Goal: Contribute content: Contribute content

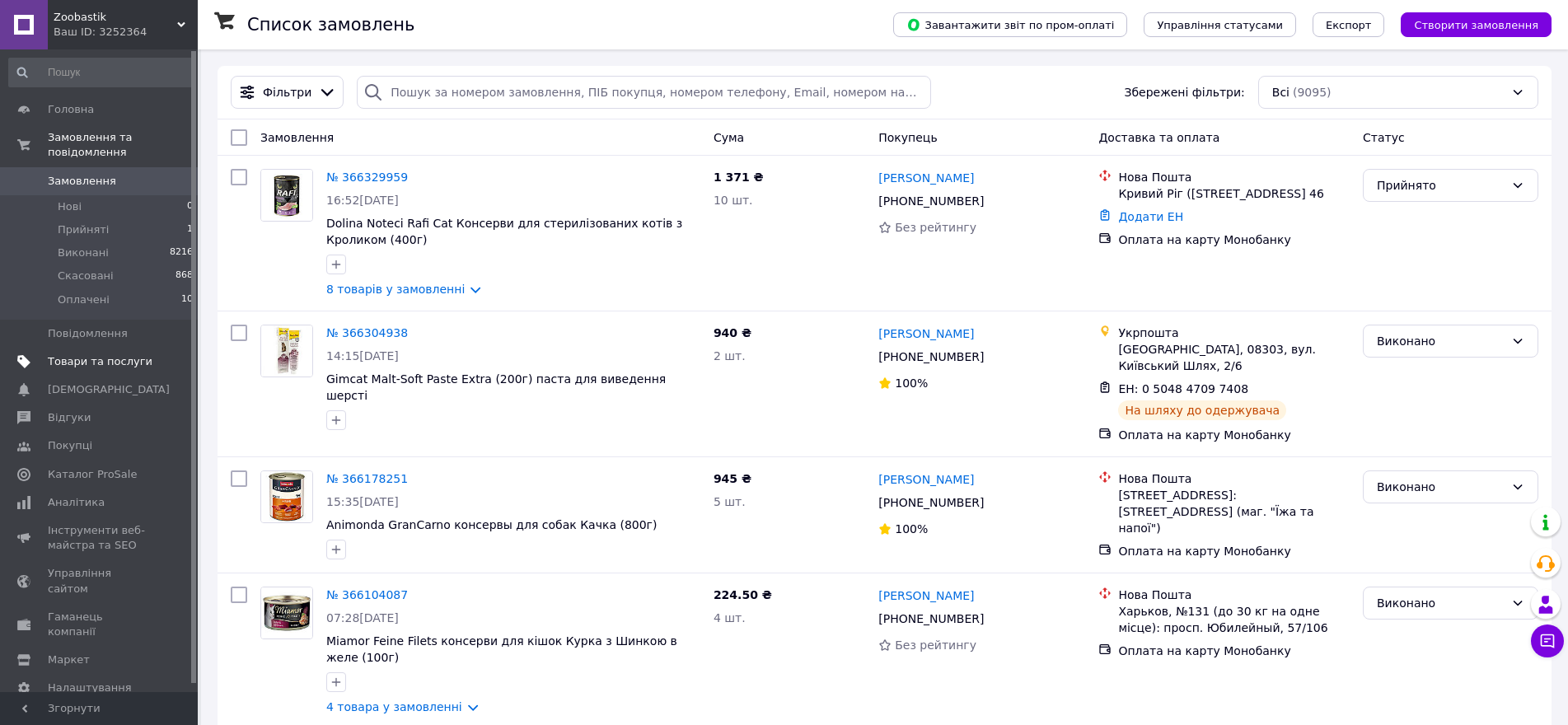
click at [103, 348] on link "Товари та послуги" at bounding box center [101, 361] width 202 height 28
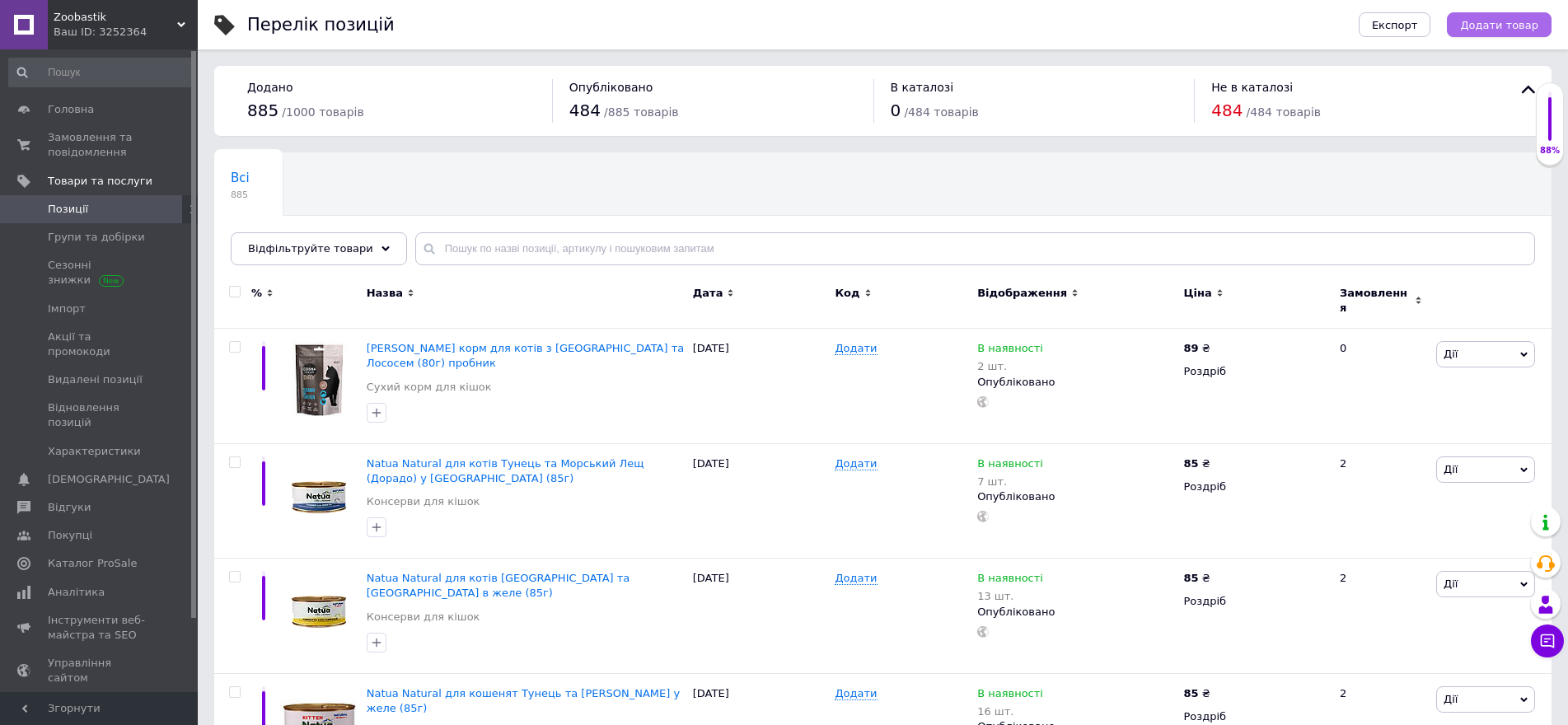
click at [1508, 32] on span "Додати товар" at bounding box center [1499, 25] width 79 height 13
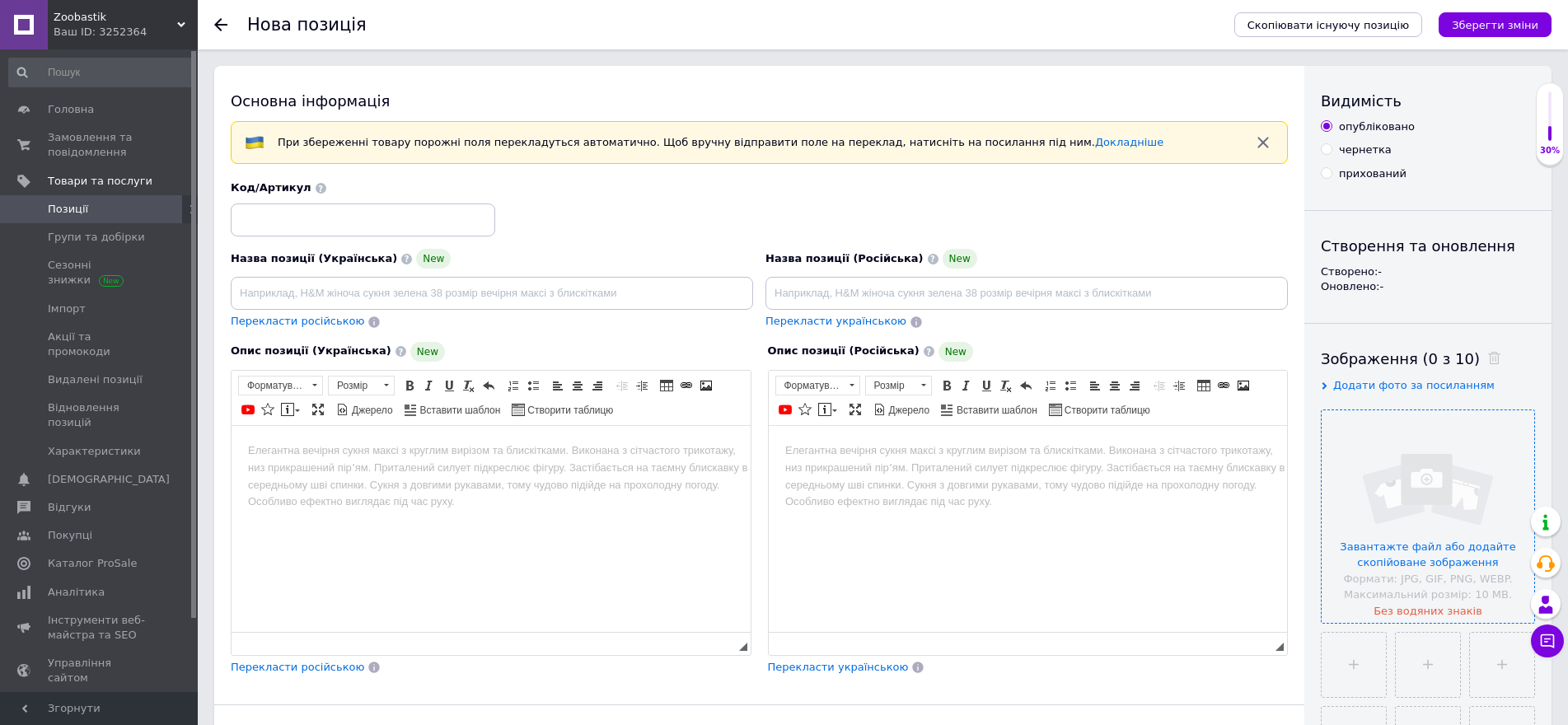
drag, startPoint x: 1260, startPoint y: 145, endPoint x: 1431, endPoint y: 424, distance: 327.2
click at [1260, 145] on icon "button" at bounding box center [1263, 143] width 11 height 11
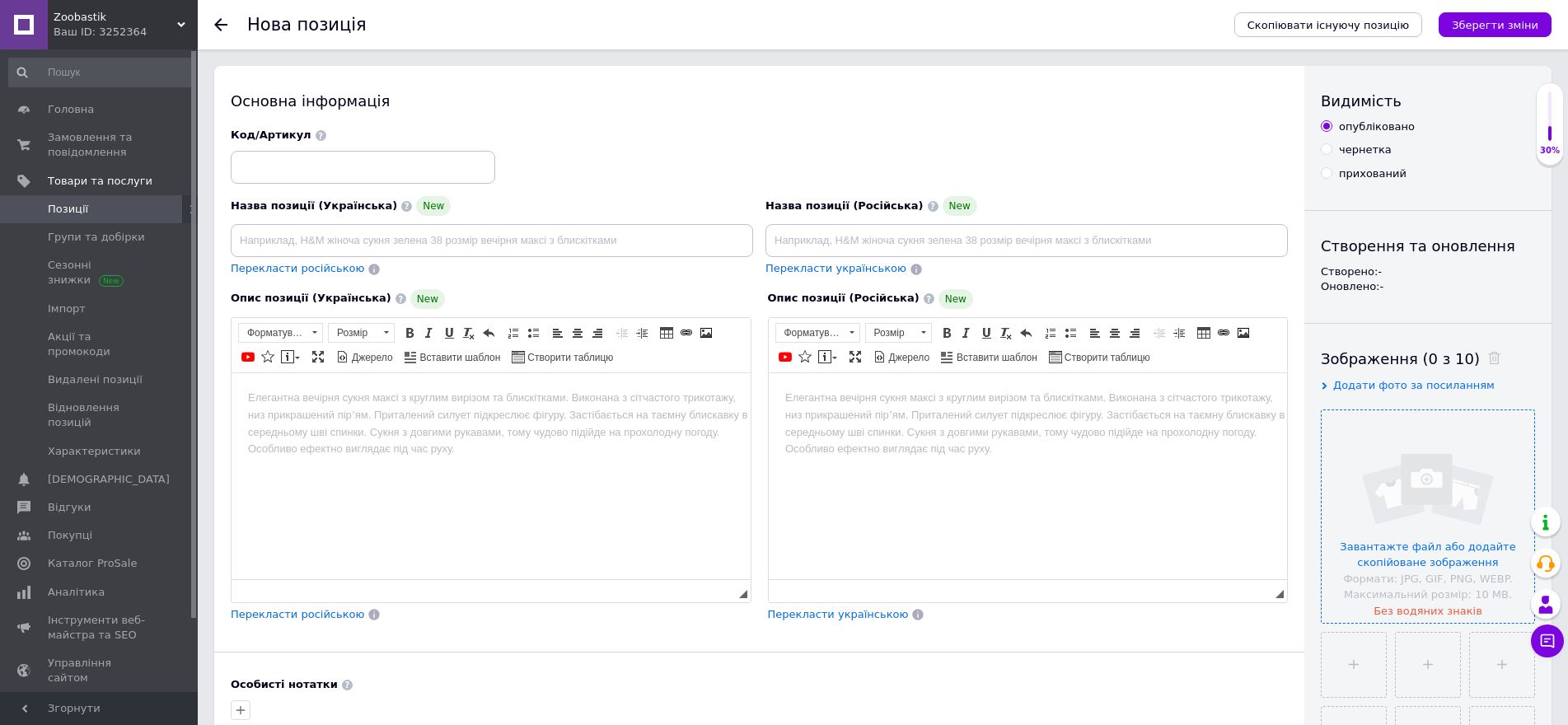
click at [1442, 470] on input "file" at bounding box center [1427, 516] width 212 height 212
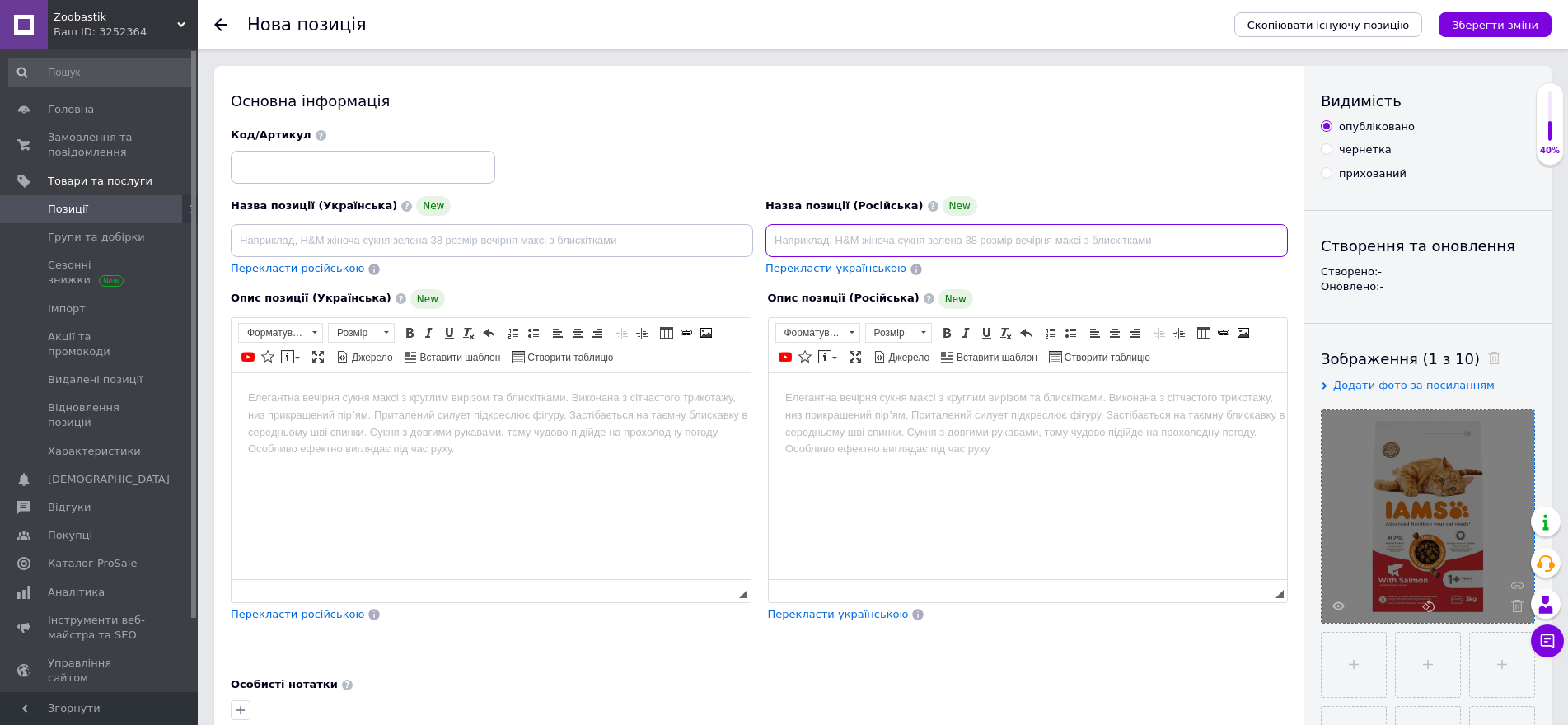
click at [812, 240] on input at bounding box center [1026, 240] width 522 height 33
paste input "IAMS Advanced Nutrition Adult Cat корм для котов с Тунцом (3кг)"
drag, startPoint x: 1032, startPoint y: 238, endPoint x: 1060, endPoint y: 238, distance: 28.0
click at [1060, 238] on input "IAMS Advanced Nutrition Adult Cat корм для котов с Тунцом (3кг)" at bounding box center [1026, 240] width 522 height 33
drag, startPoint x: 770, startPoint y: 237, endPoint x: 1119, endPoint y: 230, distance: 349.1
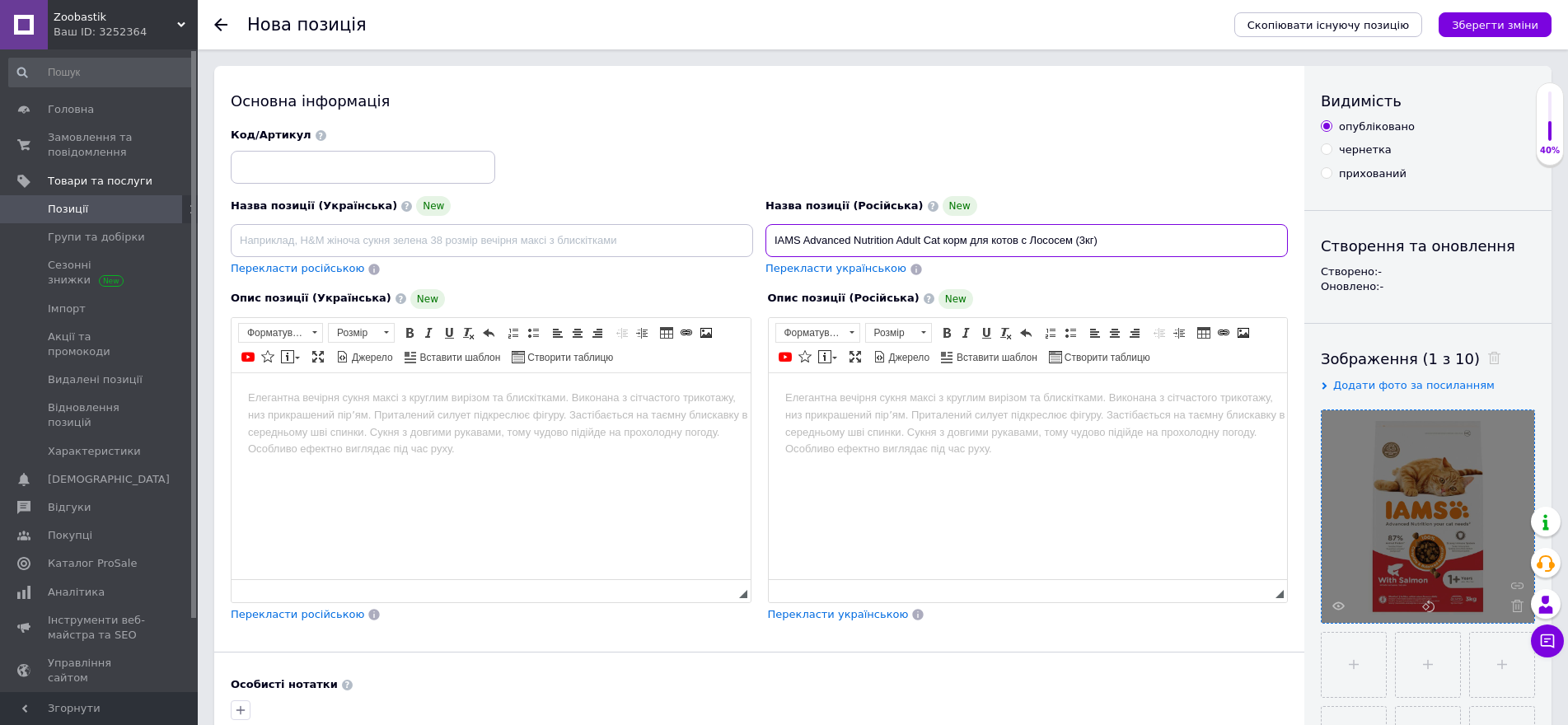
click at [1119, 230] on input "IAMS Advanced Nutrition Adult Cat корм для котов с Лососем (3кг)" at bounding box center [1026, 240] width 522 height 33
type input "IAMS Advanced Nutrition Adult Cat корм для котов с Лососем (3кг)"
click at [332, 252] on input at bounding box center [491, 240] width 522 height 33
paste input "IAMS Advanced Nutrition Adult Cat корм для котів з Лососем (3кг)"
type input "IAMS Advanced Nutrition Adult Cat корм для котів з Лососем (3кг)"
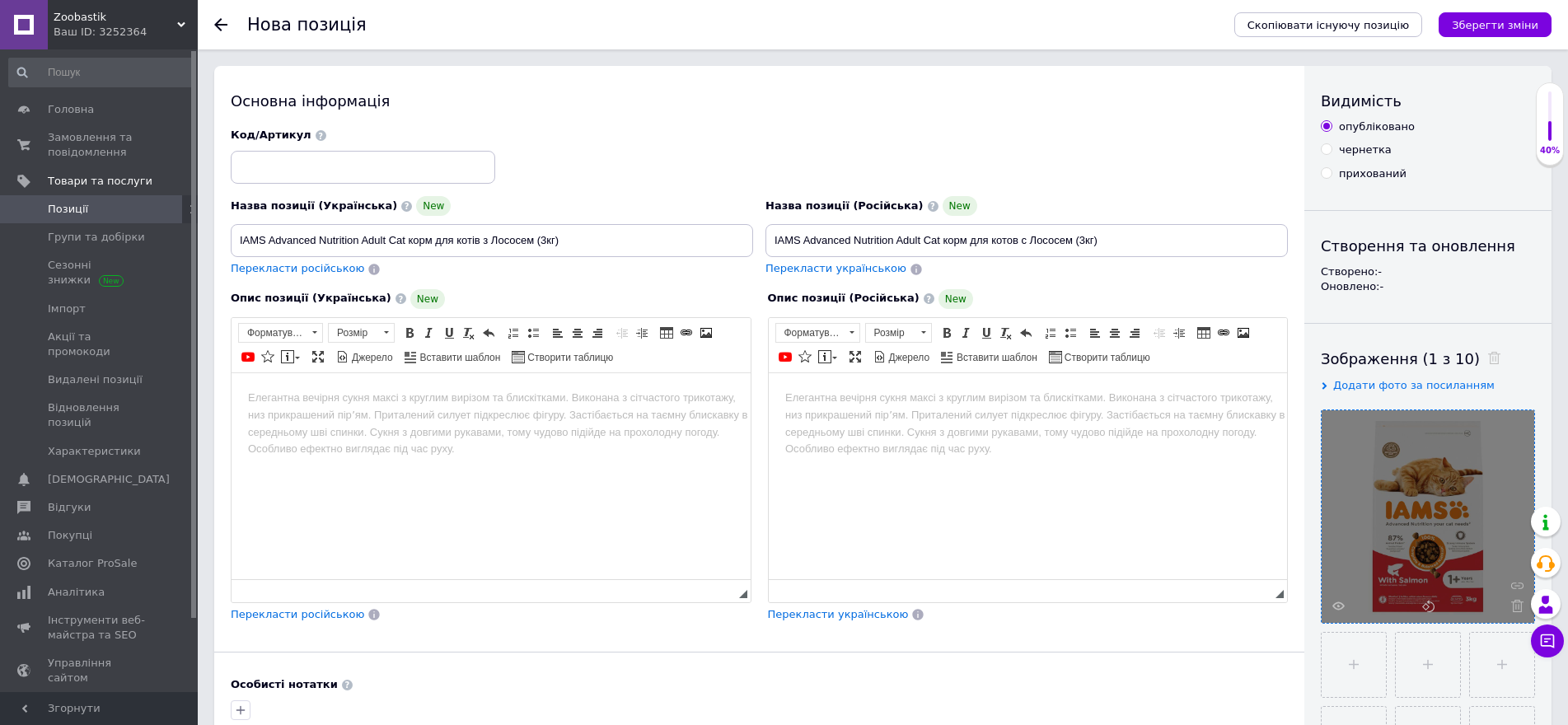
click at [429, 408] on html at bounding box center [490, 397] width 519 height 51
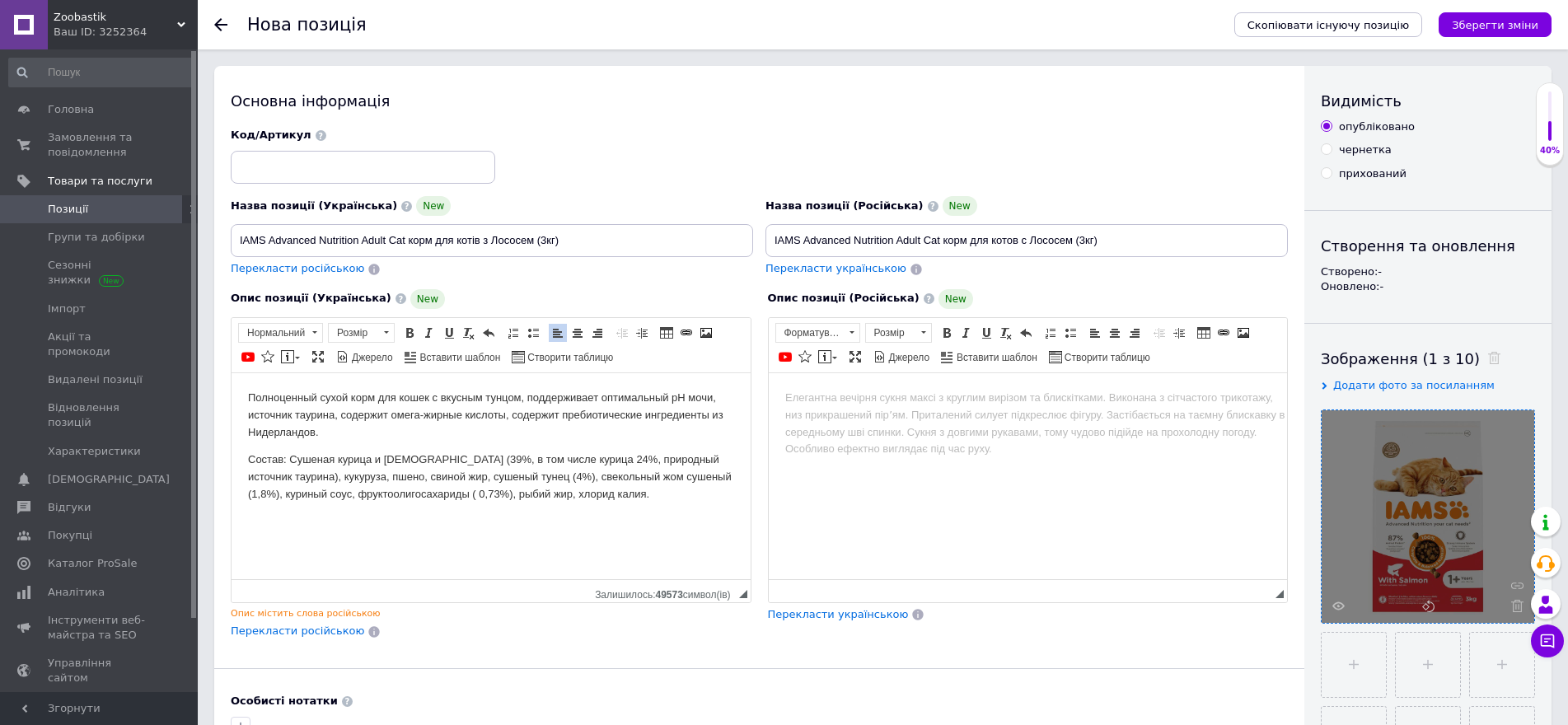
click at [828, 410] on html at bounding box center [1027, 397] width 519 height 51
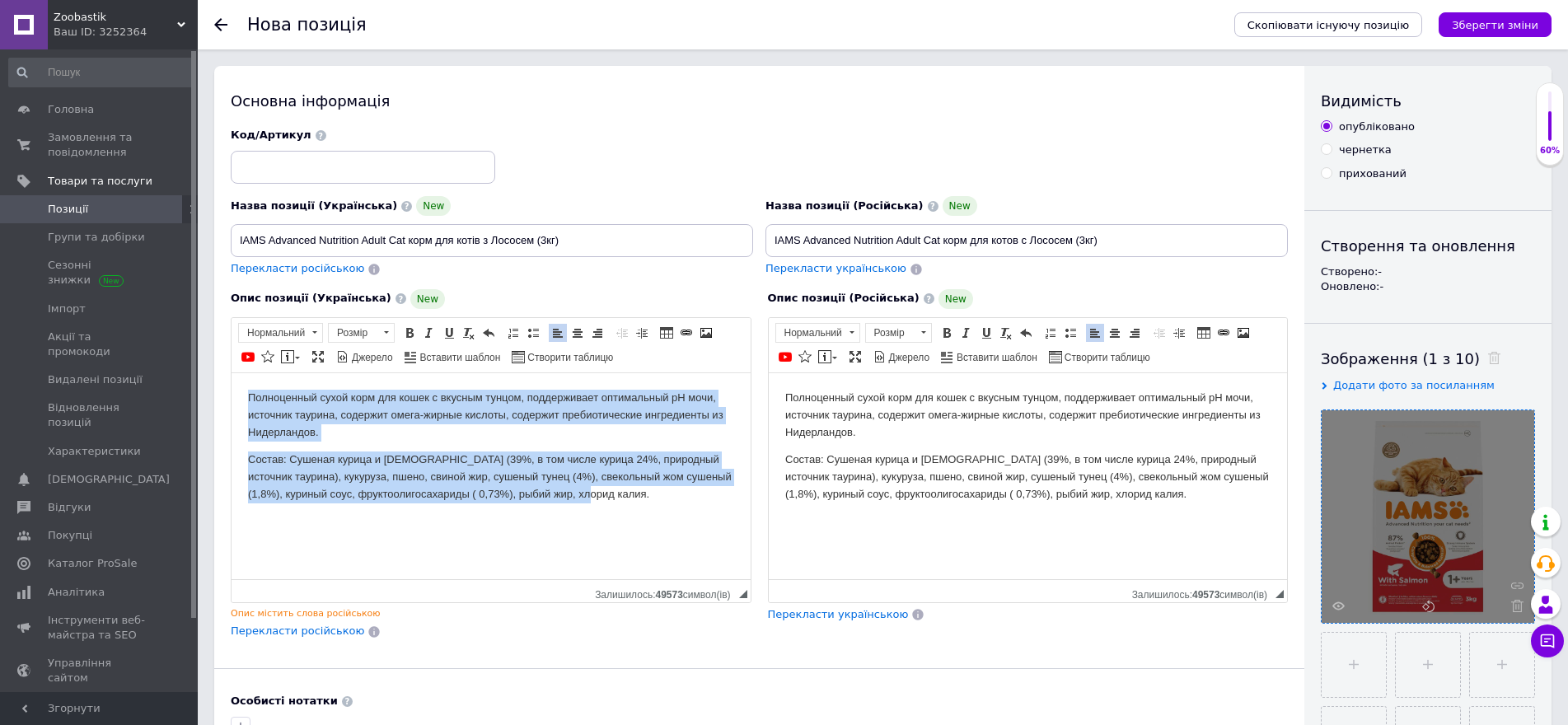
drag, startPoint x: 249, startPoint y: 393, endPoint x: 673, endPoint y: 498, distance: 436.8
click at [673, 498] on body "Полноценный сухой корм для кошек с вкусным тунцом, поддерживает оптимальный pH …" at bounding box center [491, 446] width 486 height 114
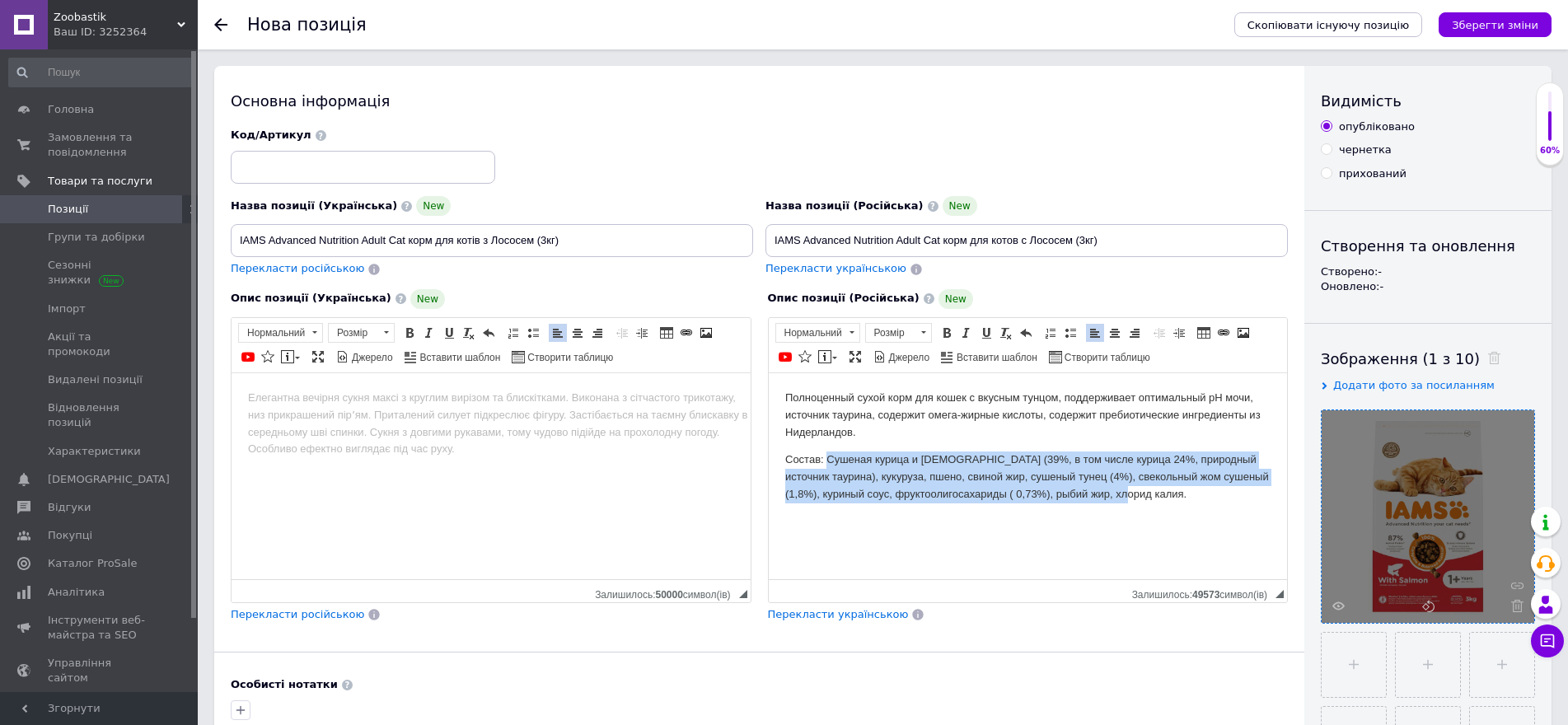
drag, startPoint x: 828, startPoint y: 458, endPoint x: 1178, endPoint y: 508, distance: 353.6
click at [1178, 508] on html "Полноценный сухой корм для кошек с вкусным тунцом, поддерживает оптимальный pH …" at bounding box center [1027, 445] width 519 height 146
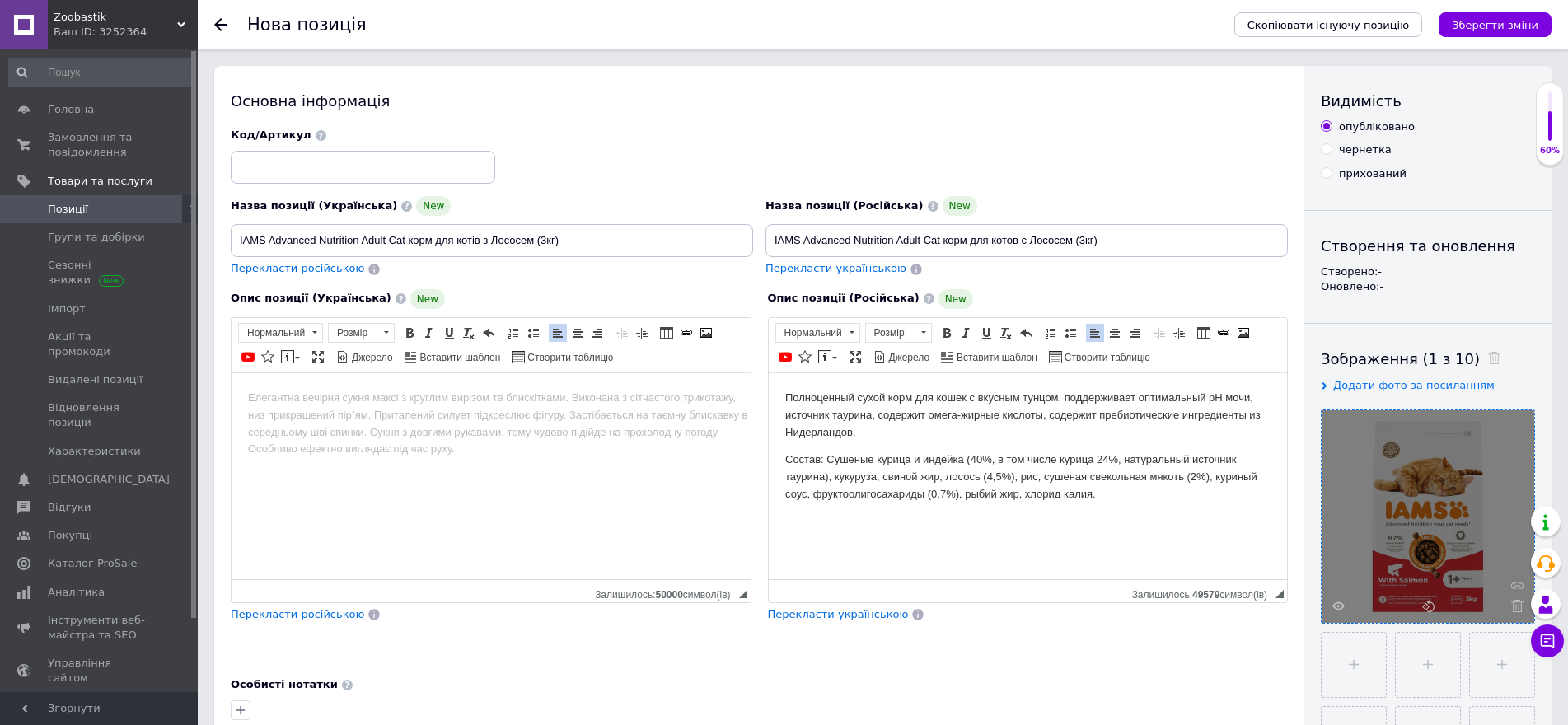
click at [320, 399] on body "Редактор, 1E375BE7-2A7E-4A4B-B4D0-FE9E2C5BE1BB" at bounding box center [491, 397] width 486 height 17
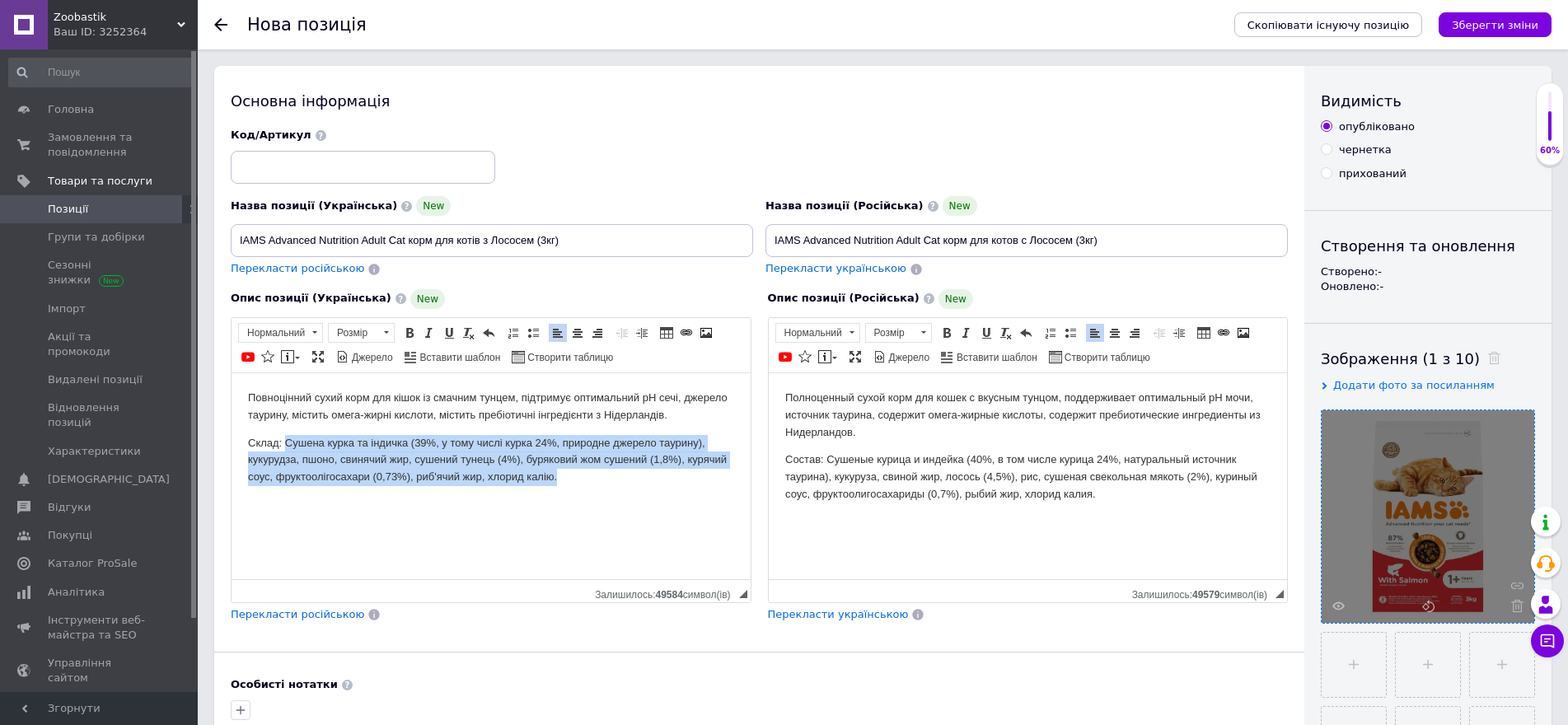
drag, startPoint x: 286, startPoint y: 441, endPoint x: 637, endPoint y: 487, distance: 354.0
click at [637, 487] on html "Повноцінний сухий корм для кішок із смачним тунцем, підтримує оптимальний pH се…" at bounding box center [490, 436] width 519 height 129
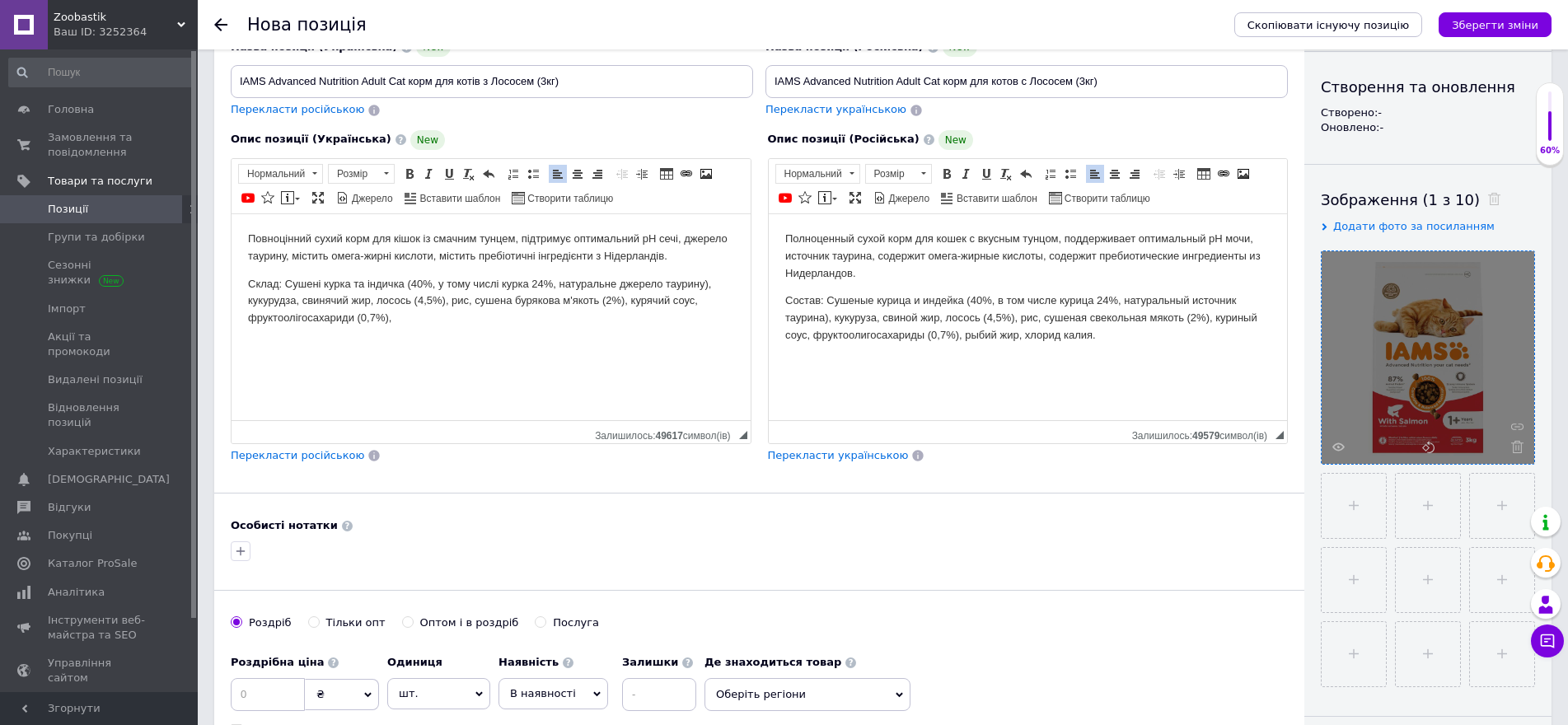
scroll to position [330, 0]
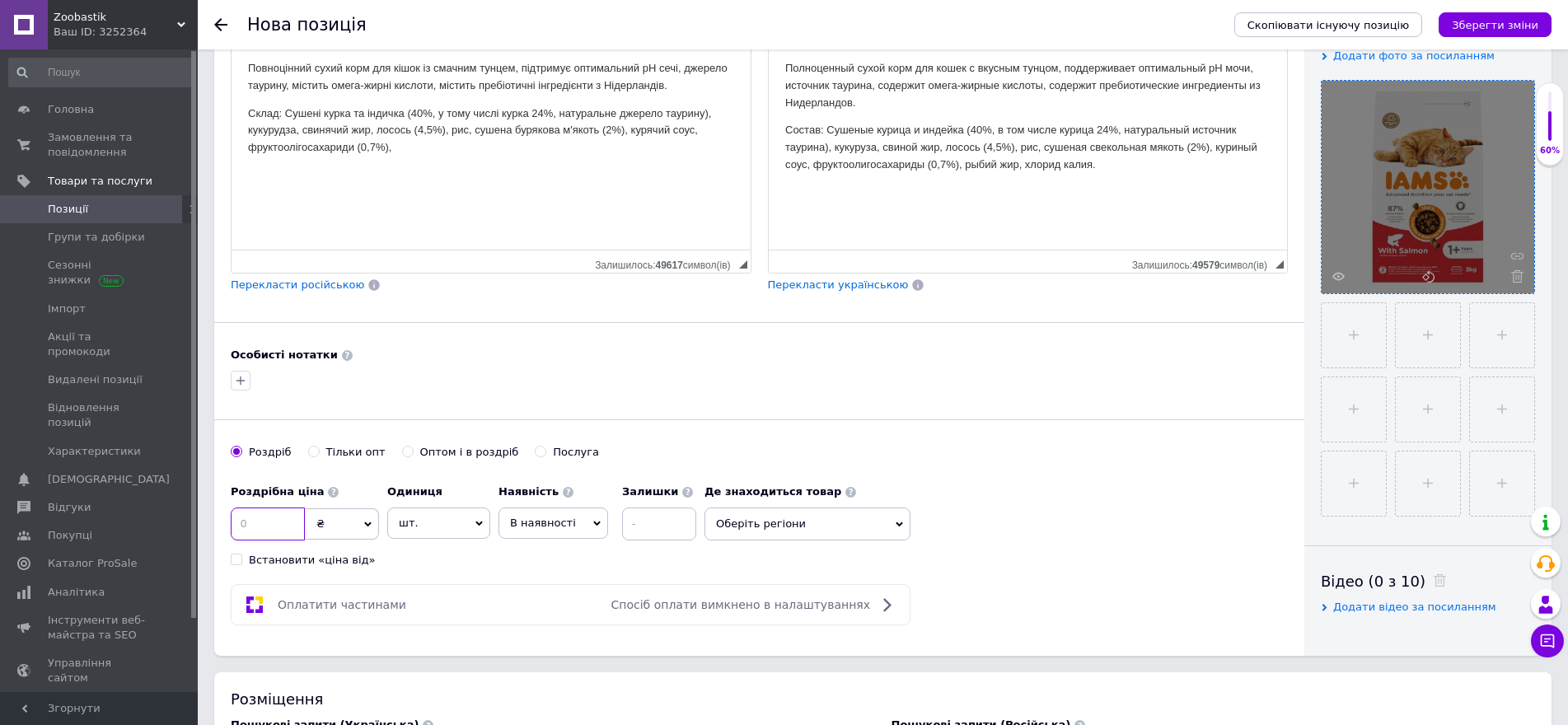
click at [287, 512] on input at bounding box center [267, 524] width 74 height 33
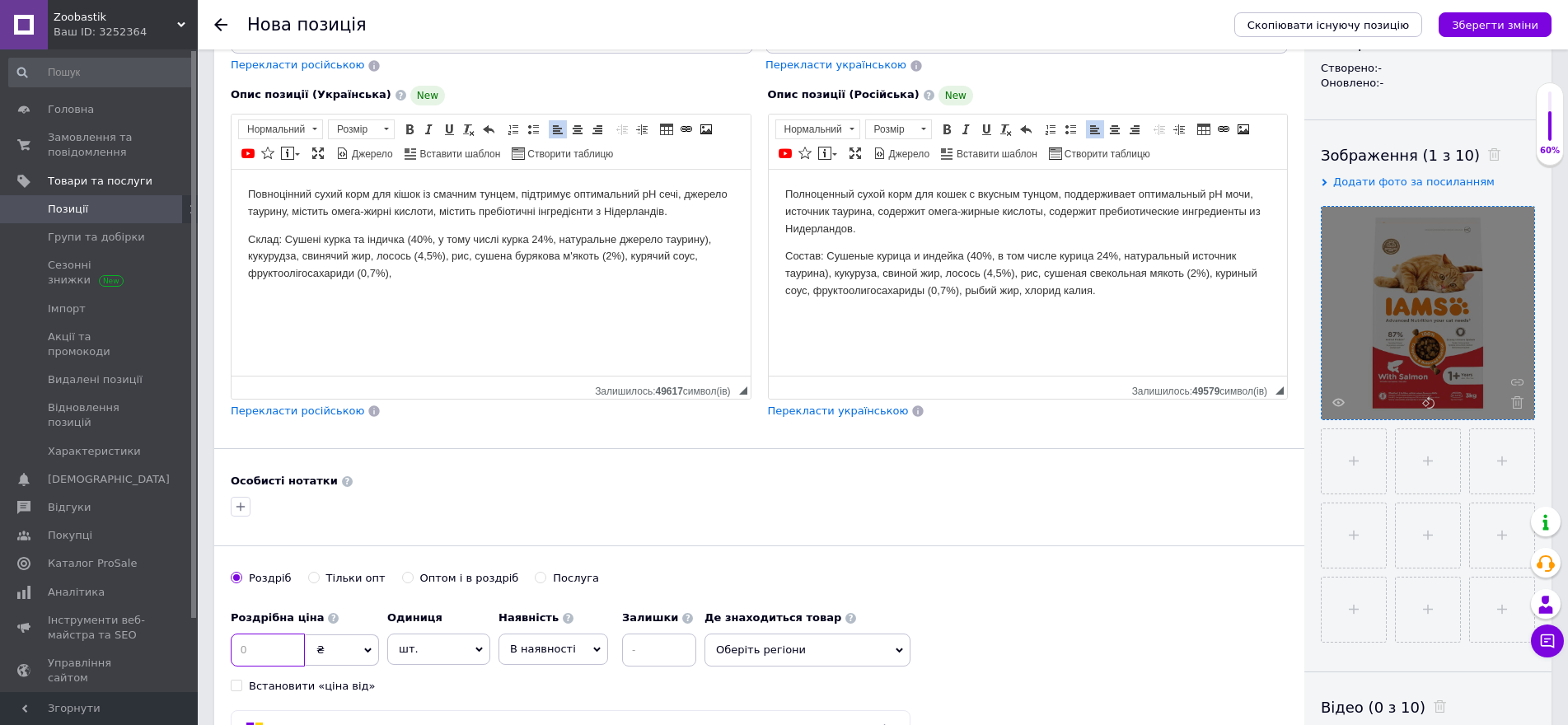
scroll to position [412, 0]
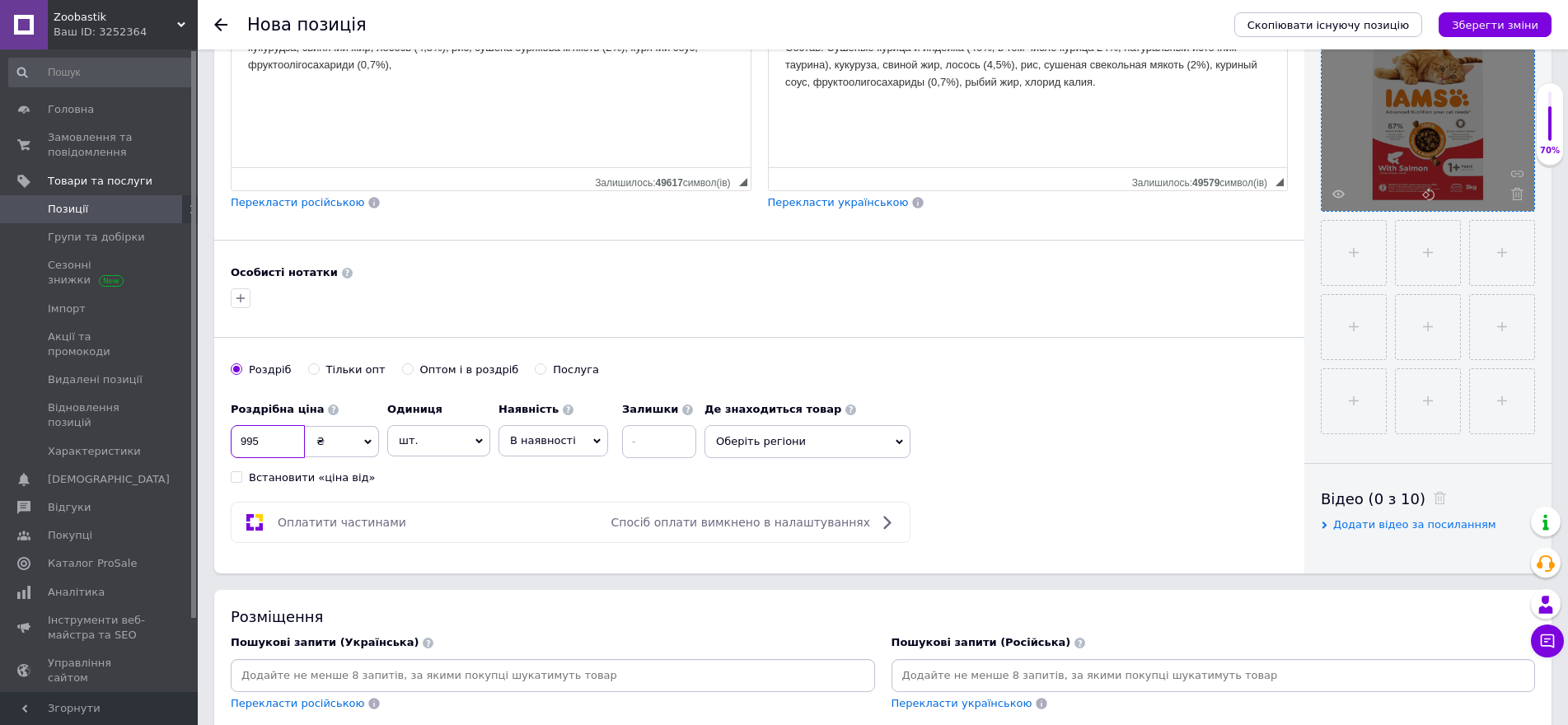
type input "995"
click at [667, 451] on input at bounding box center [659, 442] width 74 height 33
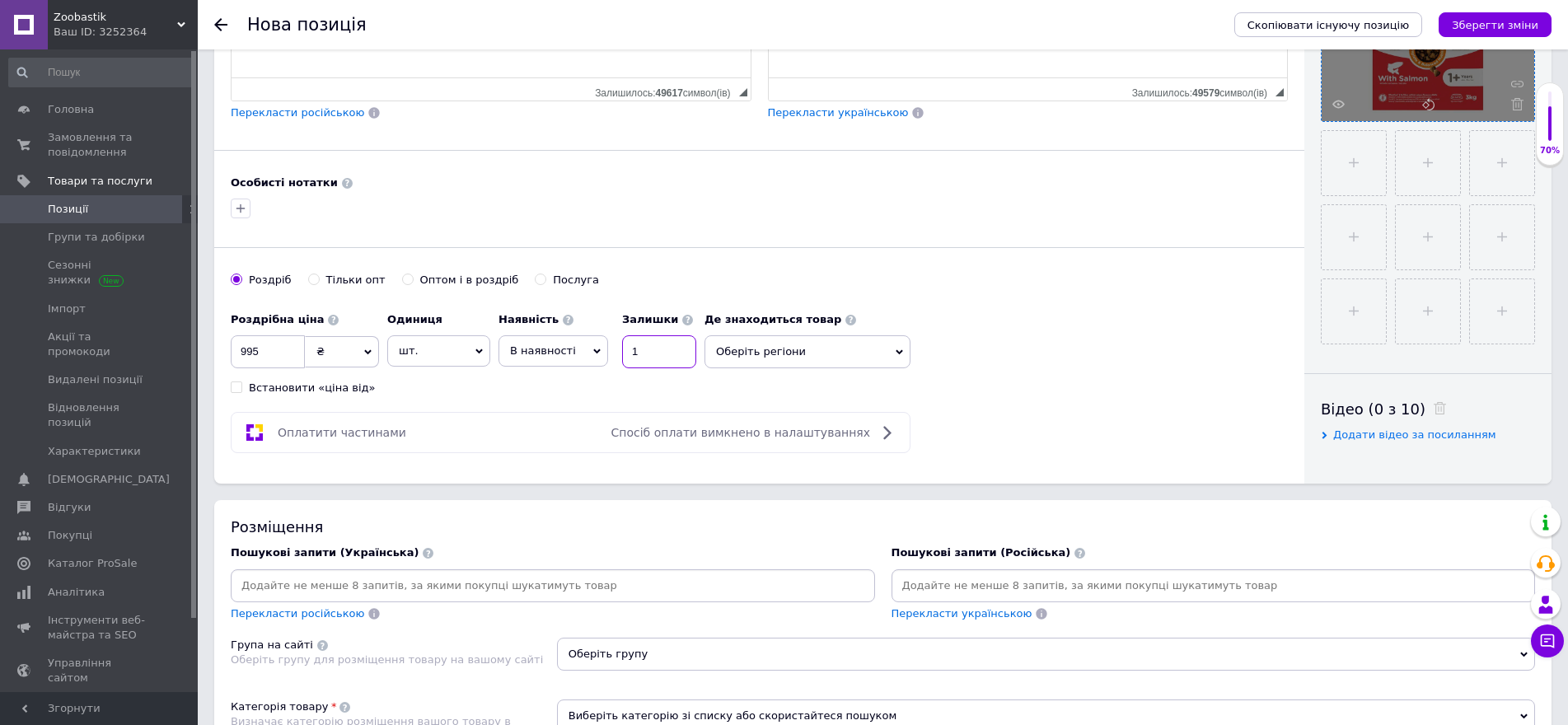
scroll to position [906, 0]
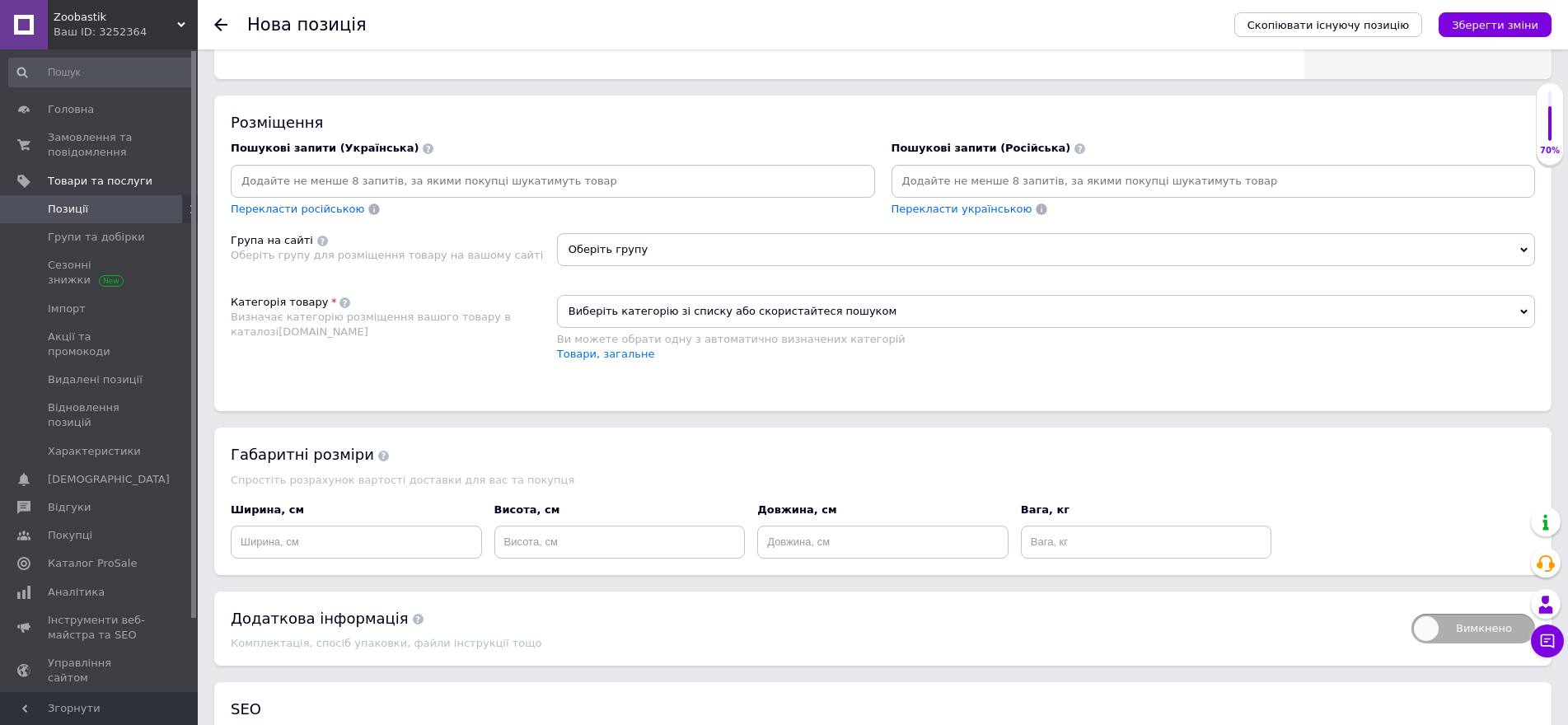
type input "1"
click at [611, 260] on span "Оберіть групу" at bounding box center [1046, 249] width 978 height 33
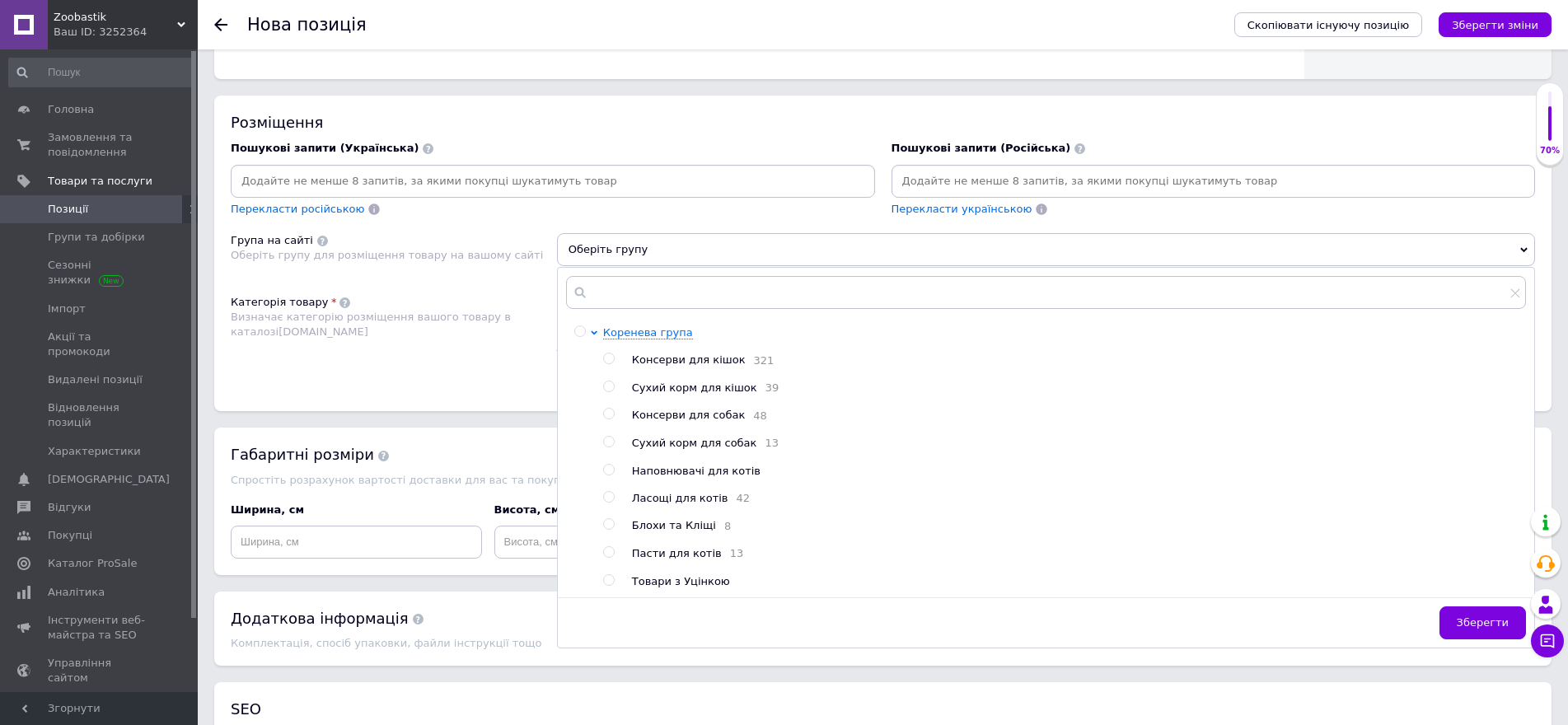
click at [609, 385] on input "radio" at bounding box center [609, 386] width 11 height 11
radio input "true"
click at [1476, 628] on span "Зберегти" at bounding box center [1482, 622] width 51 height 13
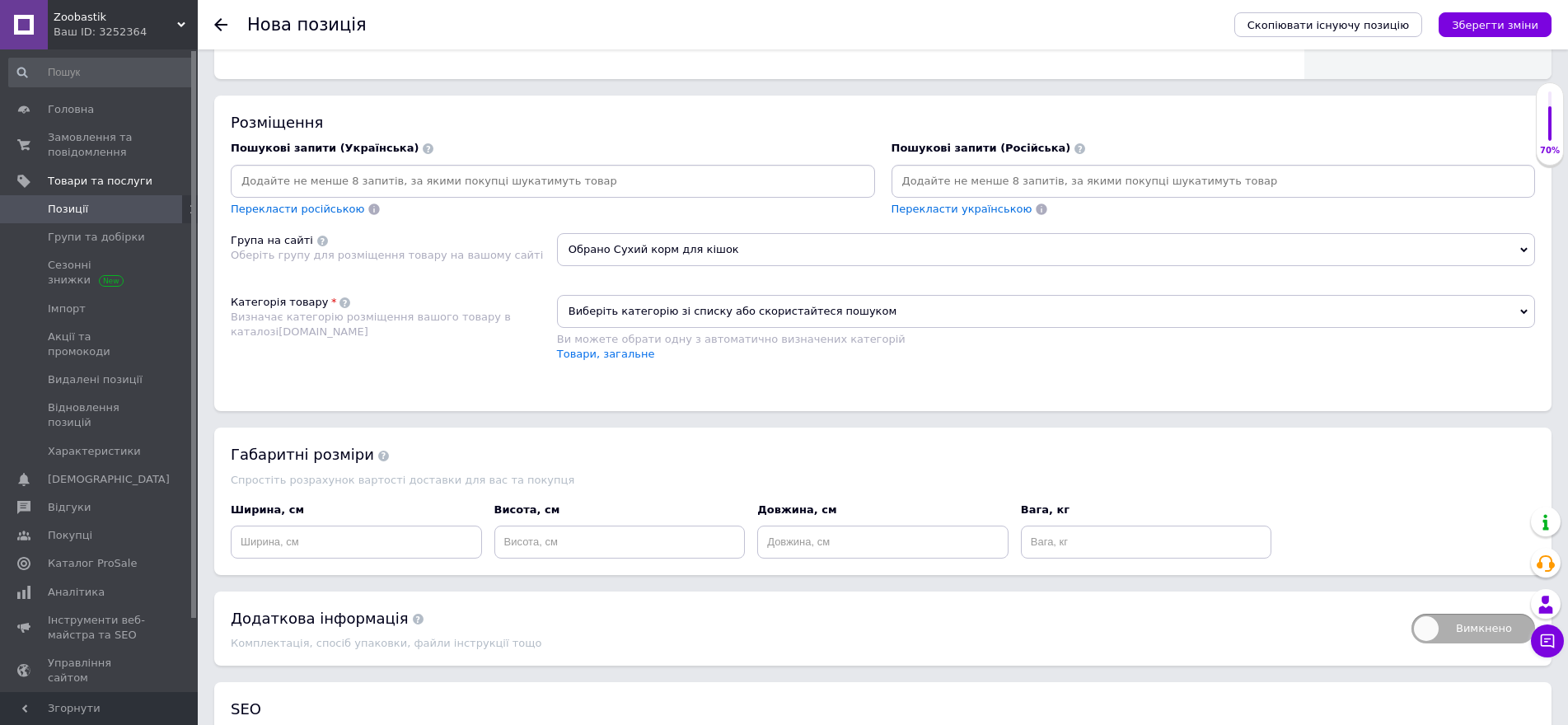
click at [648, 317] on span "Виберіть категорію зі списку або скористайтеся пошуком" at bounding box center [1046, 311] width 978 height 33
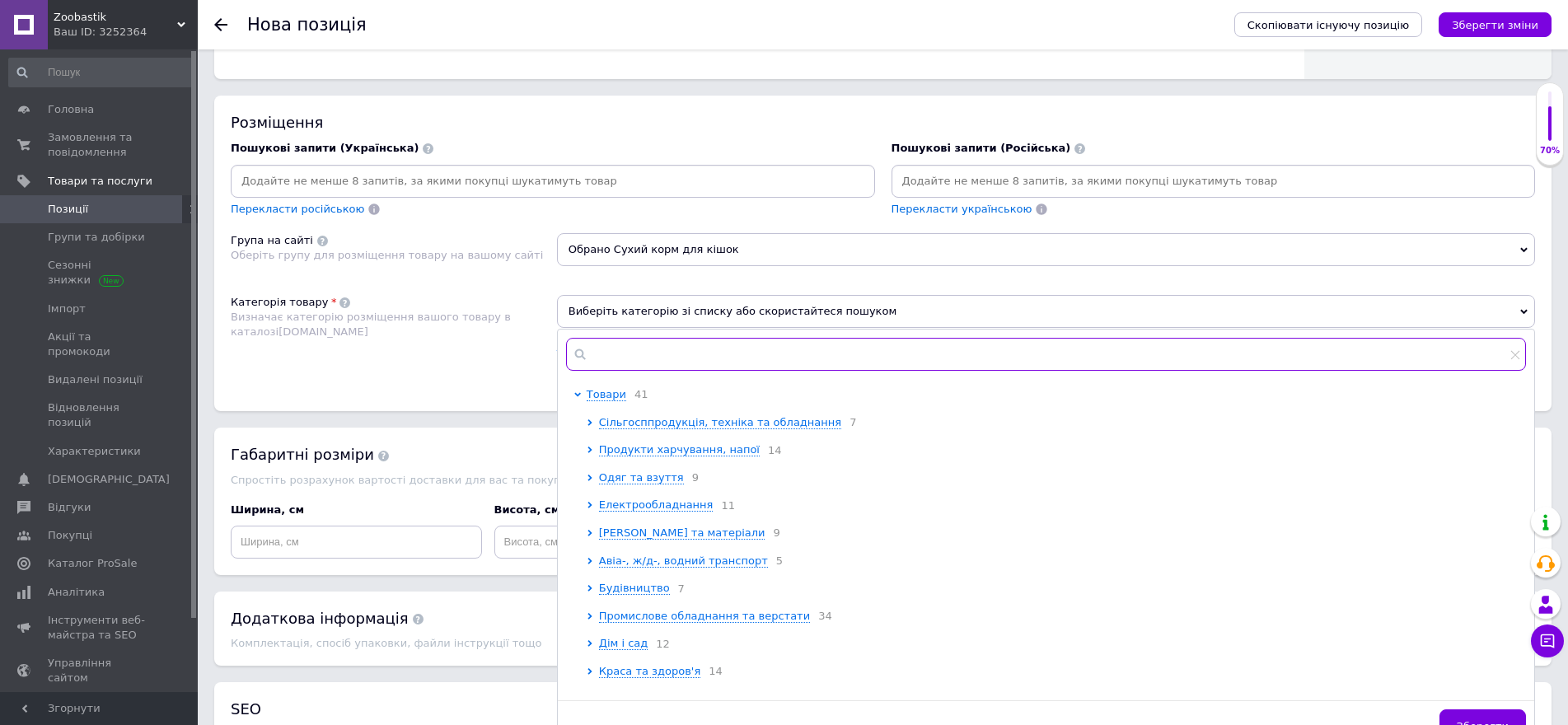
click at [643, 348] on input "text" at bounding box center [1046, 354] width 960 height 33
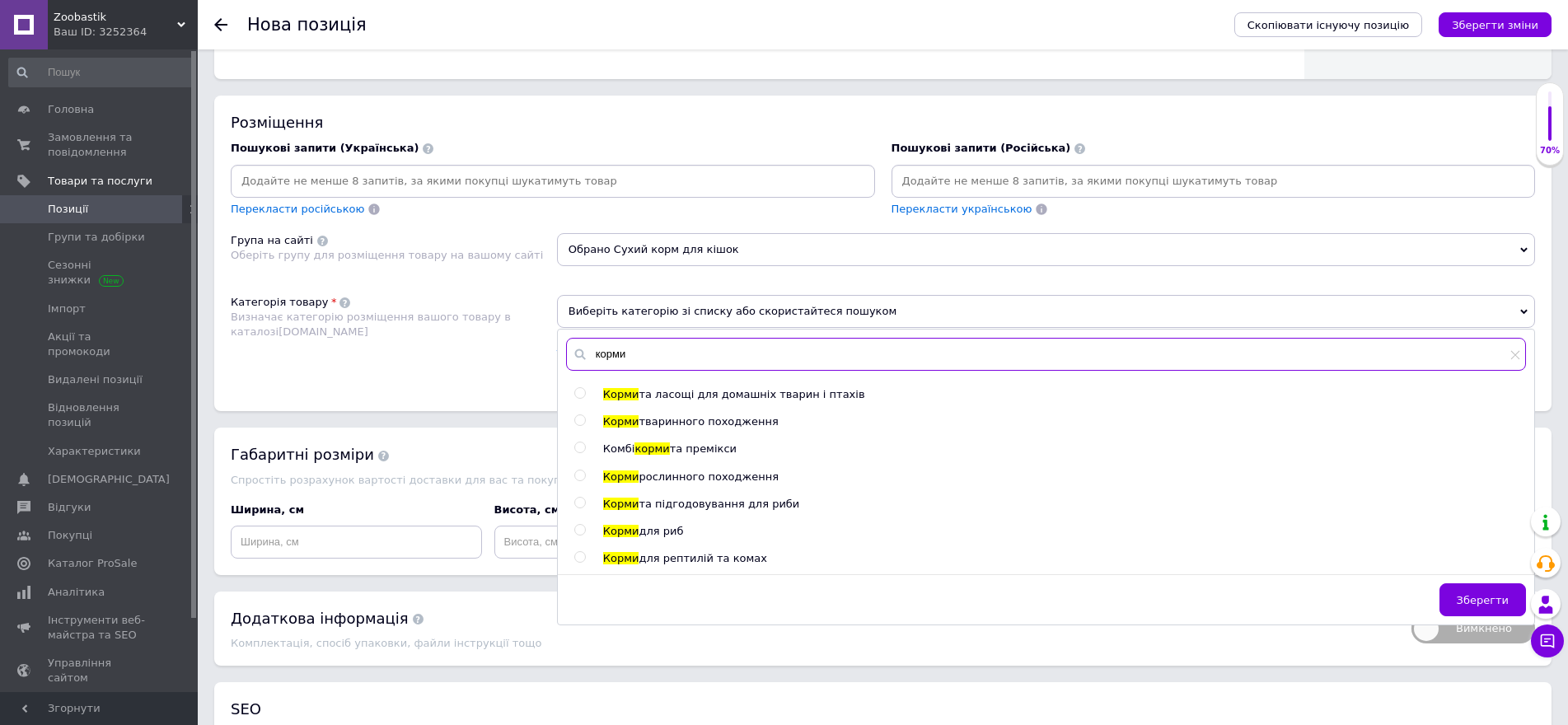
type input "корми"
click at [568, 420] on div "Корми та ласощі для домашніх тварин і птахів Корми тваринного походження Комбі …" at bounding box center [1046, 477] width 975 height 179
click at [580, 393] on input "radio" at bounding box center [580, 394] width 11 height 11
radio input "true"
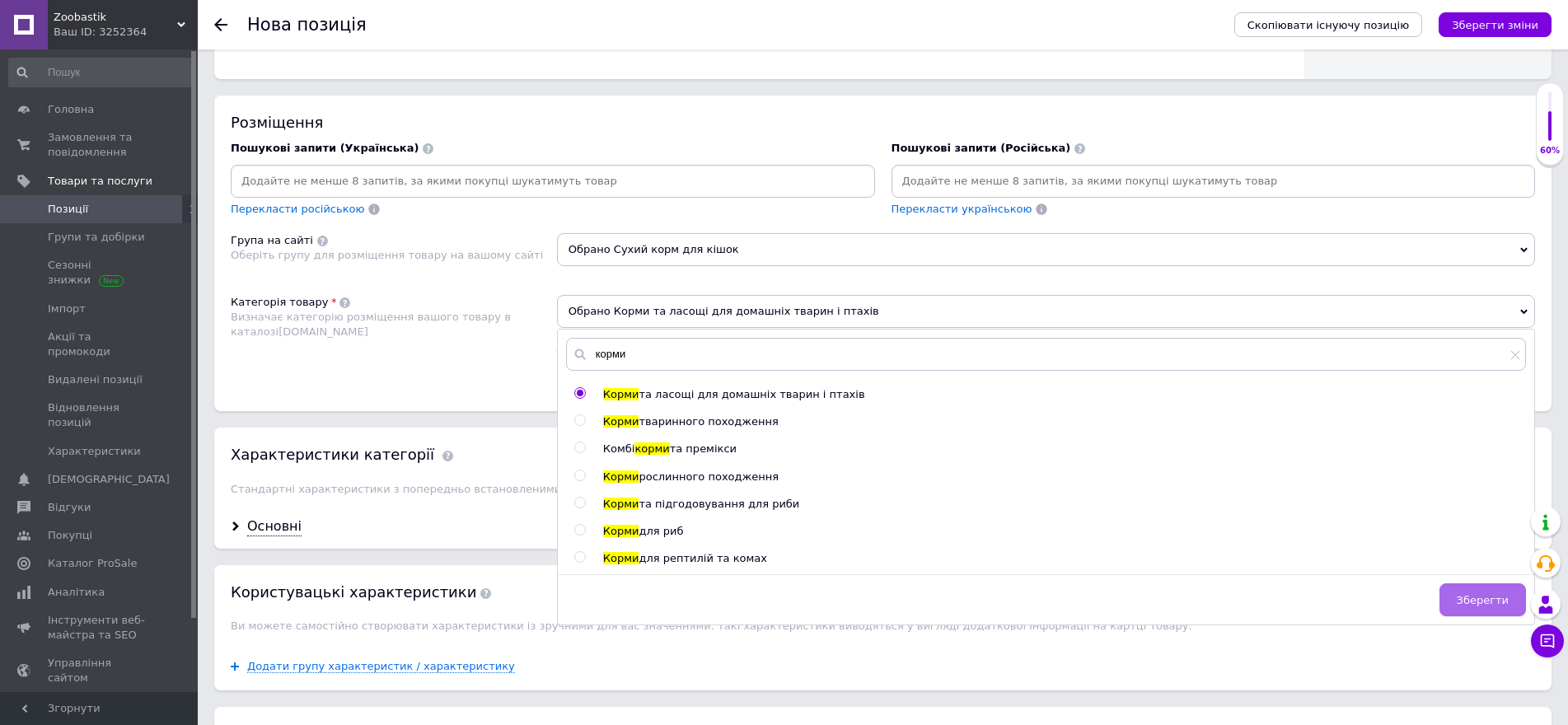
click at [1464, 609] on button "Зберегти" at bounding box center [1483, 600] width 87 height 33
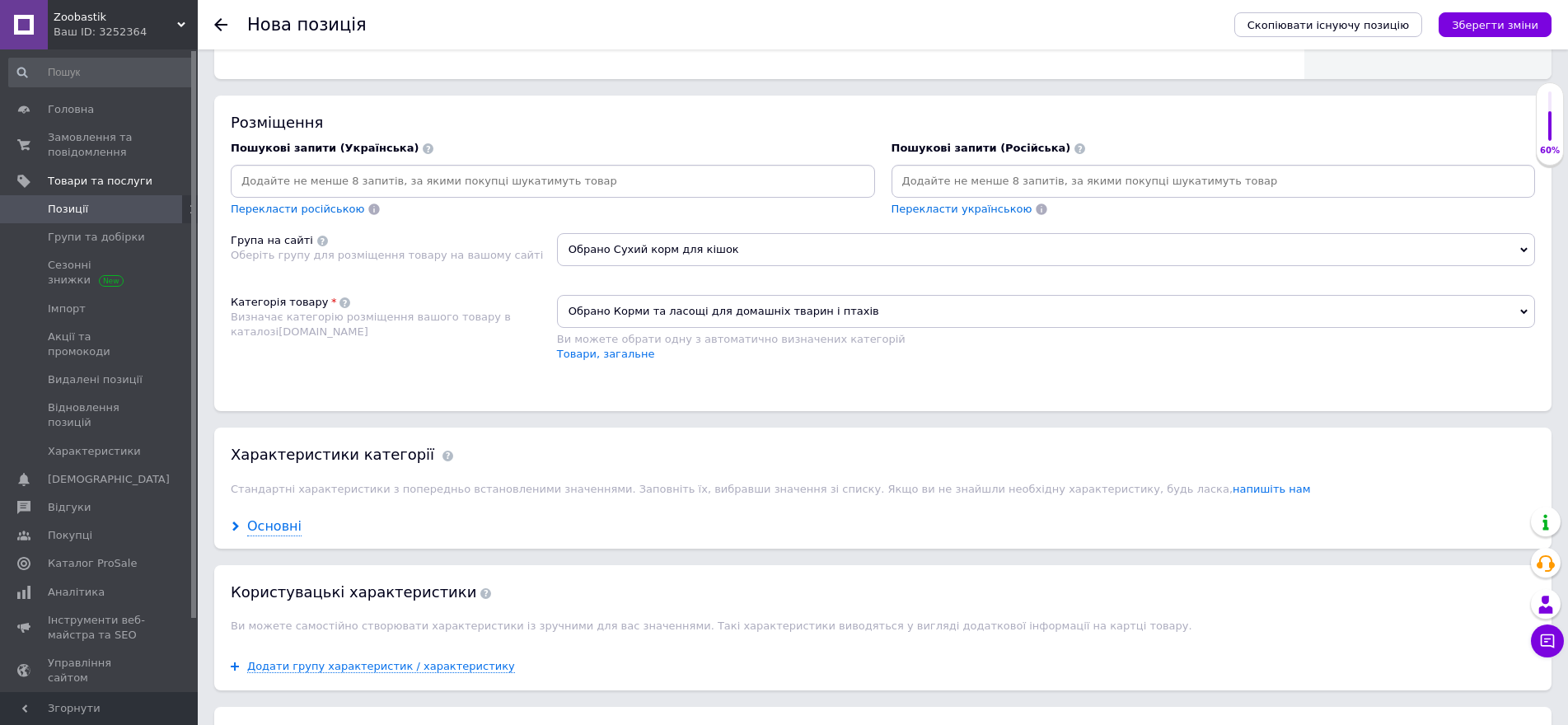
click at [278, 525] on div "Основні" at bounding box center [275, 526] width 54 height 19
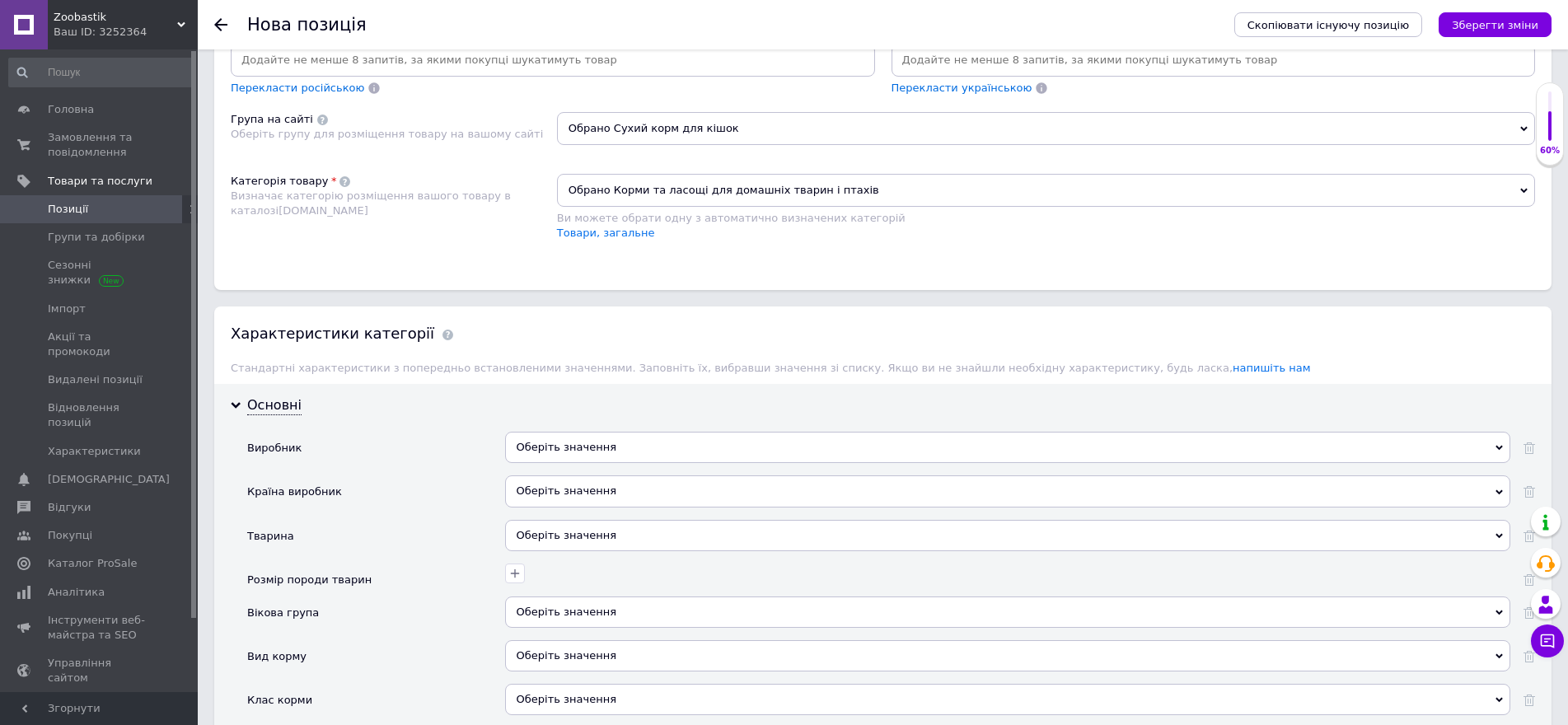
scroll to position [1153, 0]
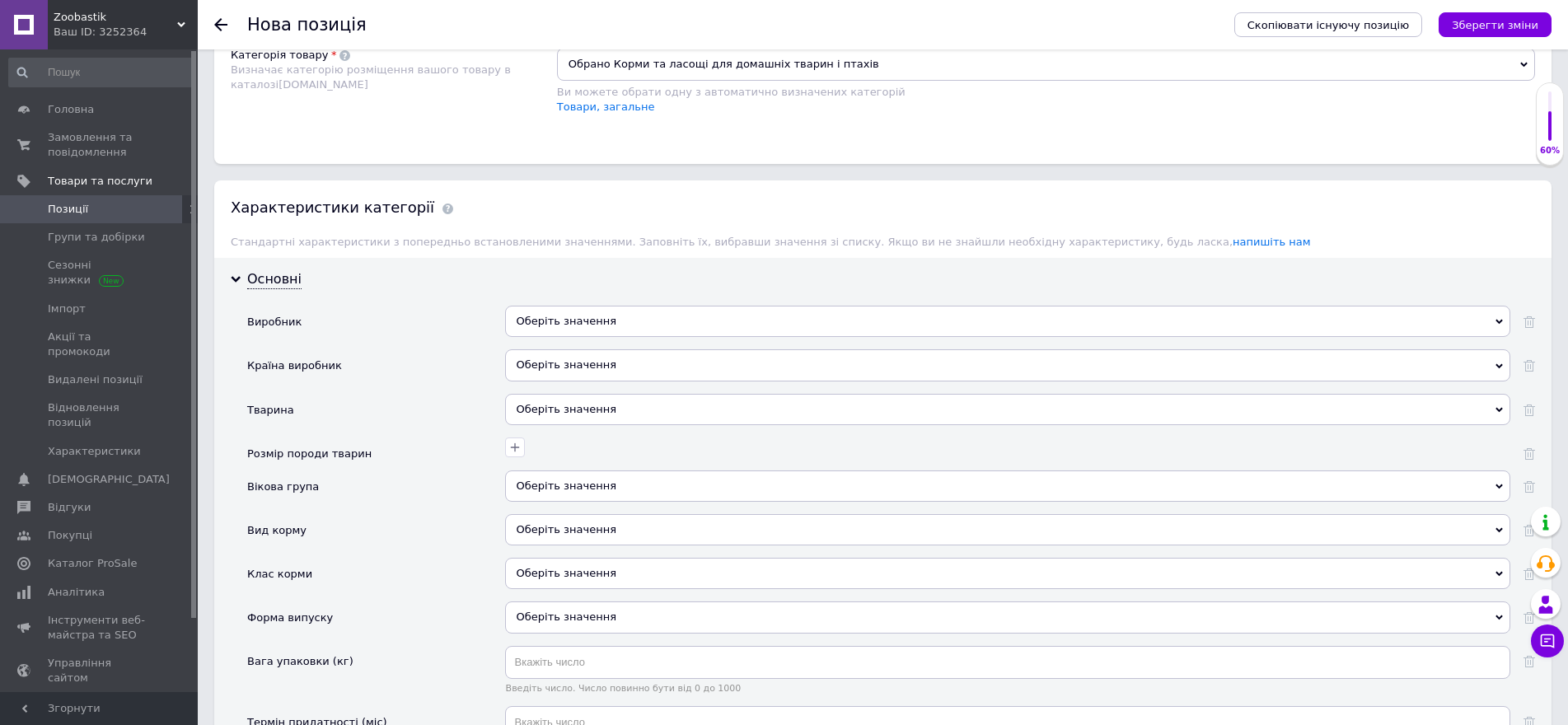
click at [545, 329] on div "Оберіть значення" at bounding box center [1007, 321] width 1005 height 32
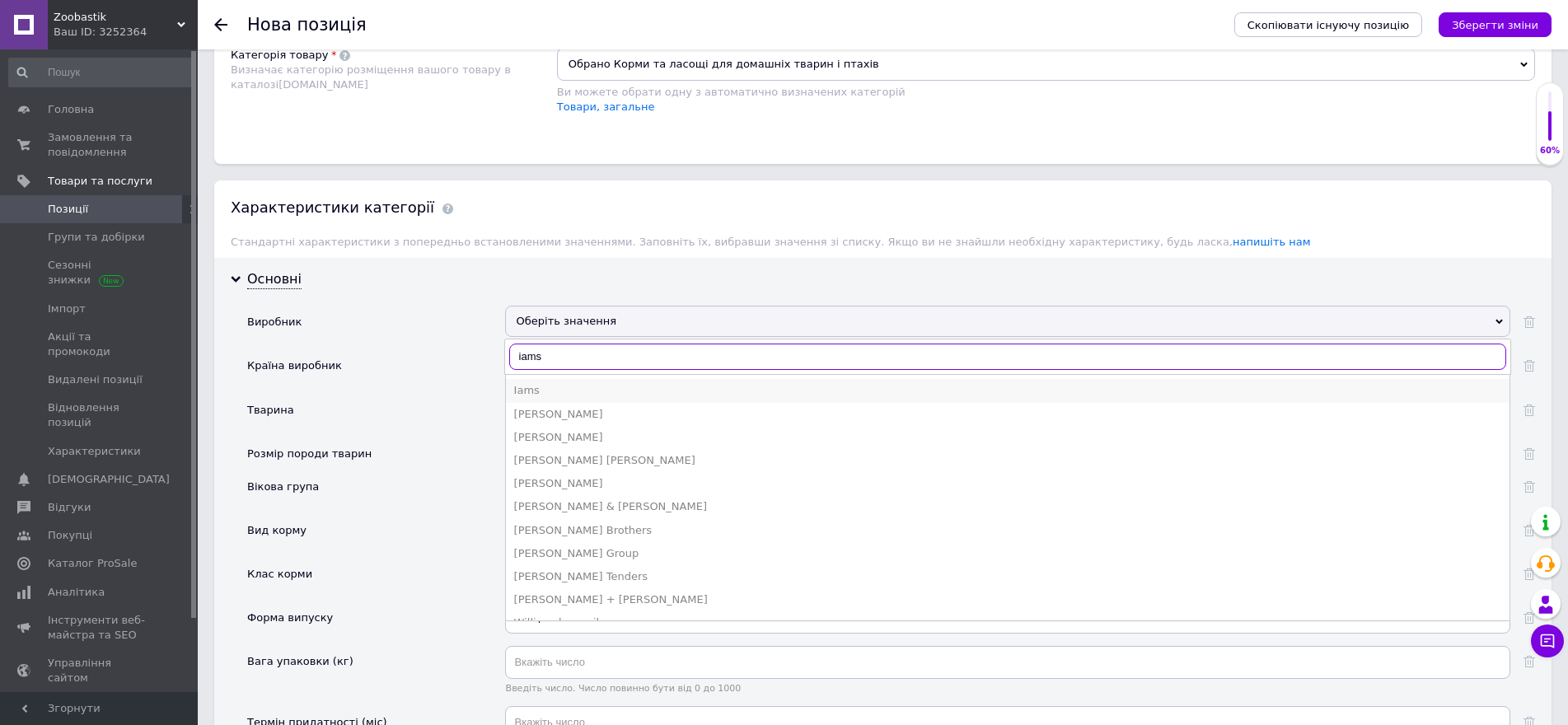
type input "iams"
click at [543, 384] on div "Iams" at bounding box center [1007, 390] width 987 height 14
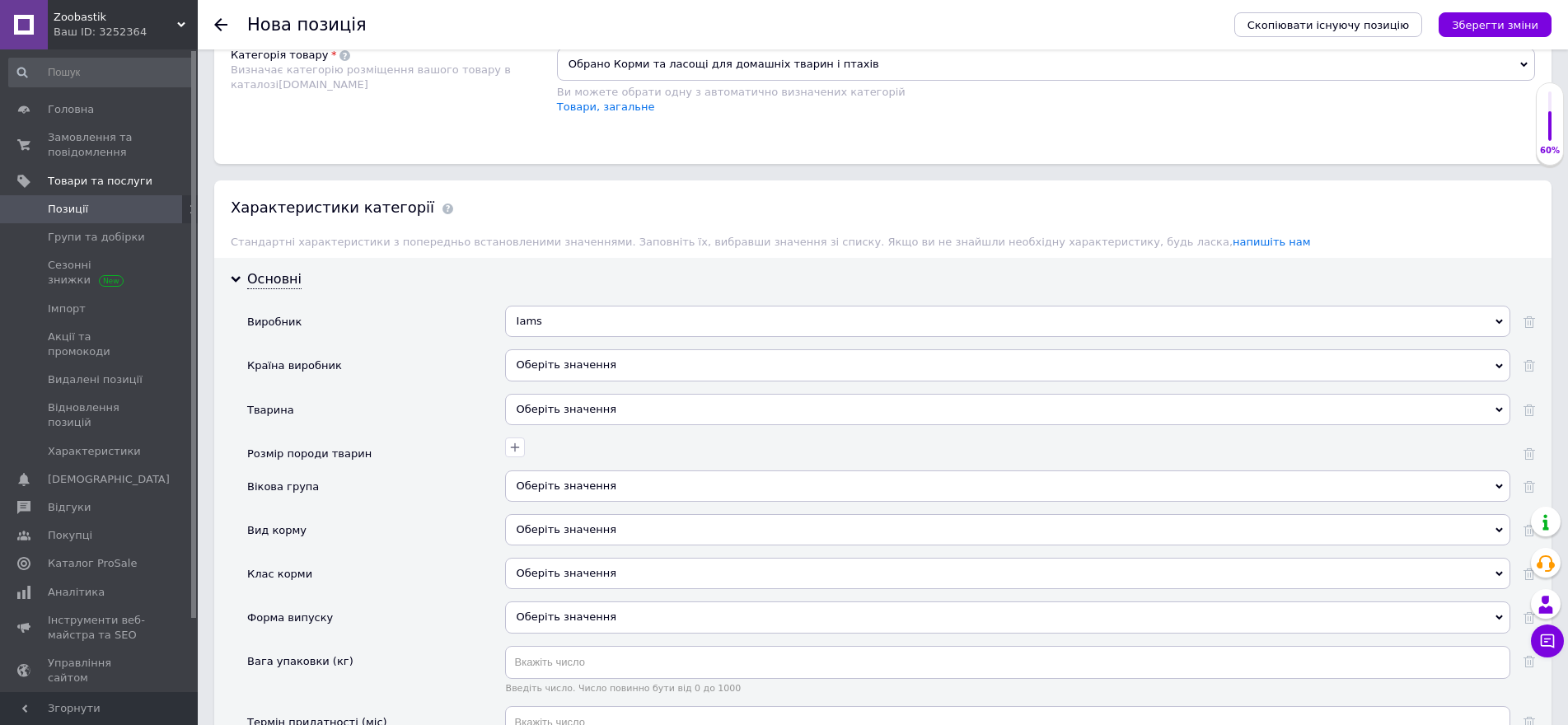
click at [547, 367] on div "Оберіть значення" at bounding box center [1007, 365] width 1005 height 32
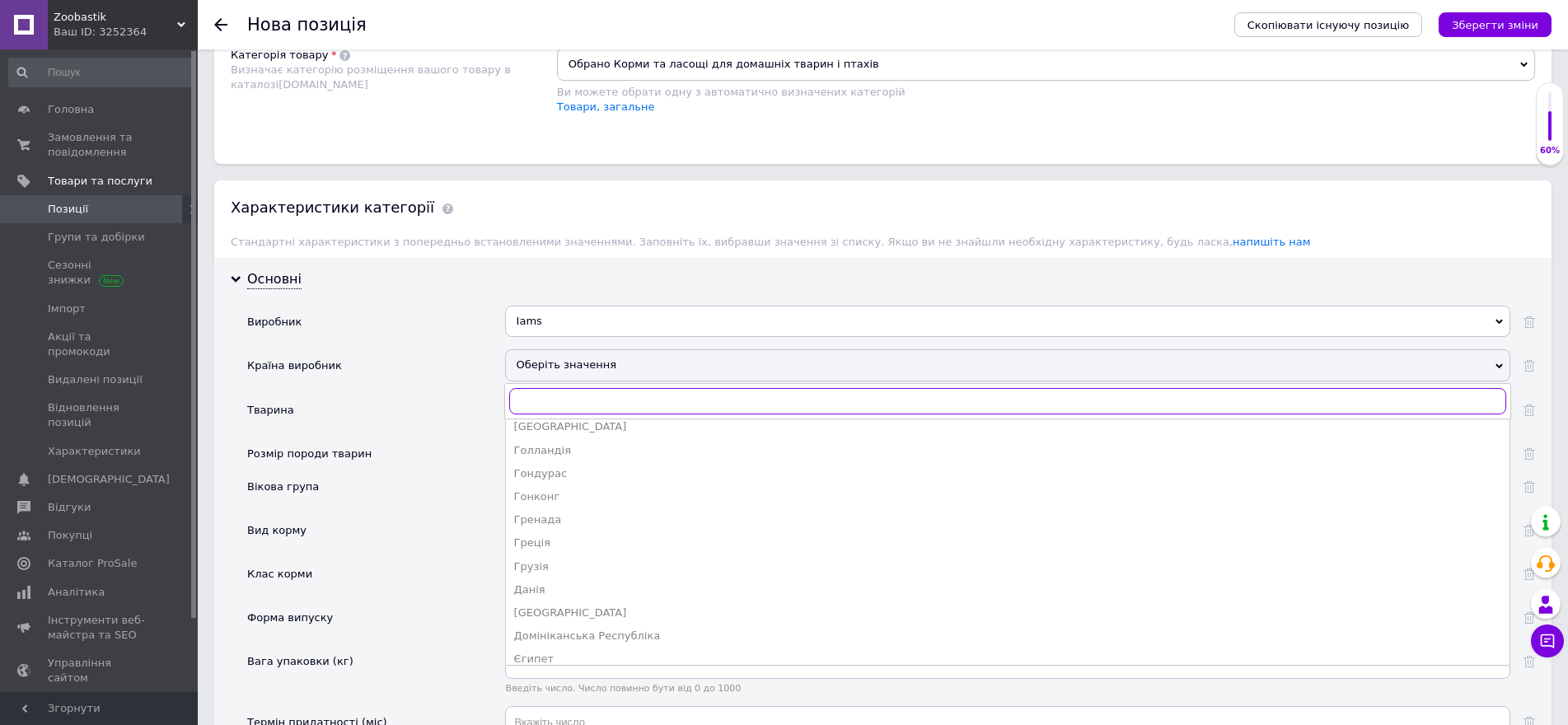
scroll to position [758, 0]
click at [550, 534] on div "Голландія" at bounding box center [1007, 535] width 987 height 14
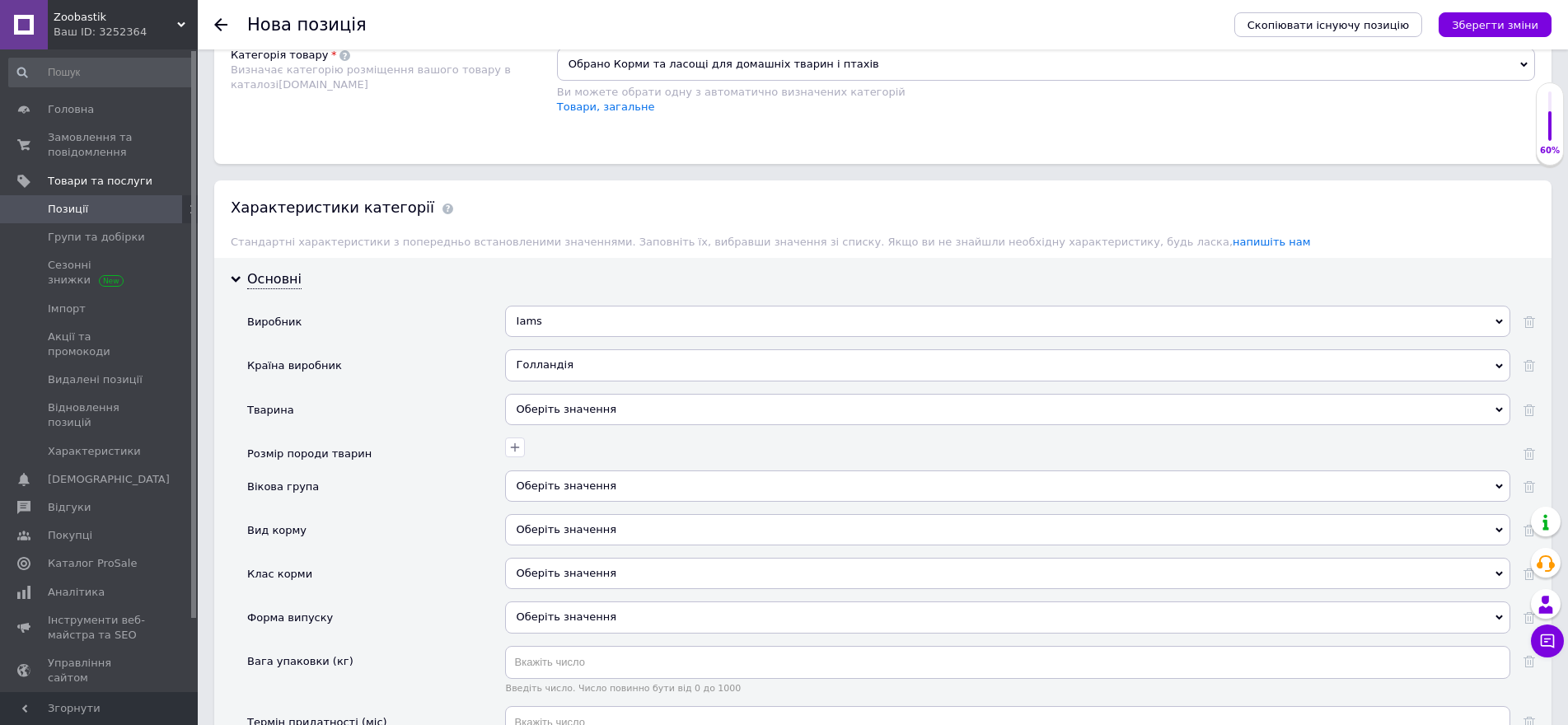
click at [532, 411] on div "Оберіть значення" at bounding box center [1007, 409] width 1005 height 32
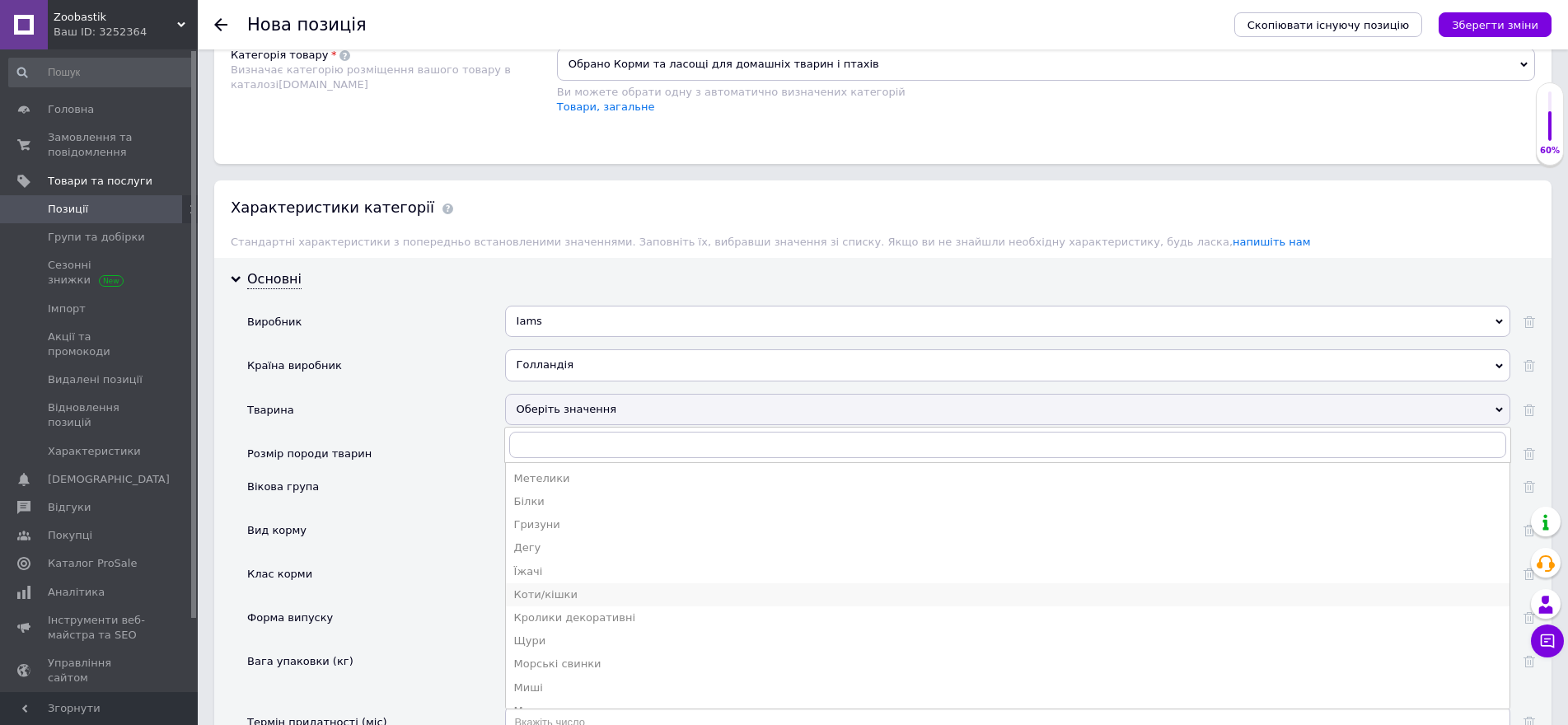
click at [539, 595] on div "Коти/кішки" at bounding box center [1007, 594] width 987 height 14
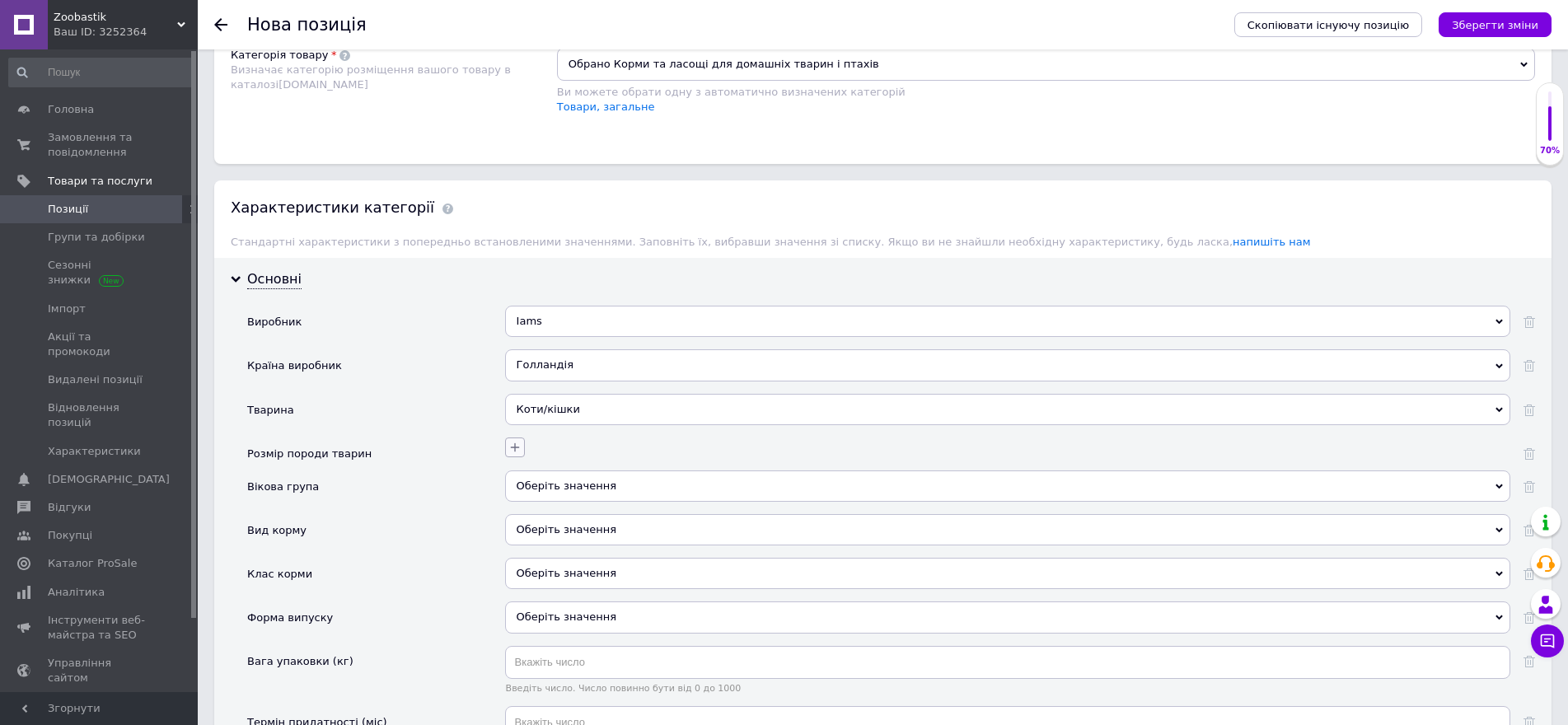
click at [519, 446] on icon "button" at bounding box center [515, 447] width 14 height 14
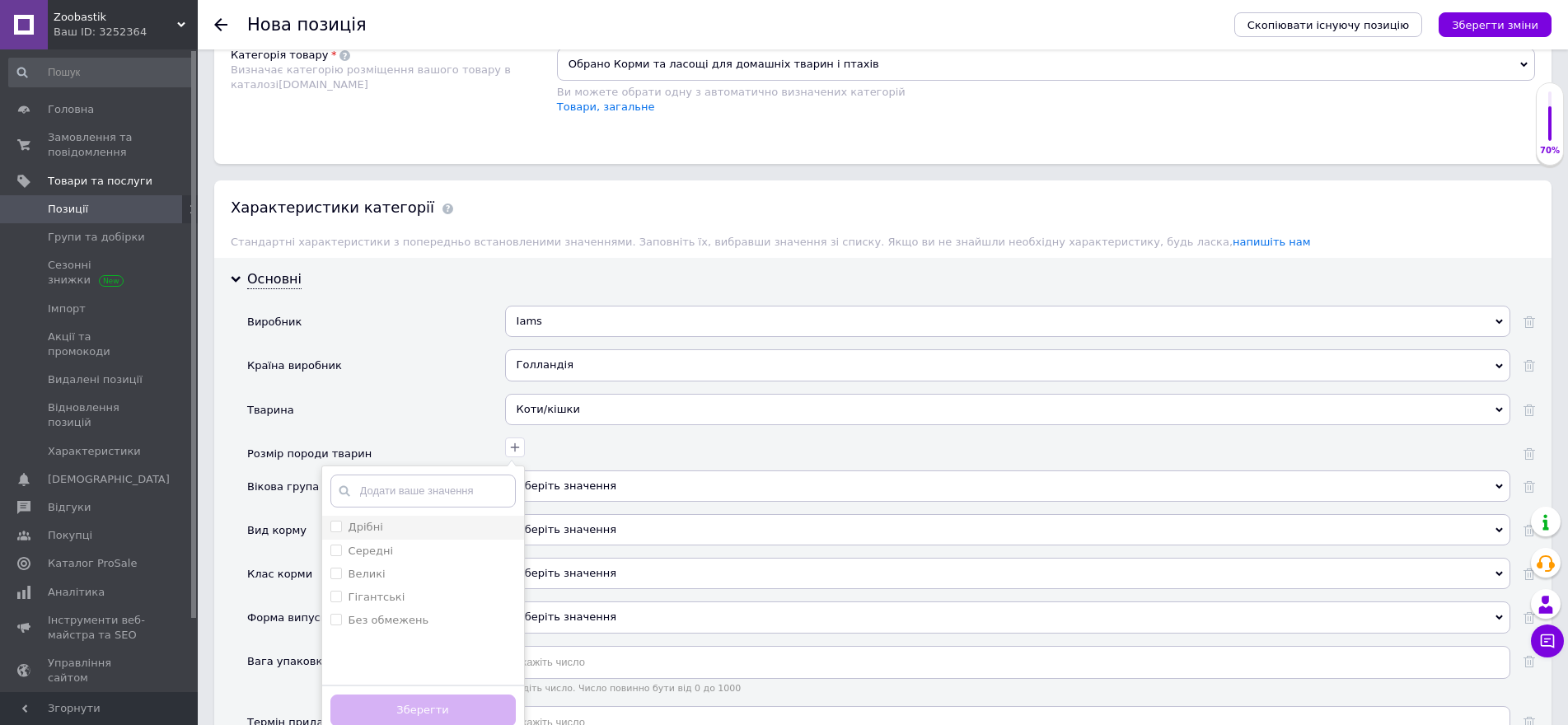
click at [336, 521] on input "Дрібні" at bounding box center [336, 526] width 11 height 11
checkbox input "true"
click at [335, 551] on input "Середні" at bounding box center [336, 550] width 11 height 11
checkbox input "true"
click at [333, 572] on input "Великі" at bounding box center [336, 573] width 11 height 11
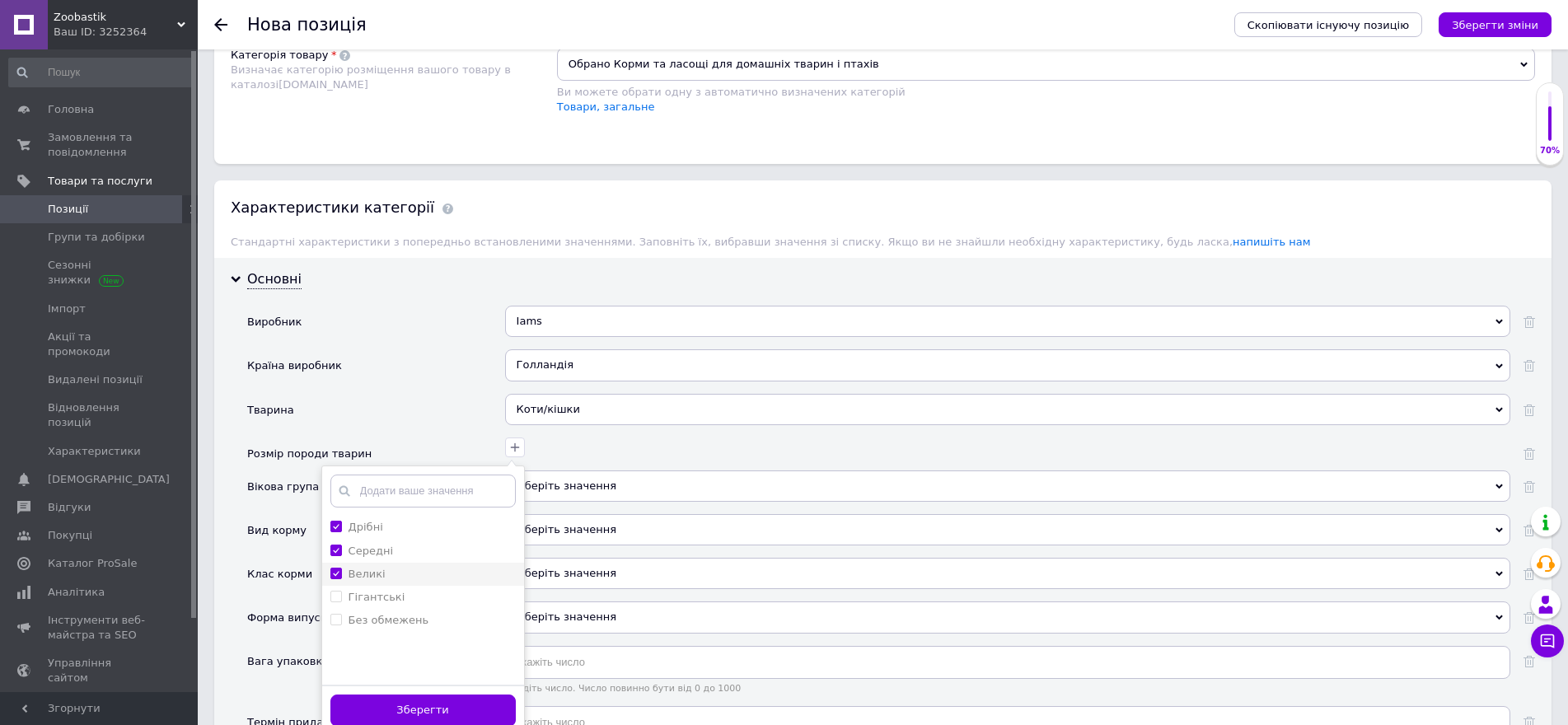
checkbox input "true"
click at [478, 707] on button "Зберегти" at bounding box center [423, 711] width 185 height 33
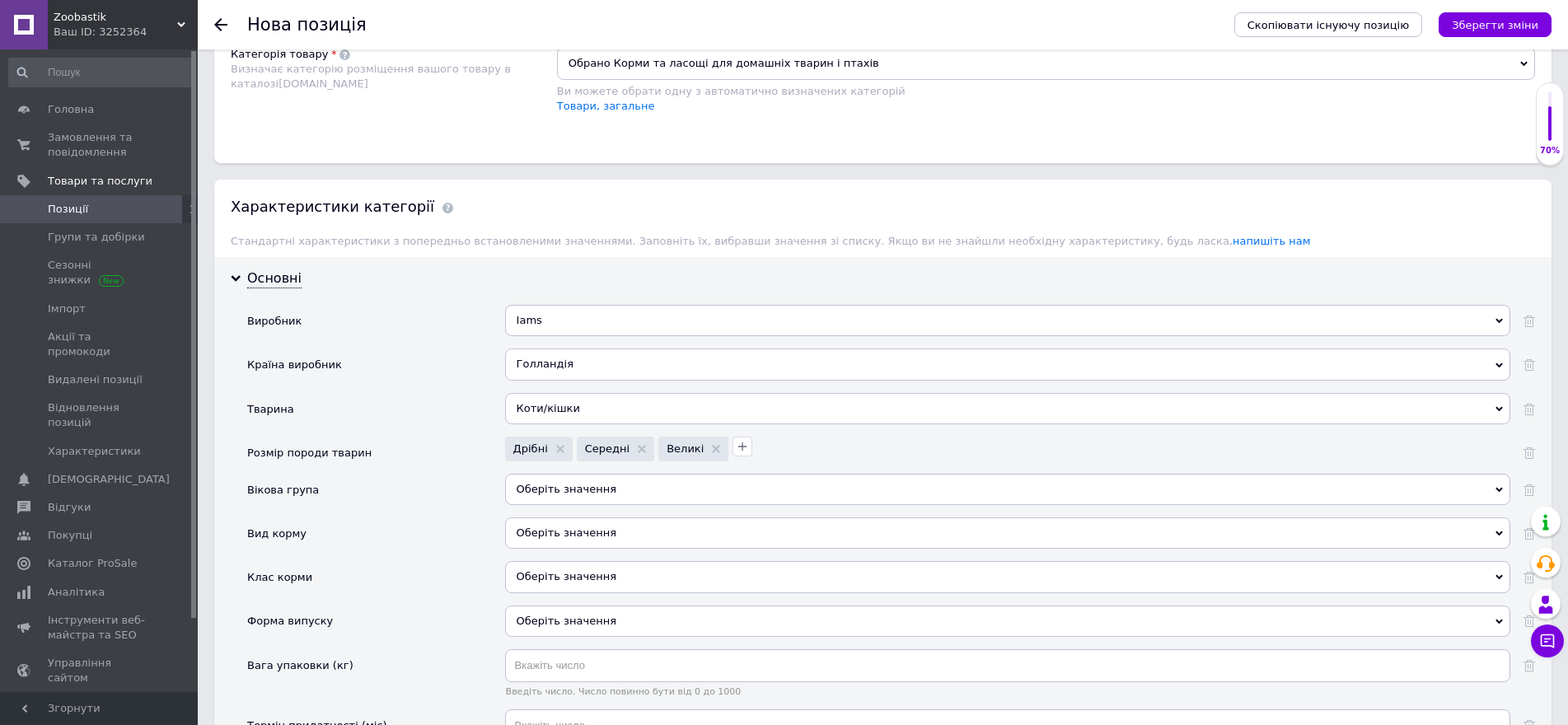
scroll to position [1400, 0]
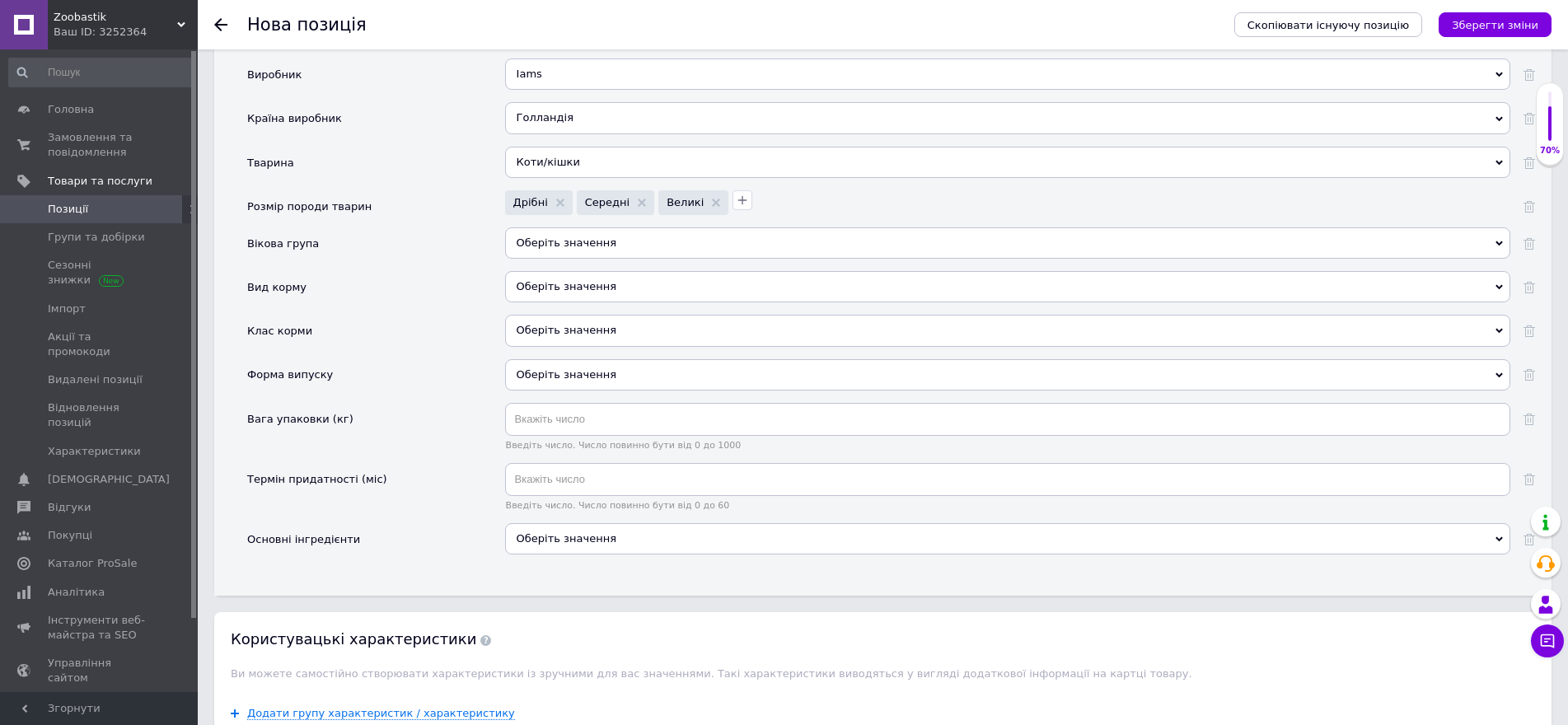
click at [572, 236] on div "Оберіть значення" at bounding box center [1007, 243] width 1005 height 32
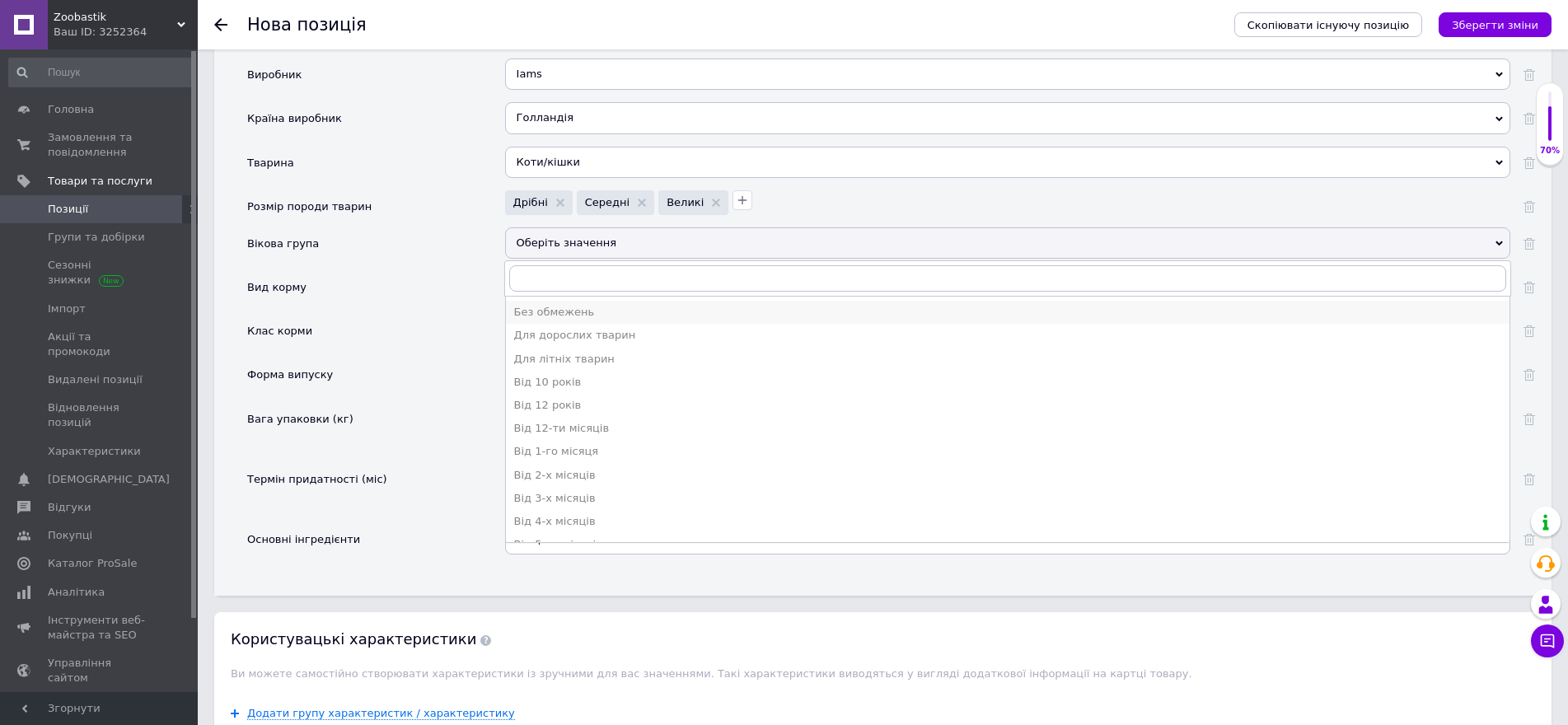
click at [582, 310] on div "Без обмежень" at bounding box center [1007, 312] width 987 height 14
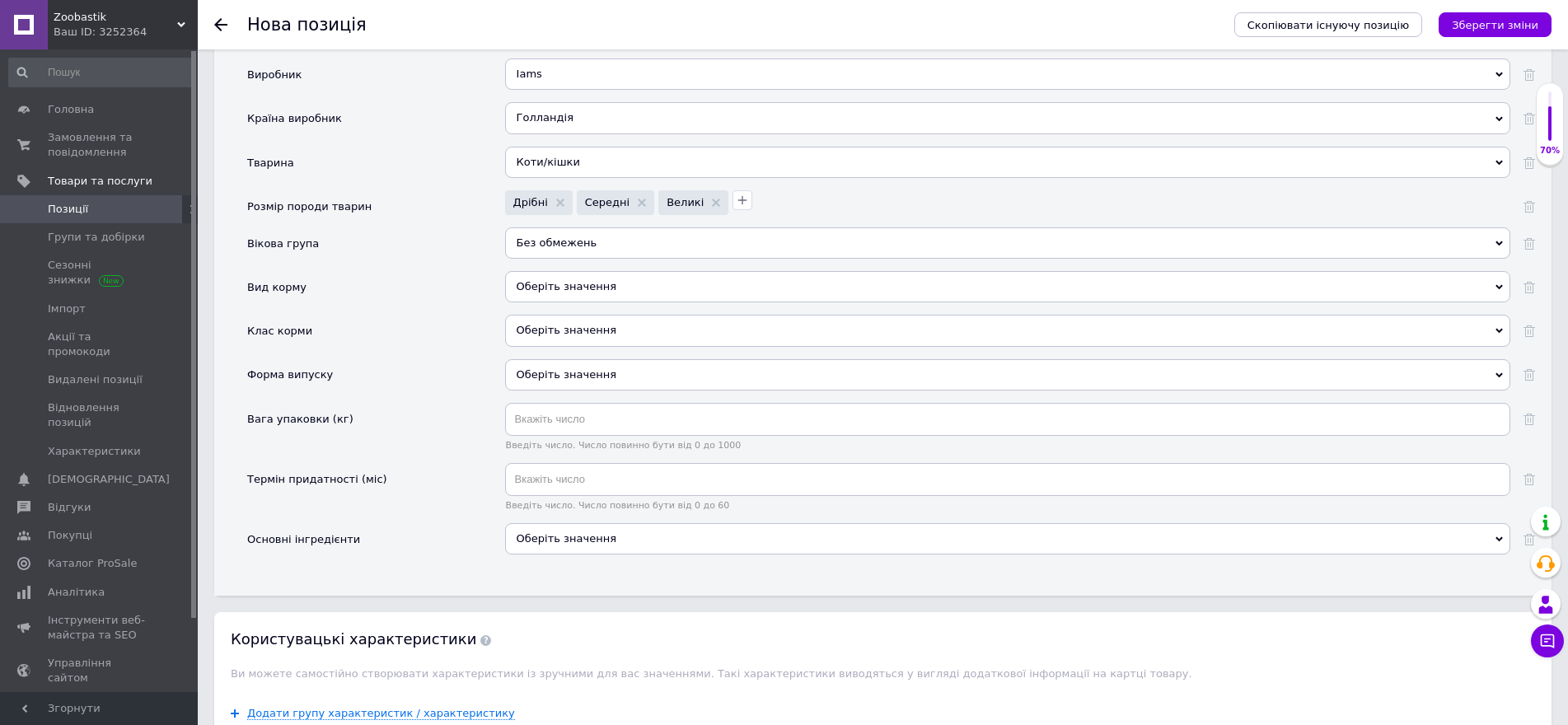
click at [574, 283] on div "Оберіть значення" at bounding box center [1007, 286] width 1005 height 32
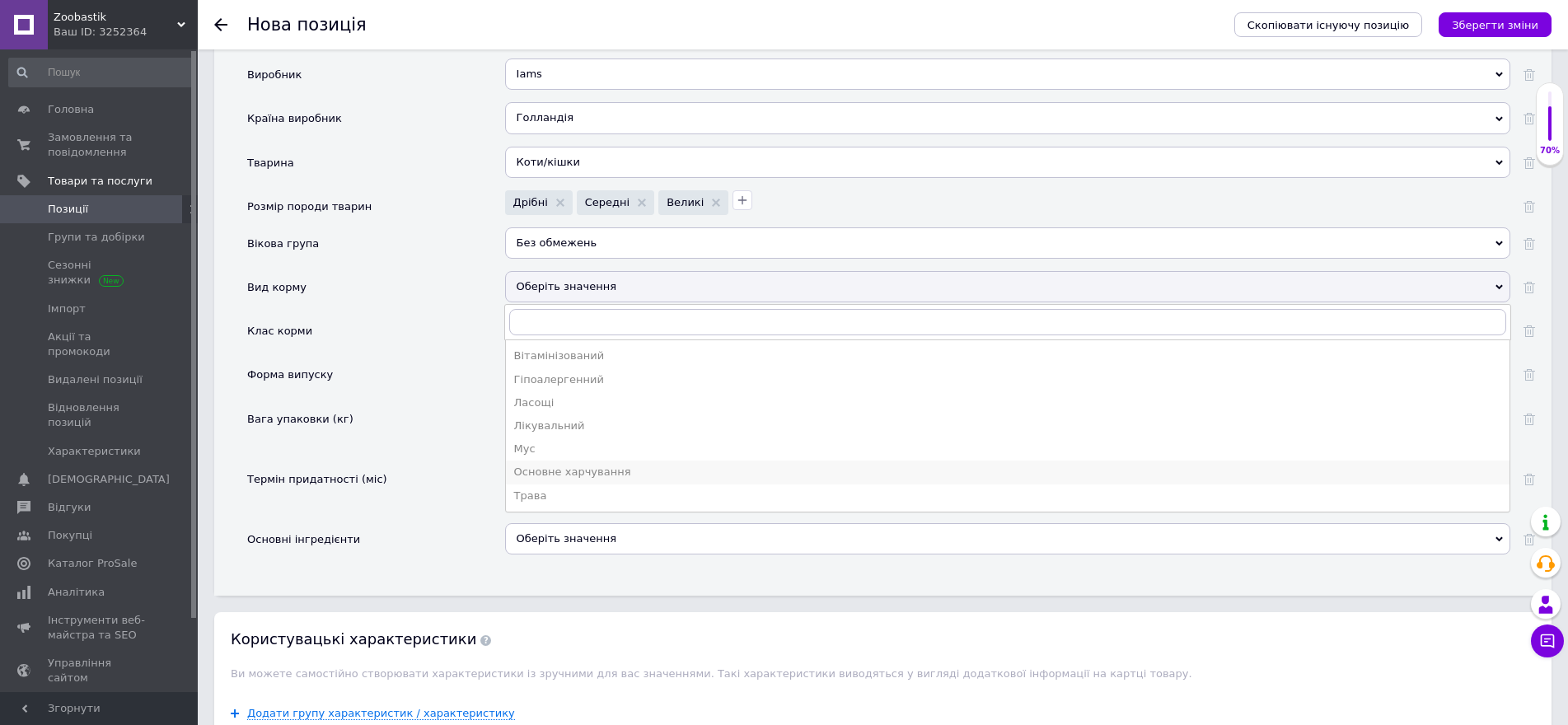
click at [563, 471] on div "Основне харчування" at bounding box center [1007, 472] width 987 height 14
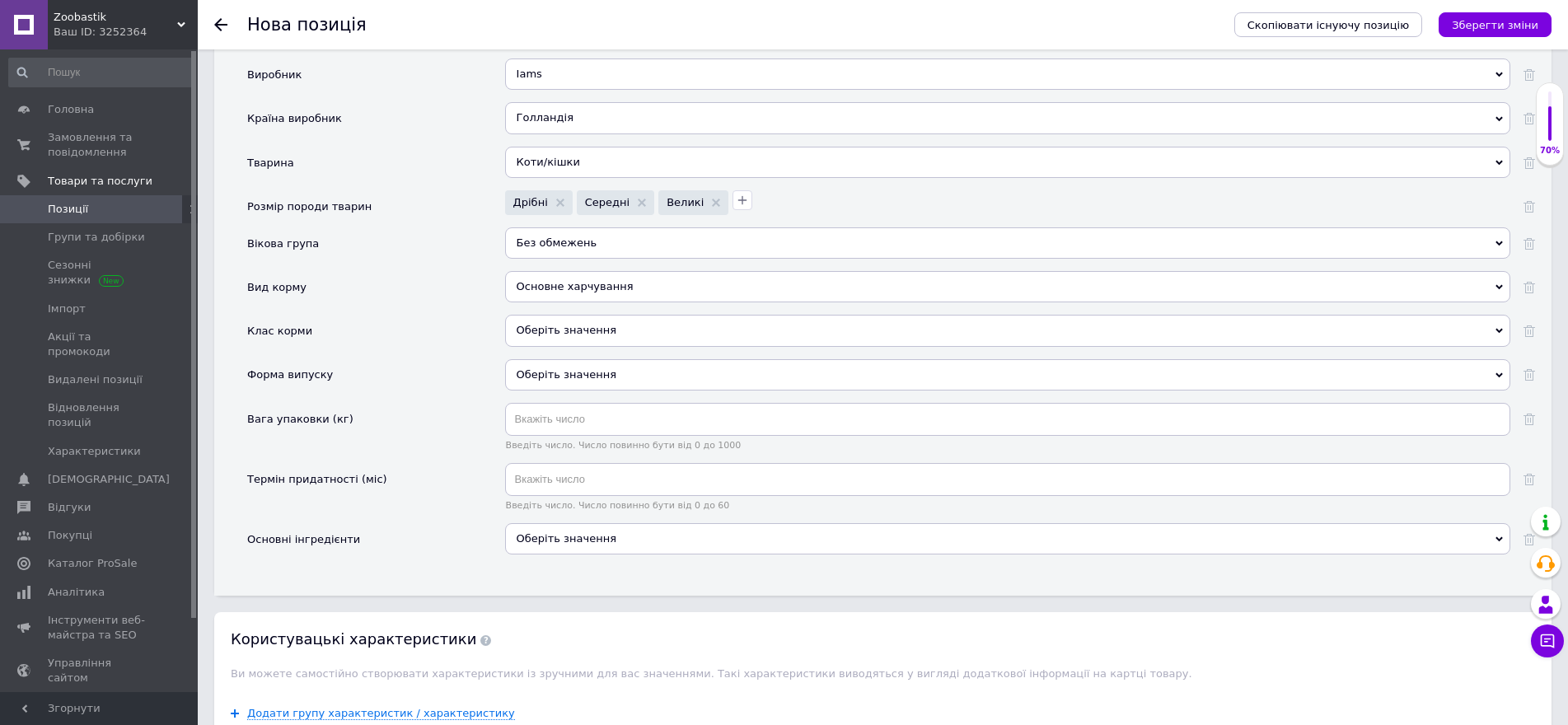
click at [533, 336] on div "Оберіть значення" at bounding box center [1007, 330] width 1005 height 32
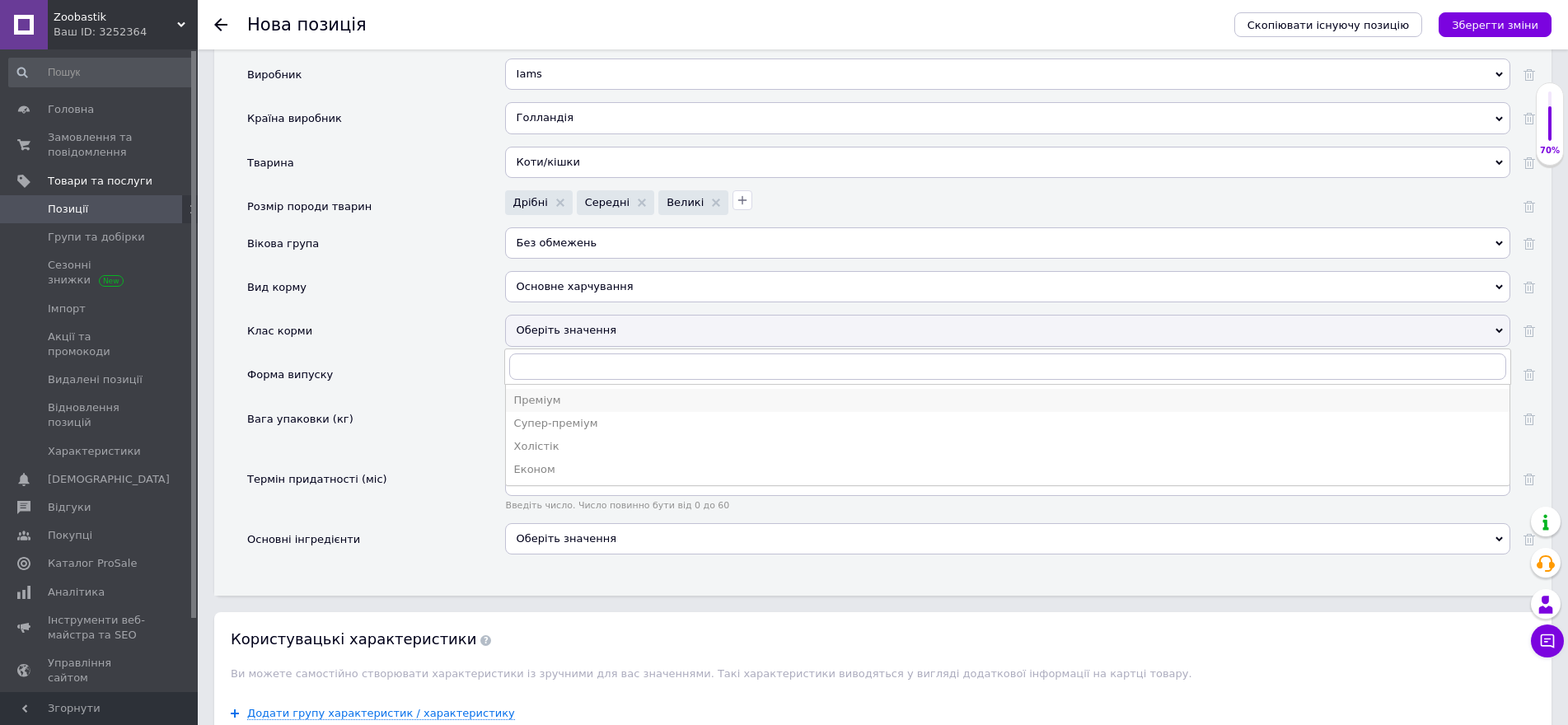
click at [544, 395] on div "Преміум" at bounding box center [1007, 400] width 987 height 14
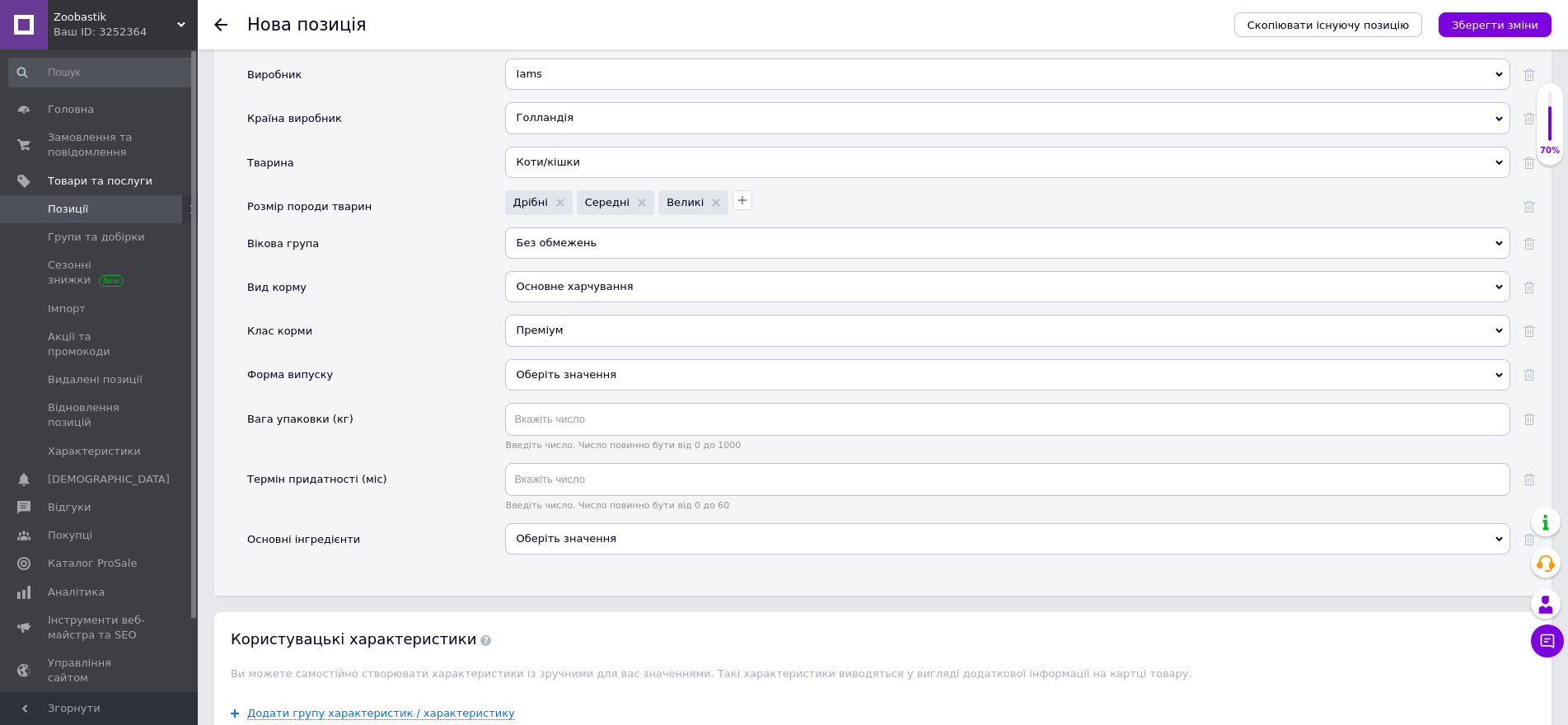
click at [545, 373] on div "Оберіть значення" at bounding box center [1007, 375] width 1005 height 32
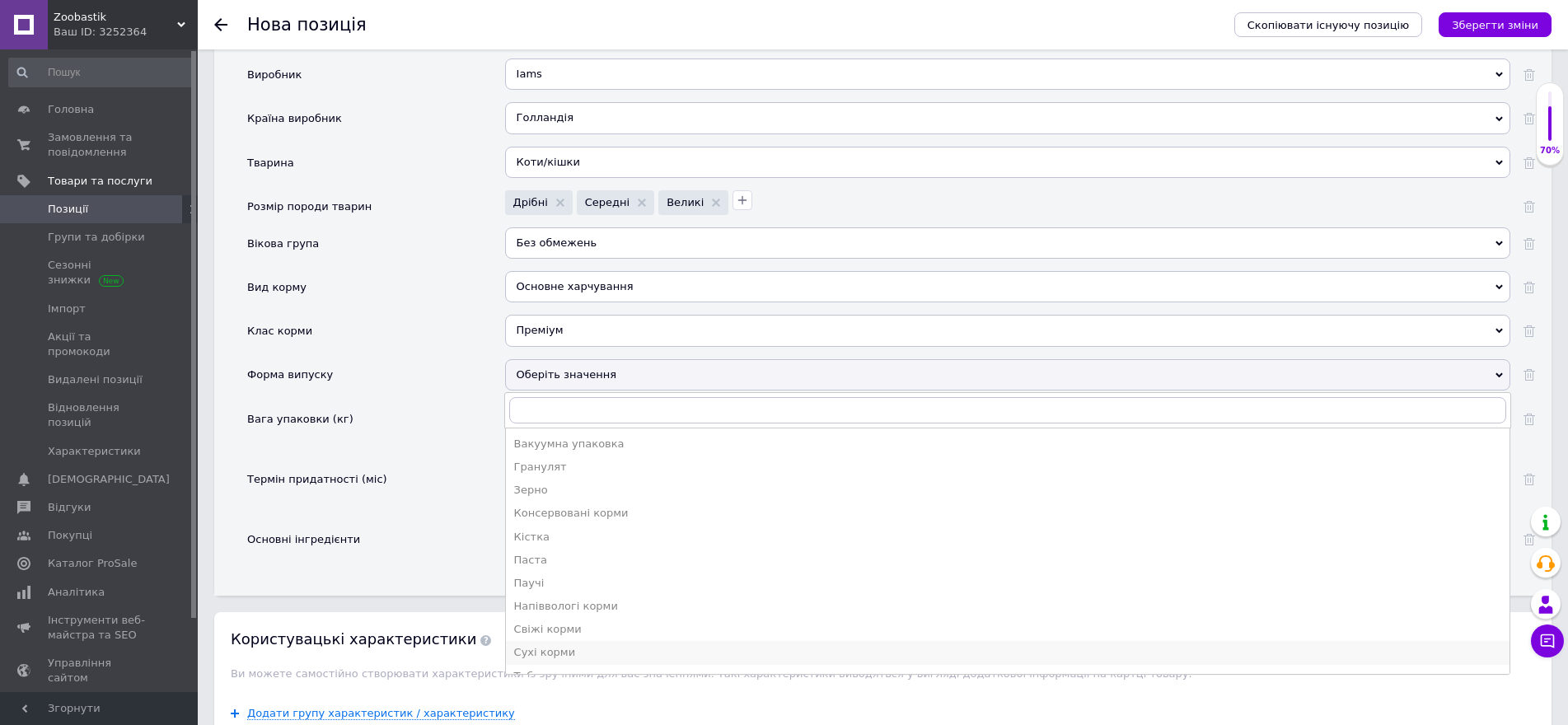
click at [566, 651] on div "Сухі корми" at bounding box center [1007, 652] width 987 height 14
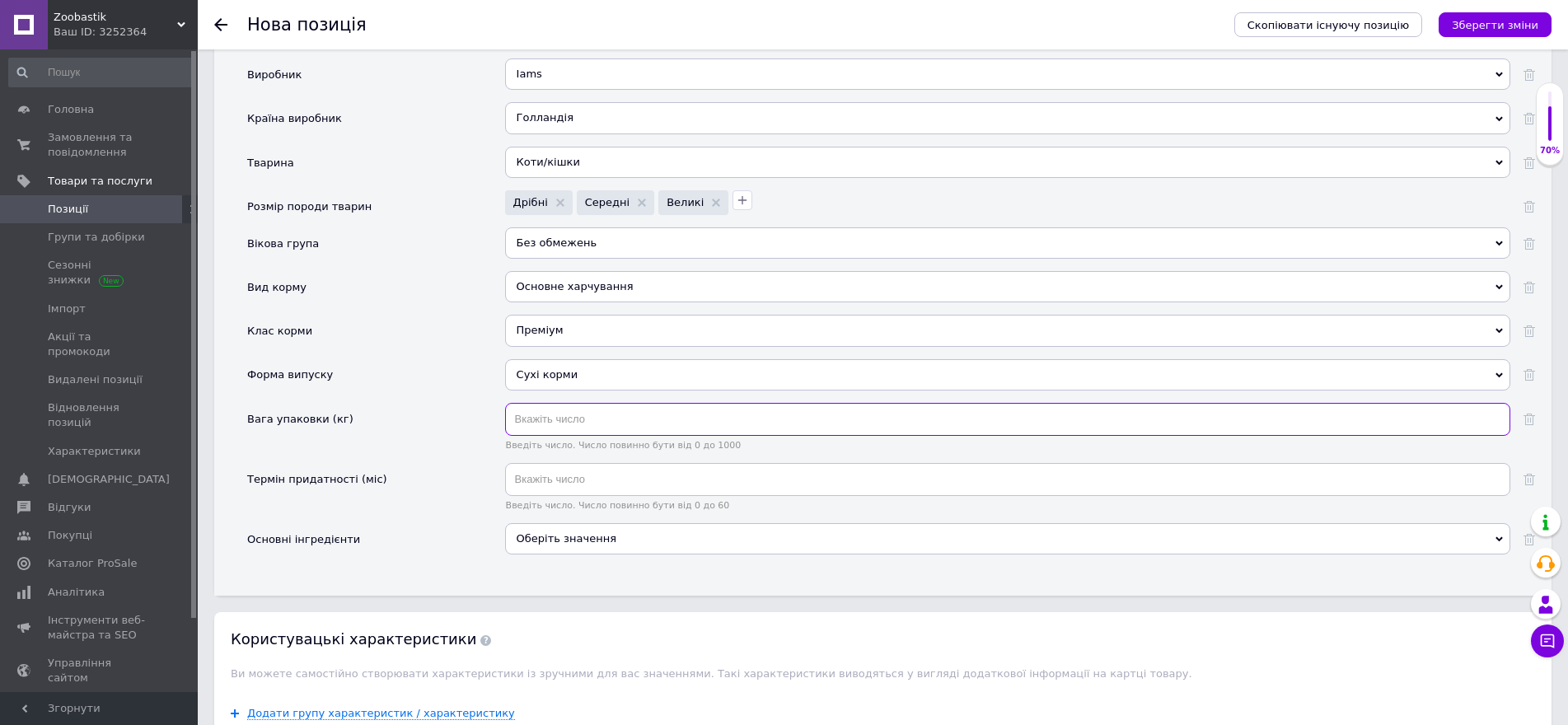
click at [562, 423] on input "text" at bounding box center [1007, 419] width 1005 height 33
type input "3"
click at [555, 484] on input "text" at bounding box center [1007, 479] width 1005 height 33
type input "27"
click at [595, 540] on div "Оберіть значення" at bounding box center [1007, 538] width 1005 height 32
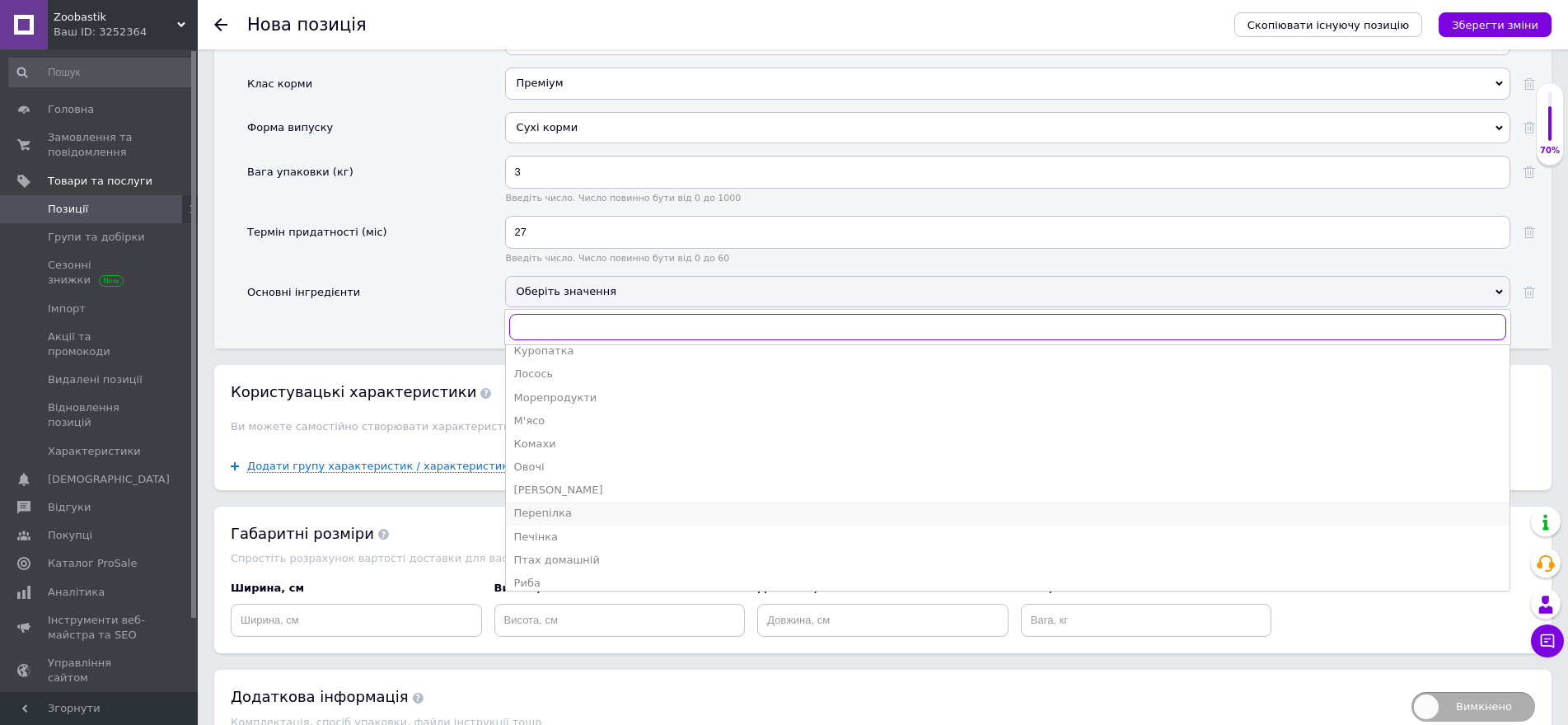
scroll to position [330, 0]
click at [550, 403] on div "Лосось" at bounding box center [1007, 403] width 987 height 14
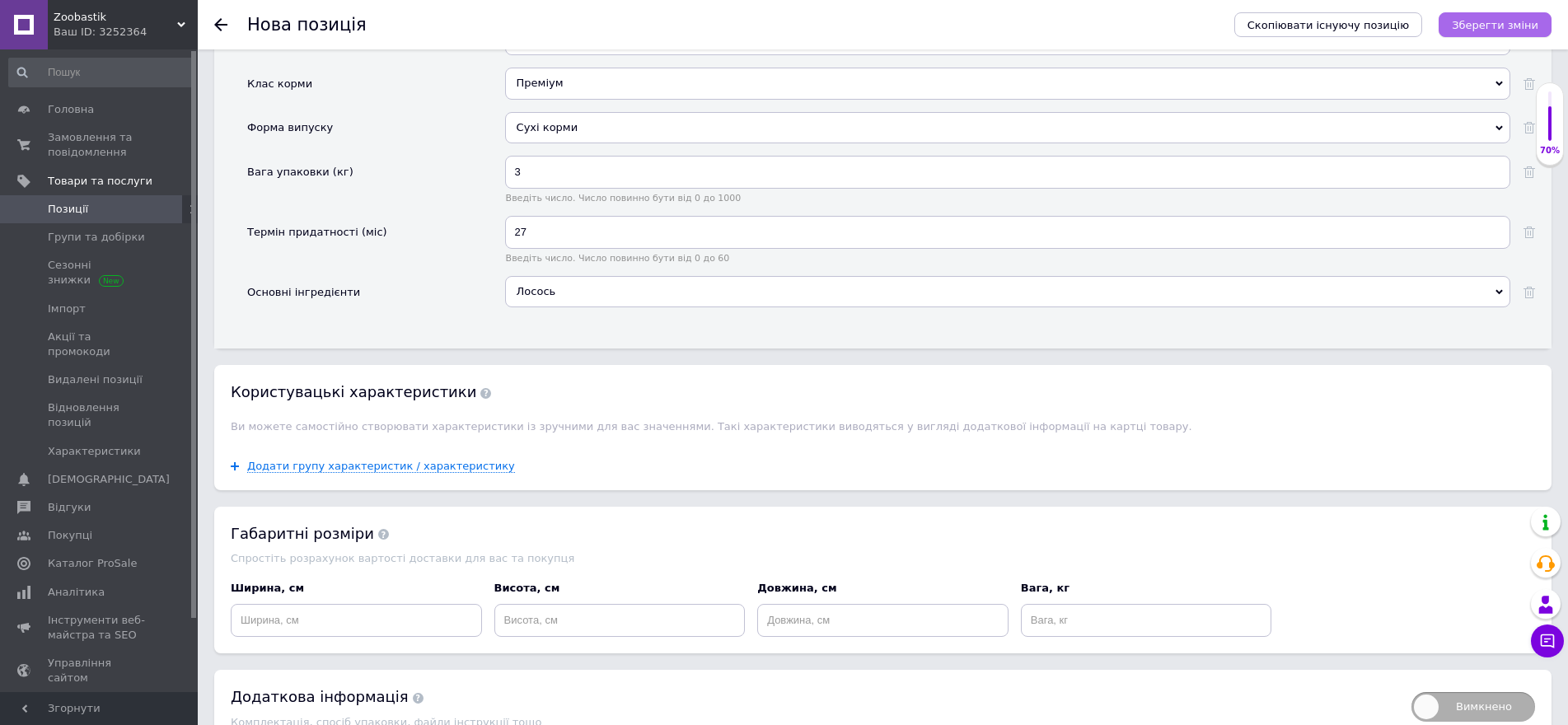
click at [1498, 24] on icon "Зберегти зміни" at bounding box center [1495, 25] width 87 height 13
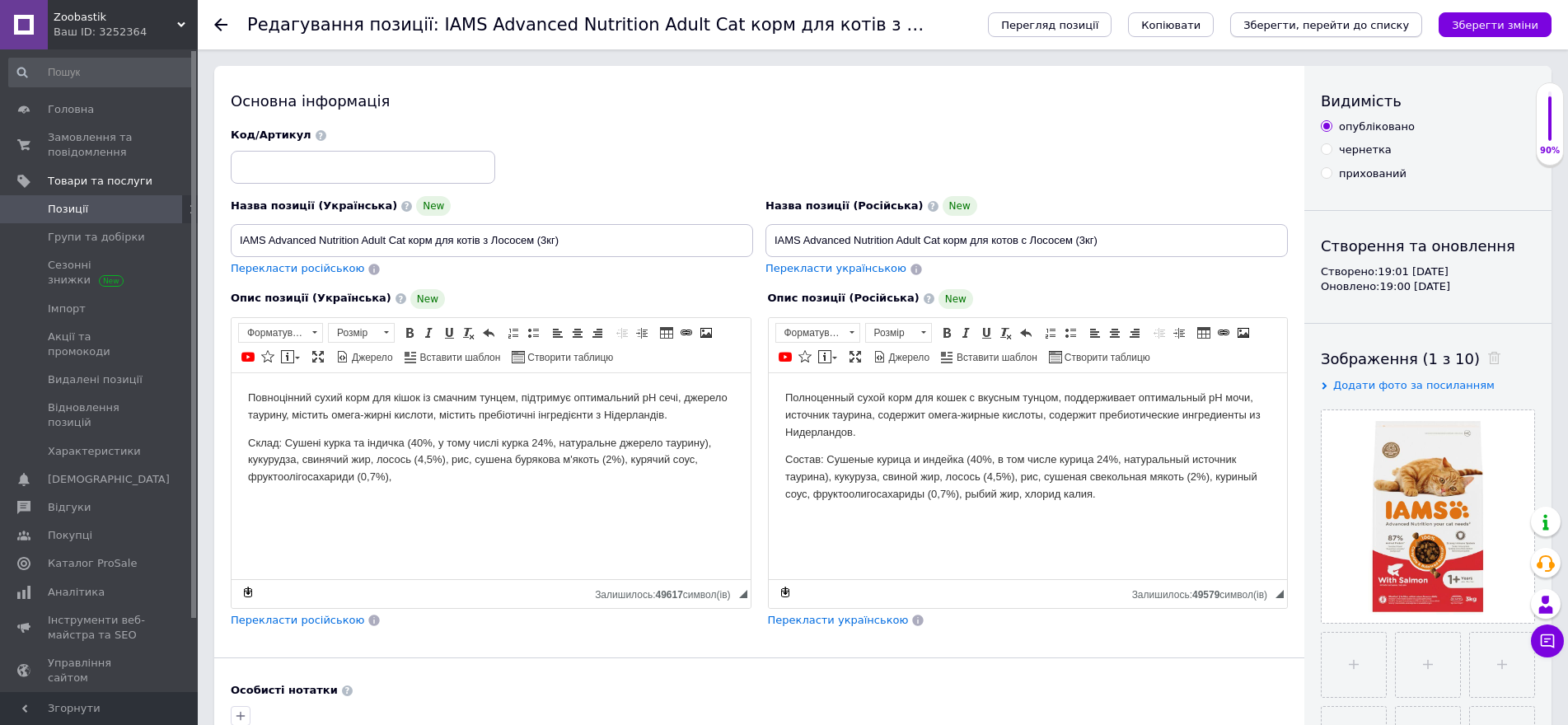
click at [1333, 23] on icon "Зберегти, перейти до списку" at bounding box center [1326, 25] width 165 height 13
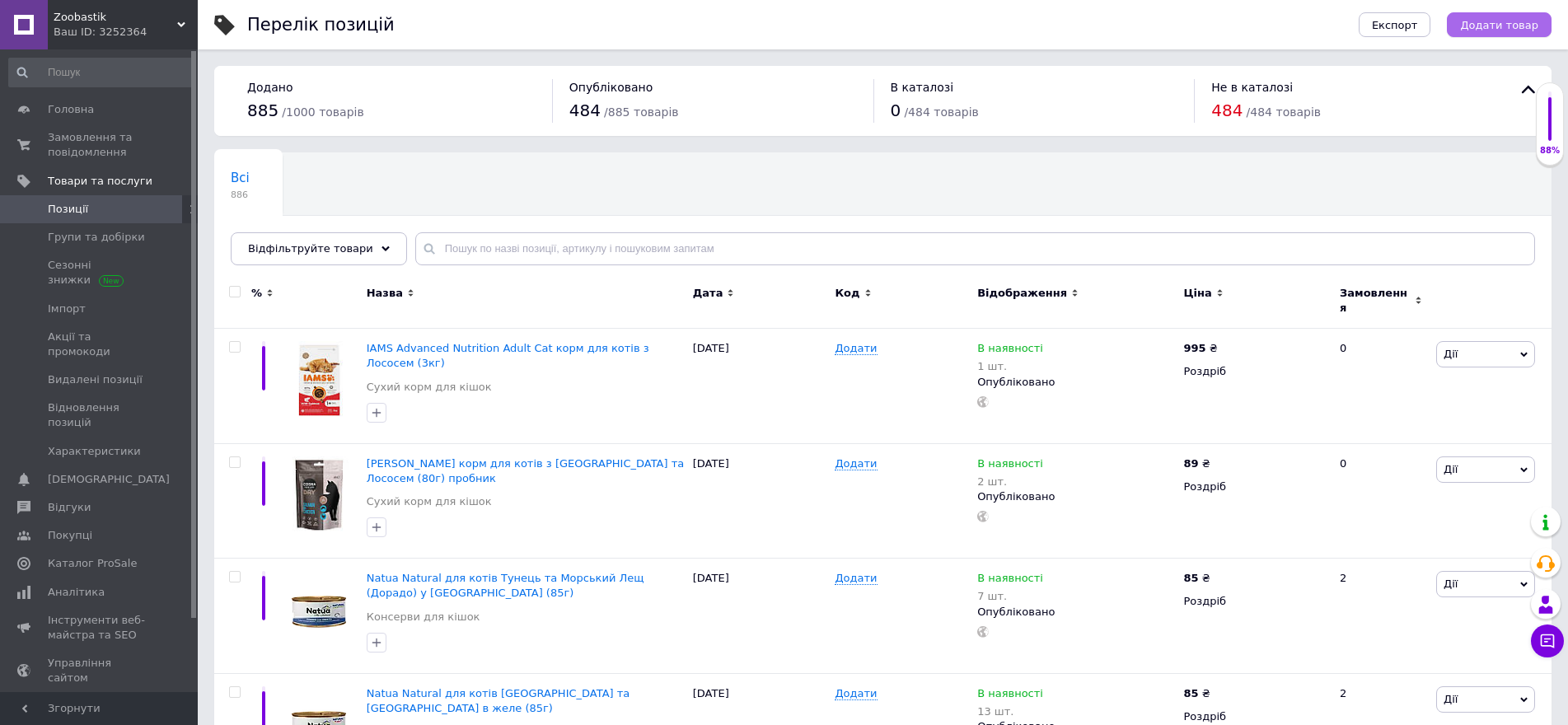
click at [1486, 27] on span "Додати товар" at bounding box center [1499, 25] width 79 height 13
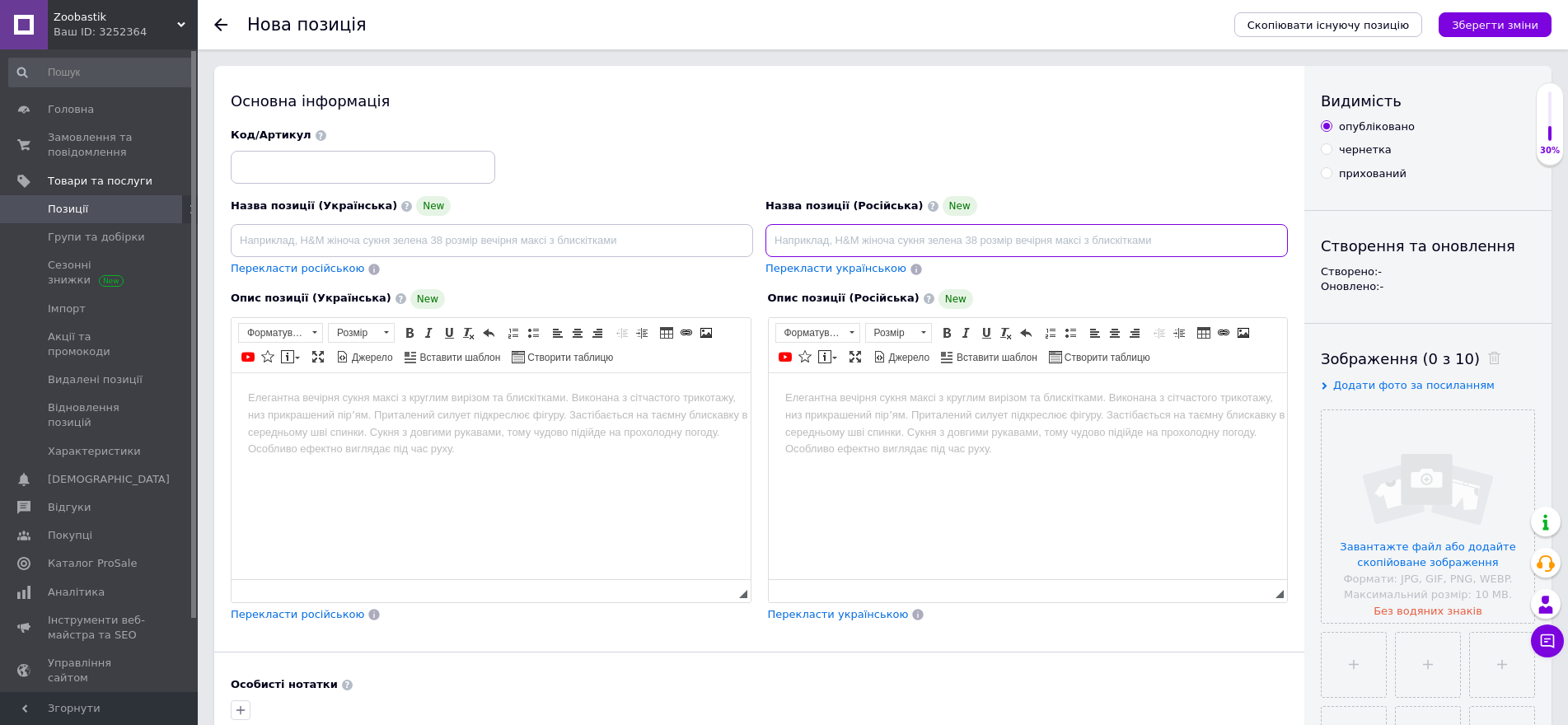
click at [813, 244] on input at bounding box center [1026, 240] width 522 height 33
paste input "Корм для стерилизованных кошек IAMS Advanced Nutrition с курицей"
drag, startPoint x: 774, startPoint y: 237, endPoint x: 945, endPoint y: 234, distance: 171.0
click at [945, 234] on input "Корм для стерилизованных кошек IAMS Advanced Nutrition с курицей" at bounding box center [1026, 240] width 522 height 33
click at [778, 237] on input "IAMS Advanced Nutrition с курицей" at bounding box center [1026, 240] width 522 height 33
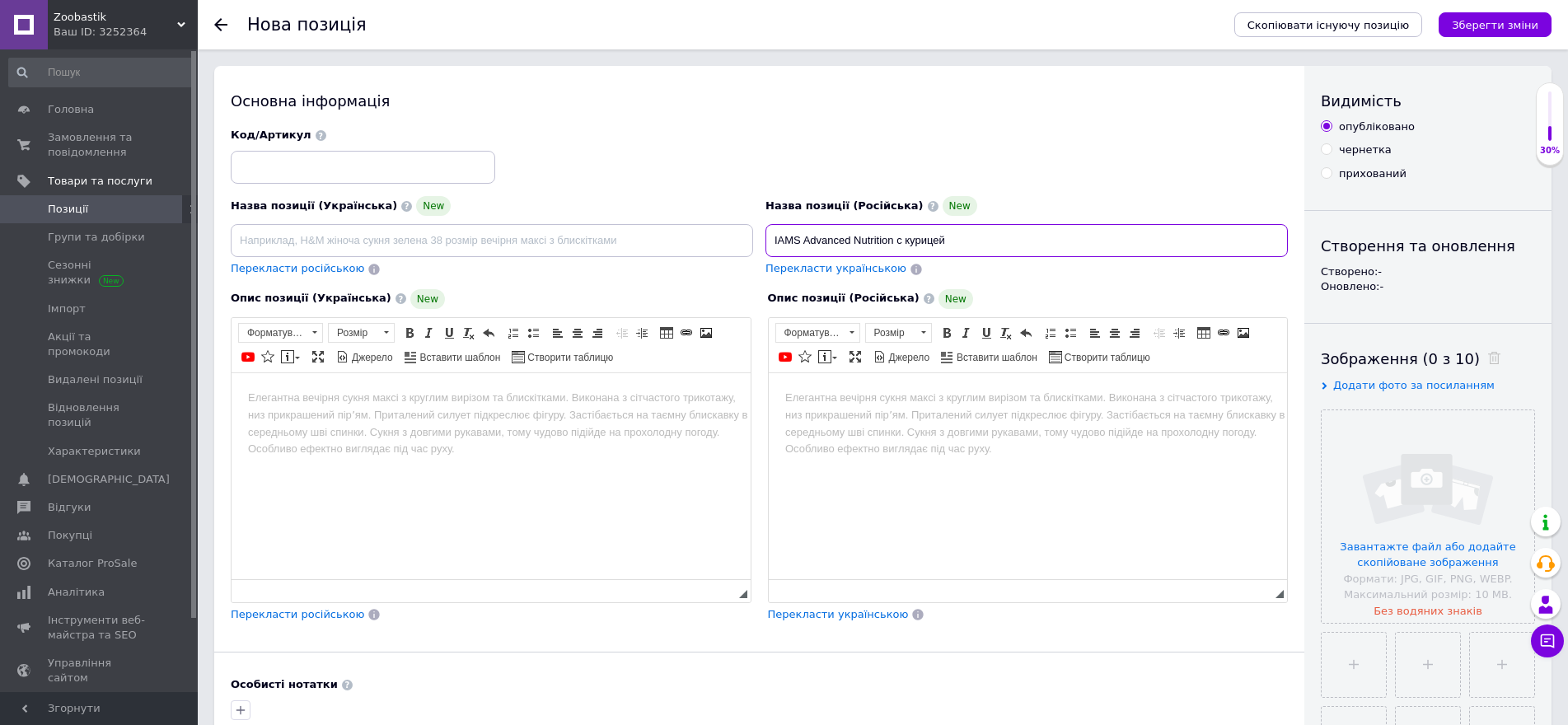
click at [896, 240] on input "IAMS Advanced Nutrition с курицей" at bounding box center [1026, 240] width 522 height 33
paste input "Корм для стерилизованных кошек"
drag, startPoint x: 1084, startPoint y: 238, endPoint x: 1099, endPoint y: 280, distance: 44.6
click at [1084, 239] on input "IAMS Advanced Nutrition Корм для стерилизованных кошек с курицей" at bounding box center [1026, 240] width 522 height 33
click at [902, 238] on input "IAMS Advanced Nutrition Корм для стерилизованных кошек с Rурицей" at bounding box center [1026, 240] width 522 height 33
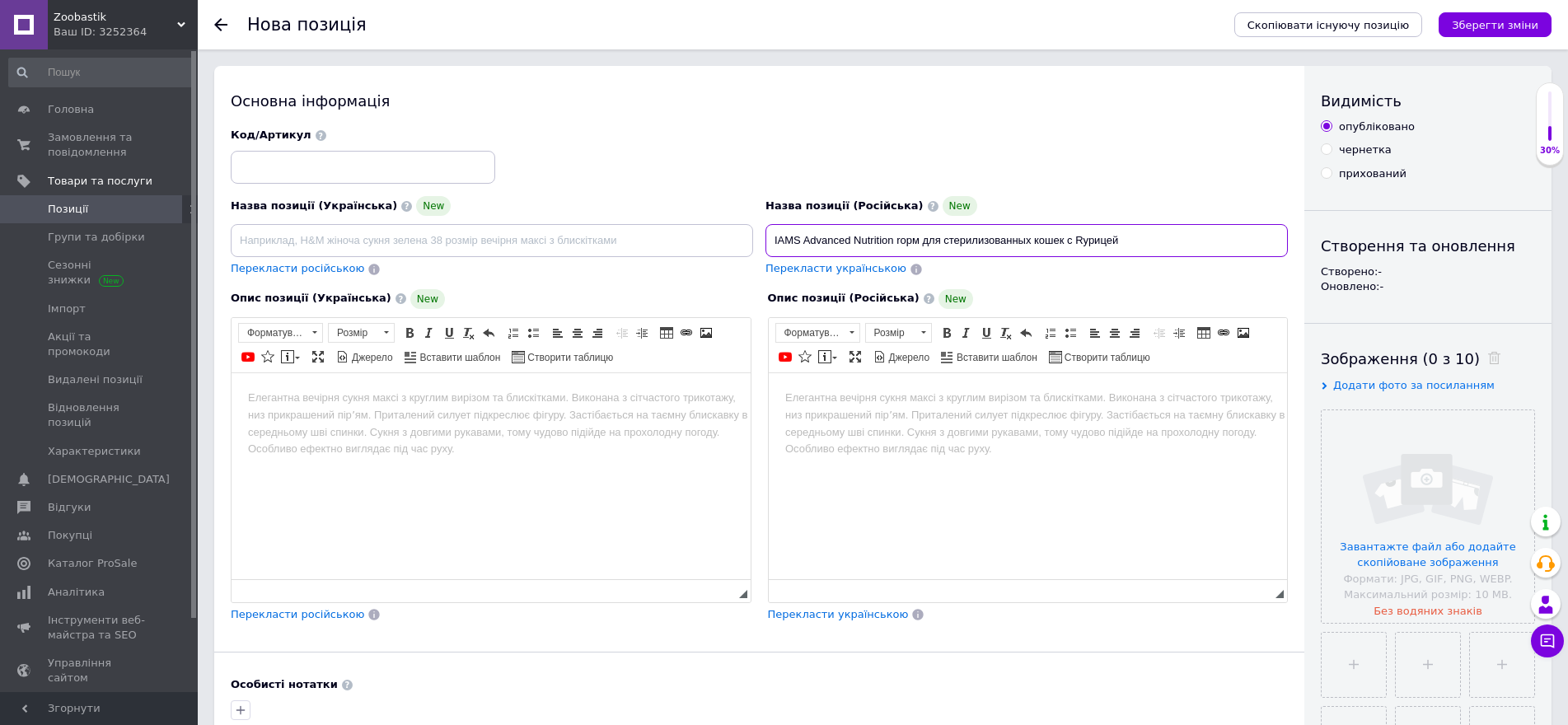
click at [1081, 237] on input "IAMS Advanced Nutrition rорм для стерилизованных кошек с Rурицей" at bounding box center [1026, 240] width 522 height 33
click at [1134, 237] on input "IAMS Advanced Nutrition rорм для стерилизованных кошек с Курицей" at bounding box center [1026, 240] width 522 height 33
drag, startPoint x: 981, startPoint y: 240, endPoint x: 1227, endPoint y: 239, distance: 246.0
click at [1227, 239] on input "IAMS Advanced Nutrition rорм для стерилизованных кошек с Курицей (3кг)" at bounding box center [1026, 240] width 522 height 33
type input "IAMS Advanced Nutrition rорм для стерилизованных кошек с Курицей (3кг)"
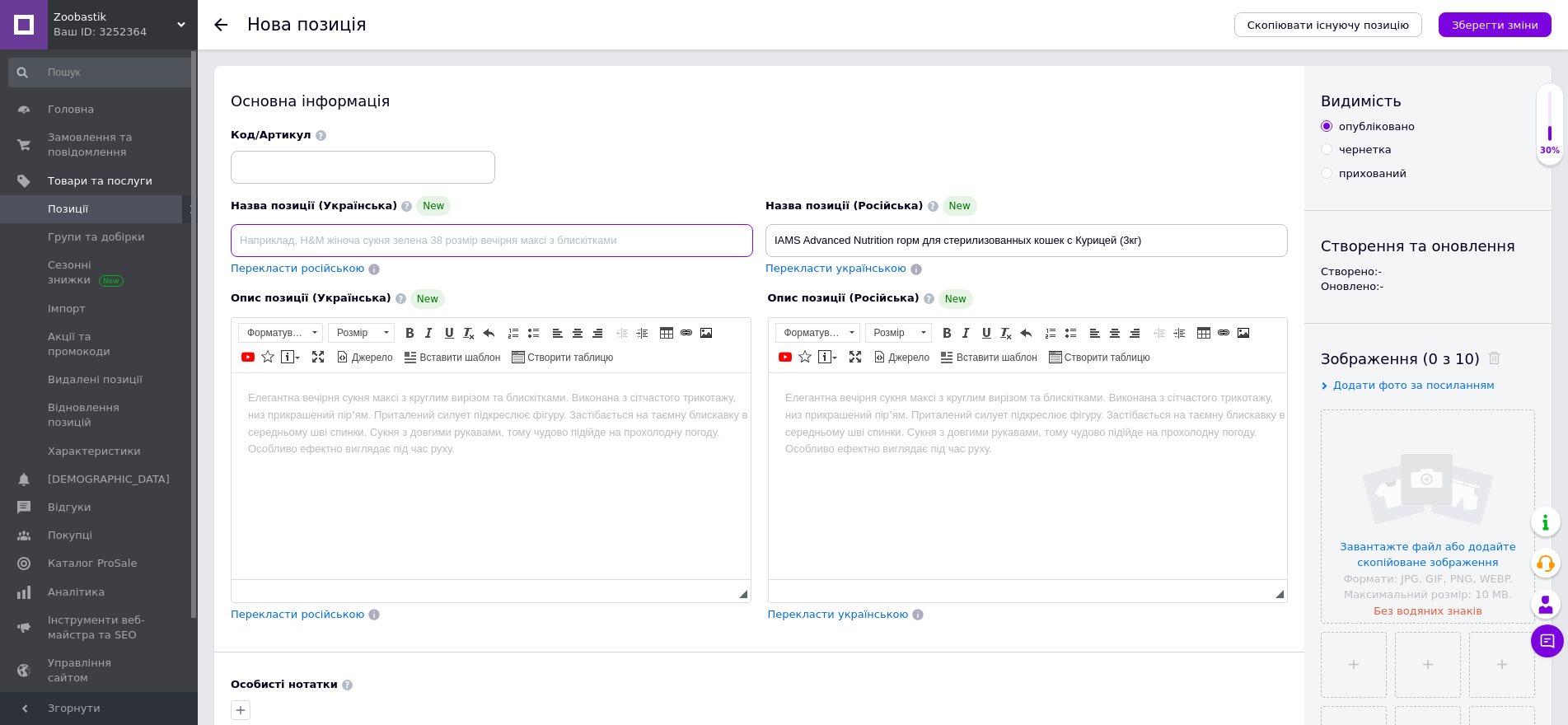
click at [527, 230] on input at bounding box center [491, 240] width 522 height 33
paste input "IAMS Advanced Nutrition rорм для стерилізованих кішок з Куркою (3кг)"
type input "IAMS Advanced Nutrition rорм для стерилізованих кішок з Куркою (3кг)"
drag, startPoint x: 1047, startPoint y: 239, endPoint x: 1066, endPoint y: 239, distance: 19.0
click at [1066, 239] on input "IAMS Advanced Nutrition rорм для стерилизованных кошек с Курицей (3кг)" at bounding box center [1026, 240] width 522 height 33
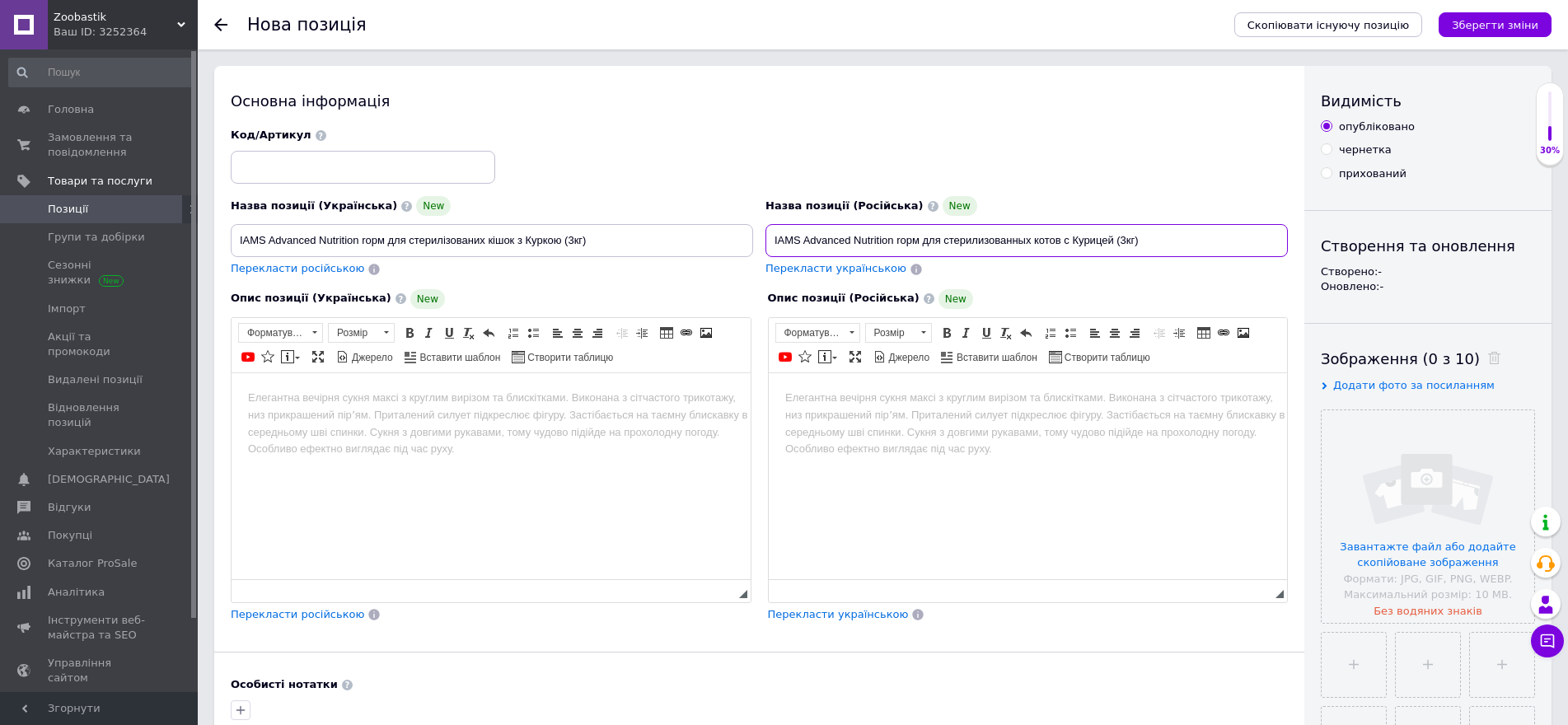
type input "IAMS Advanced Nutrition rорм для стерилизованных котов с Курицей (3кг)"
drag, startPoint x: 492, startPoint y: 239, endPoint x: 515, endPoint y: 239, distance: 23.0
click at [515, 239] on input "IAMS Advanced Nutrition rорм для стерилізованих кішок з Куркою (3кг)" at bounding box center [491, 240] width 522 height 33
type input "IAMS Advanced Nutrition rорм для стерилізованих котів з Куркою (3кг)"
click at [1449, 496] on input "file" at bounding box center [1427, 516] width 212 height 212
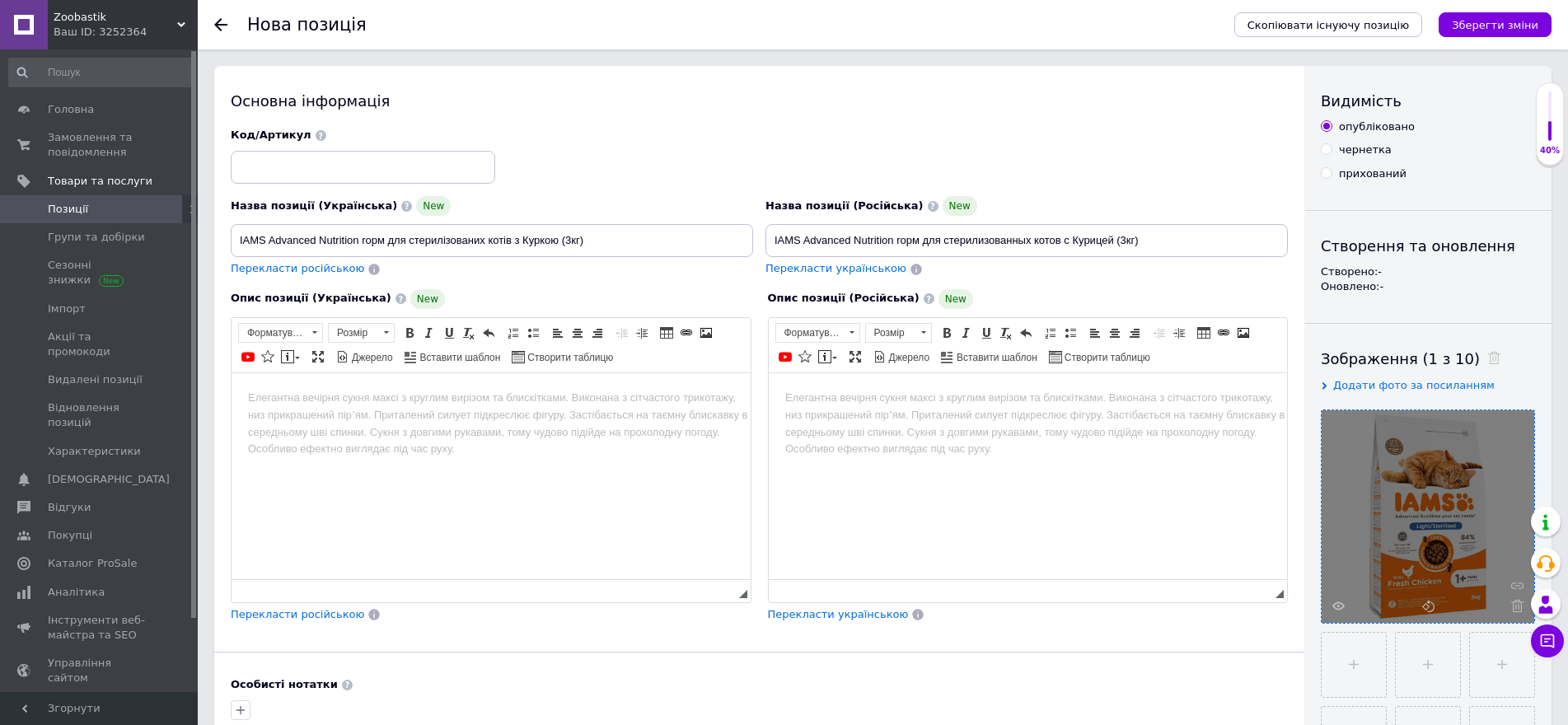
click at [825, 416] on html at bounding box center [1027, 397] width 519 height 51
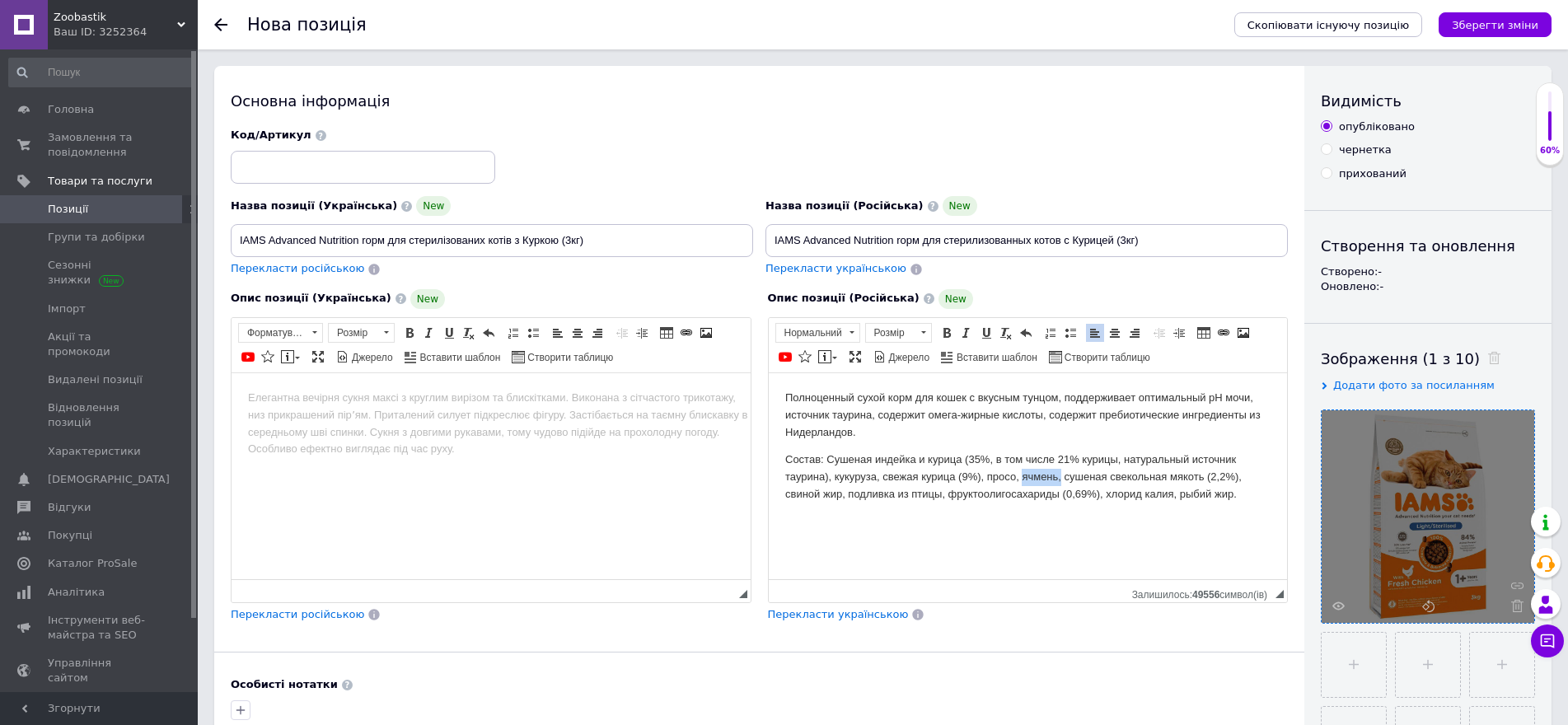
drag, startPoint x: 1022, startPoint y: 474, endPoint x: 1059, endPoint y: 474, distance: 37.0
click at [1059, 474] on p "Состав: Сушеная индейка и курица (35%, в том числе 21% курицы, натуральный исто…" at bounding box center [1027, 476] width 486 height 51
click at [325, 421] on html at bounding box center [490, 397] width 519 height 51
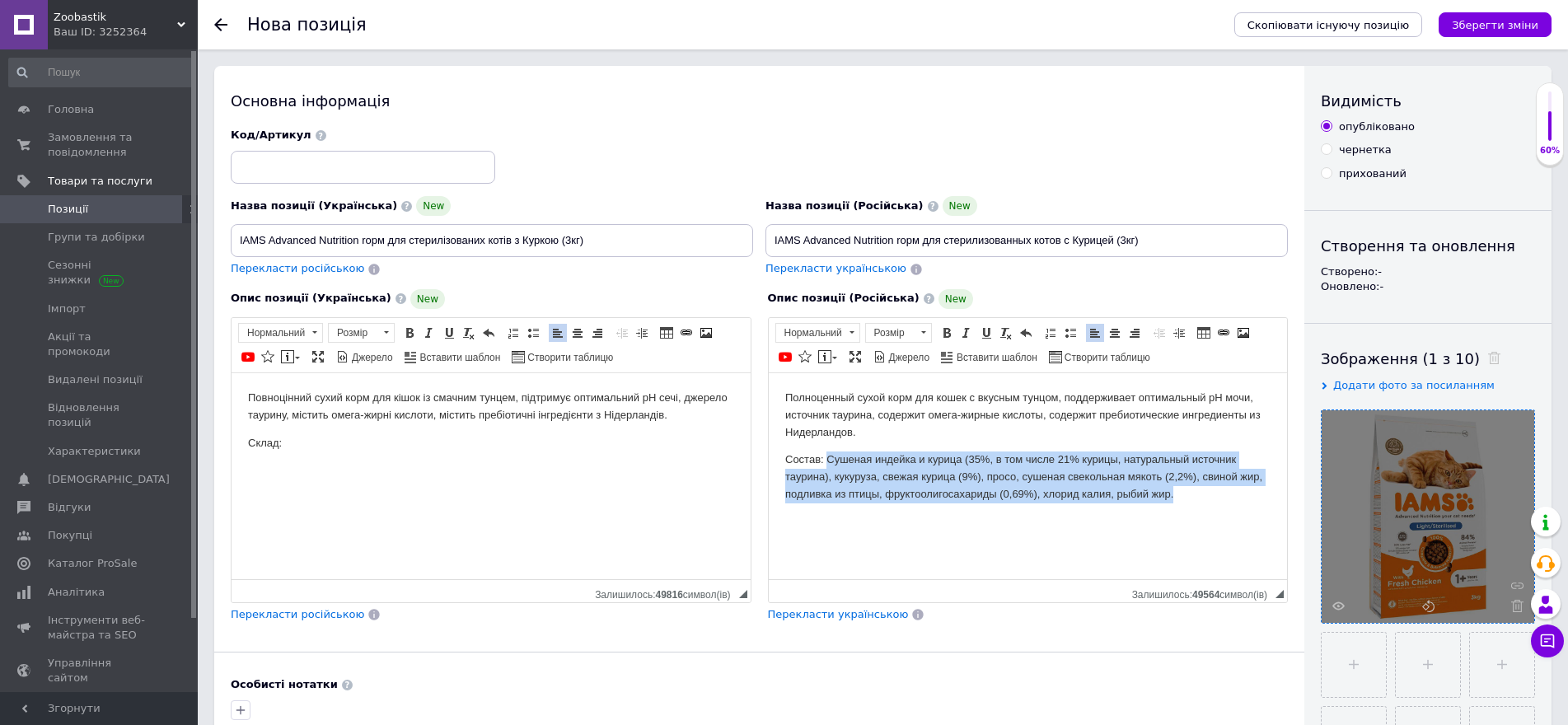
drag, startPoint x: 828, startPoint y: 458, endPoint x: 1207, endPoint y: 498, distance: 381.1
click at [1207, 498] on p "Состав: Сушеная индейка и курица (35%, в том числе 21% курицы, натуральный исто…" at bounding box center [1027, 476] width 486 height 51
copy p "Сушеная индейка и курица (35%, в том числе 21% курицы, натуральный источник тау…"
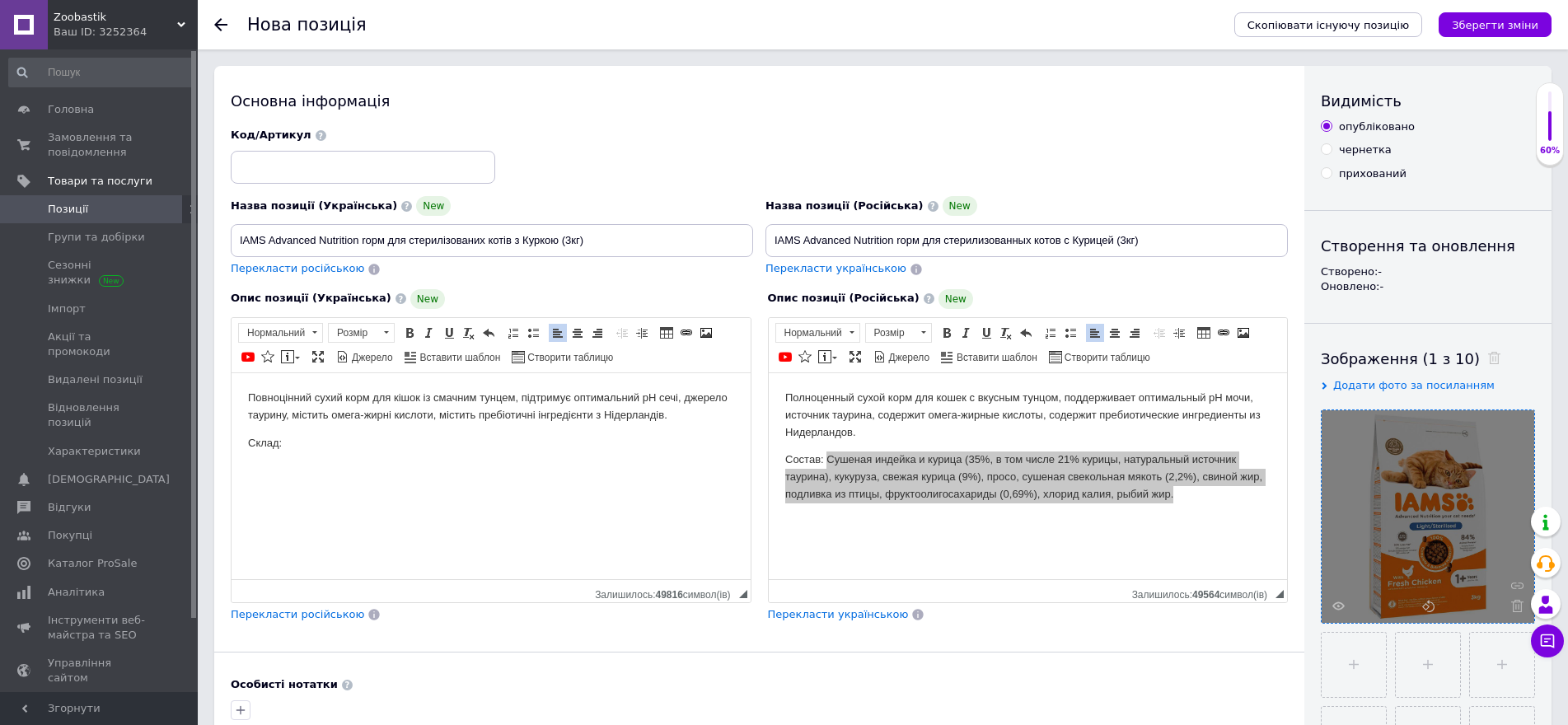
click at [315, 442] on p "Склад:" at bounding box center [491, 442] width 486 height 17
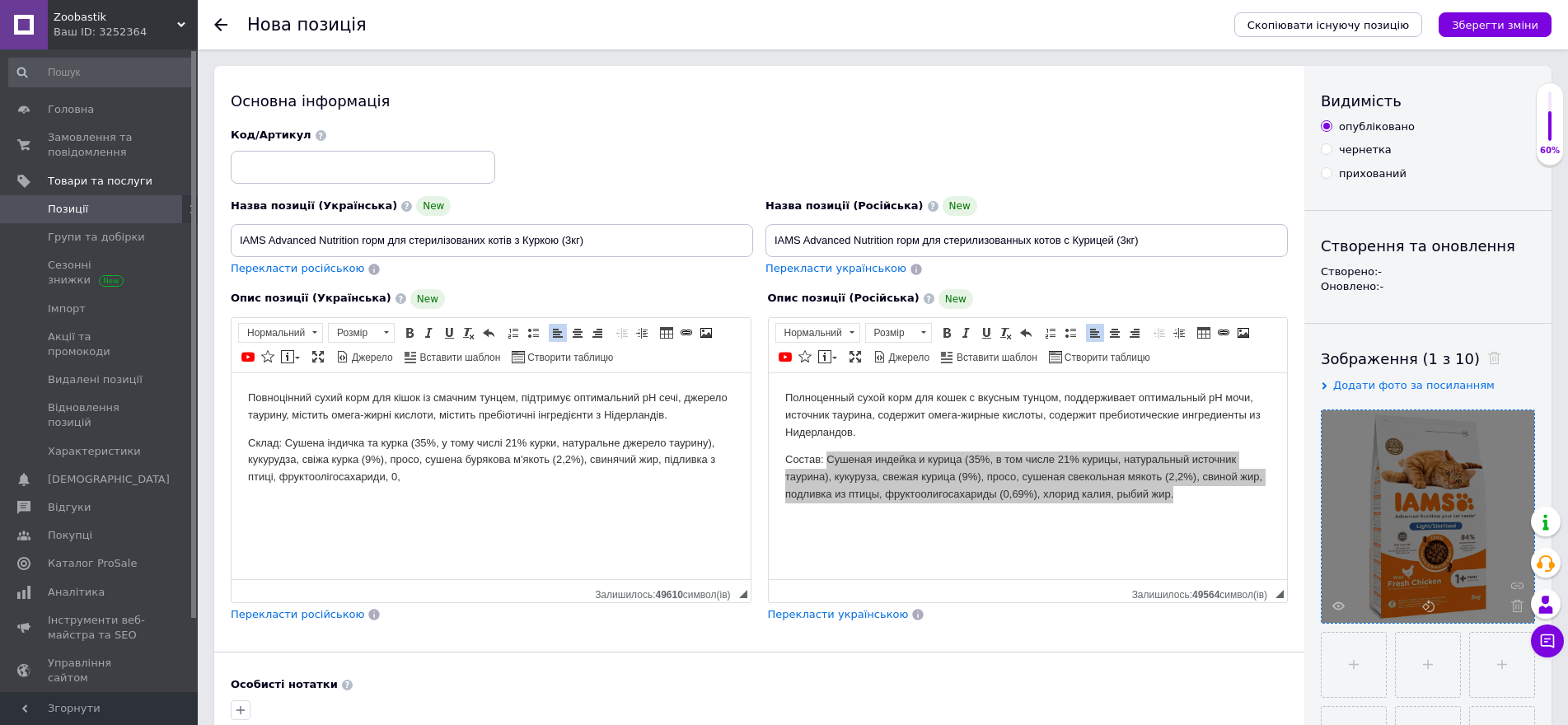
click at [446, 488] on html "Повноцінний сухий корм для кішок із смачним тунцем, підтримує оптимальний pH се…" at bounding box center [490, 436] width 519 height 129
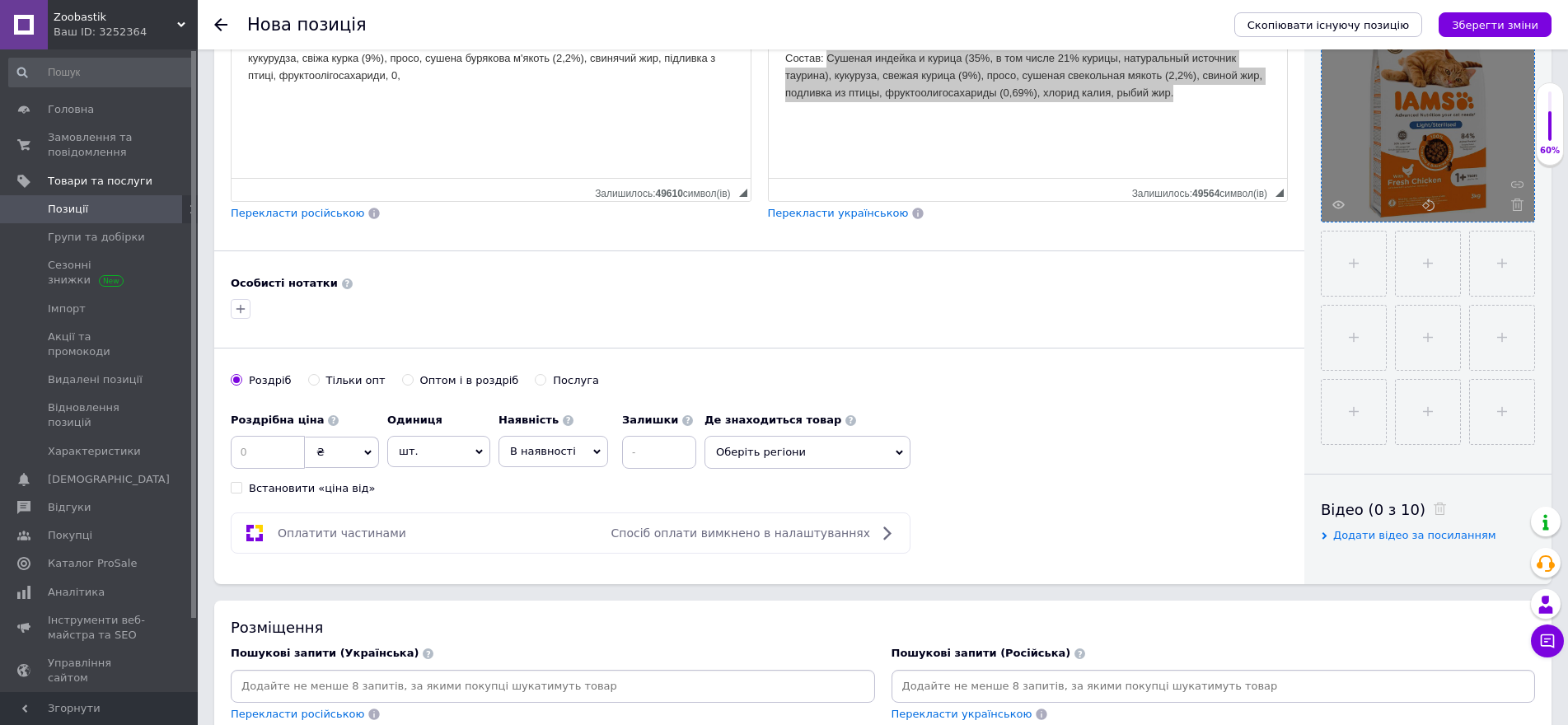
scroll to position [494, 0]
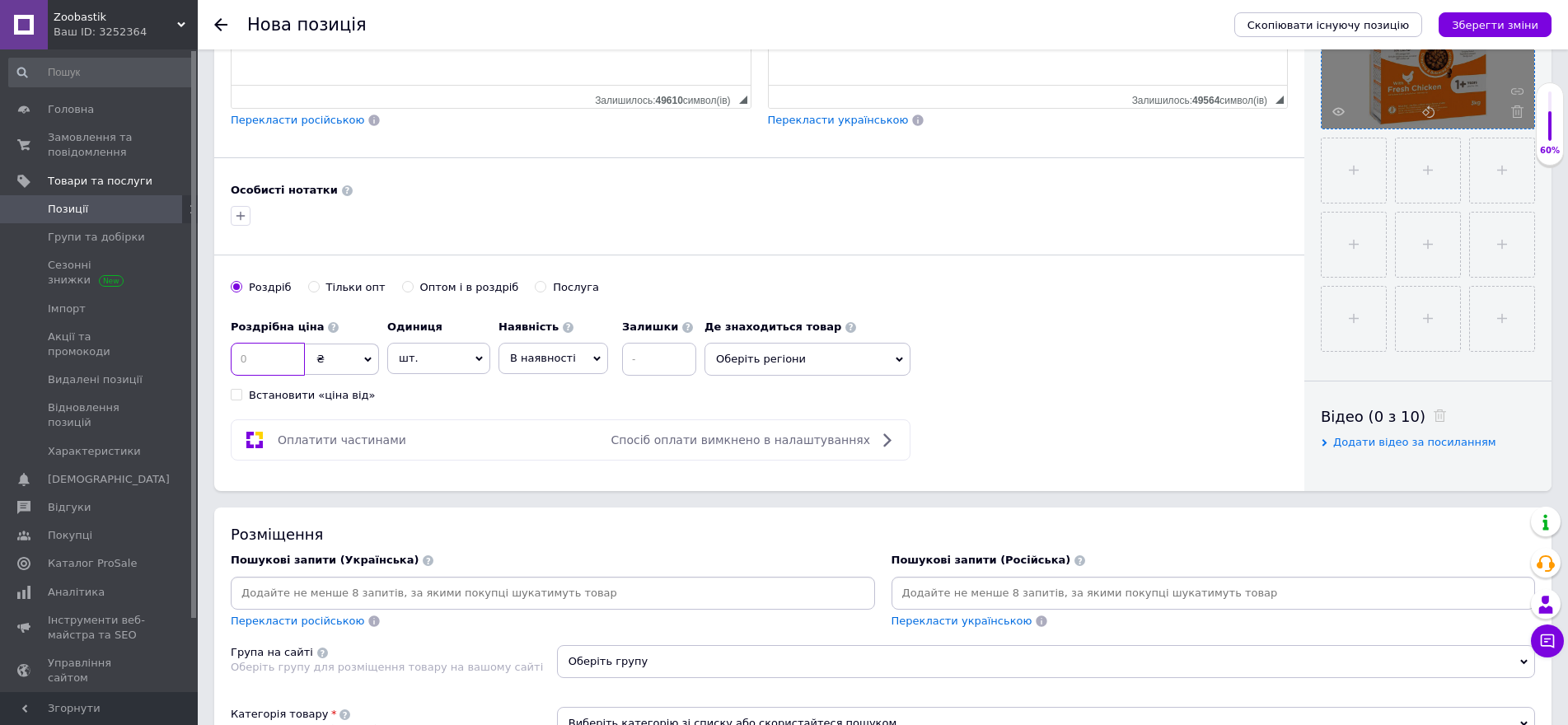
click at [274, 346] on input at bounding box center [267, 359] width 74 height 33
type input "995"
click at [659, 367] on input at bounding box center [659, 359] width 74 height 33
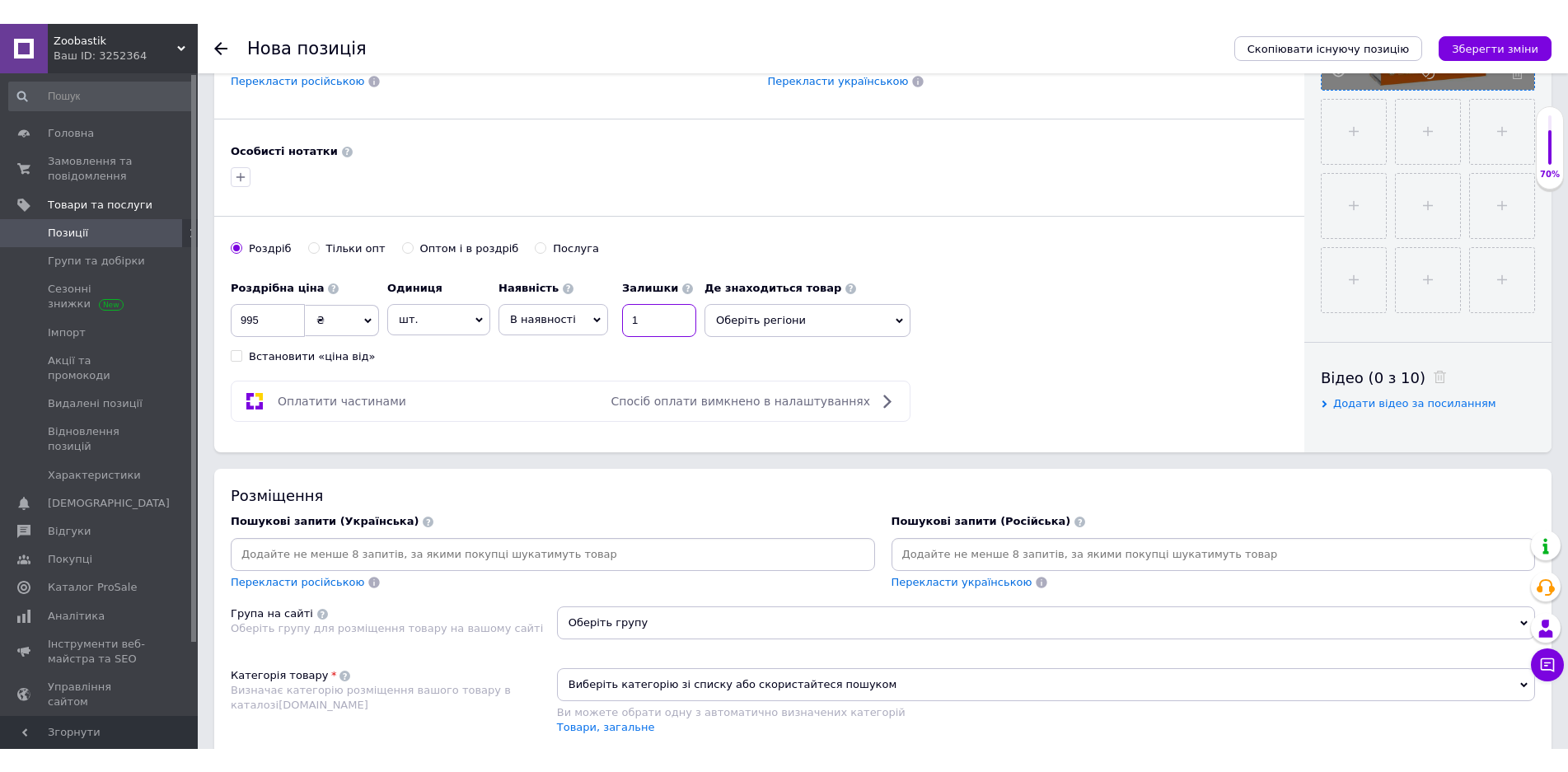
scroll to position [823, 0]
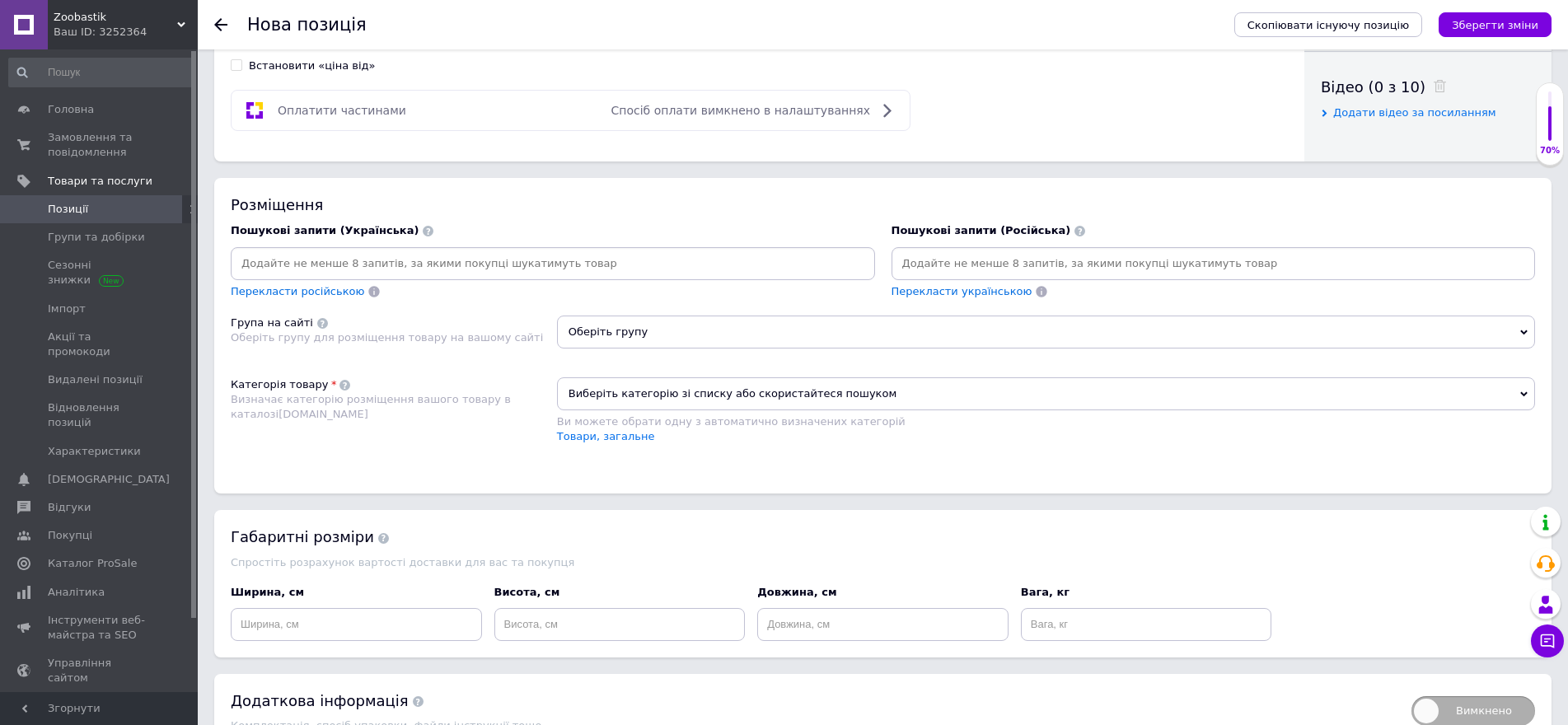
type input "1"
click at [605, 330] on span "Оберіть групу" at bounding box center [1046, 331] width 978 height 33
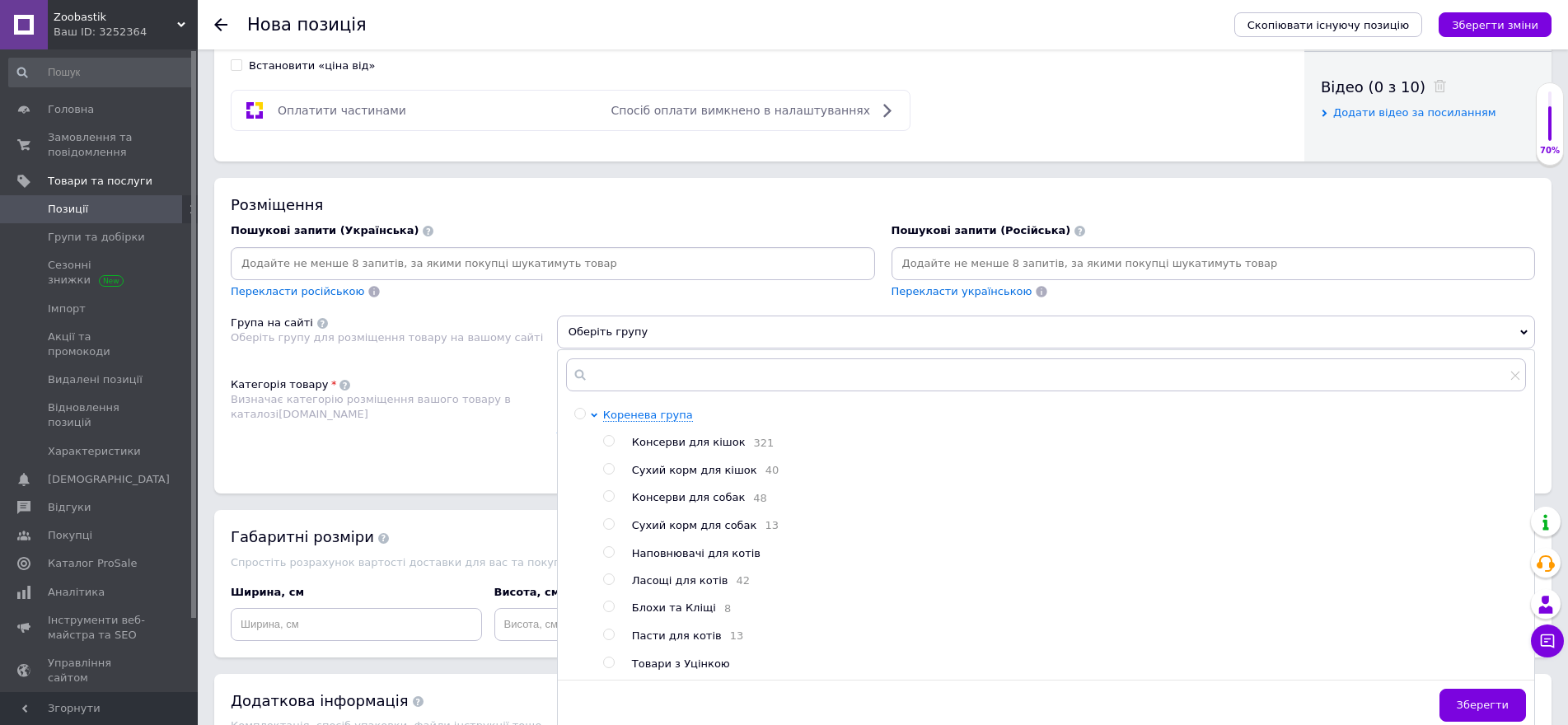
click at [607, 467] on input "radio" at bounding box center [609, 469] width 11 height 11
radio input "true"
click at [1484, 709] on span "Зберегти" at bounding box center [1482, 705] width 51 height 13
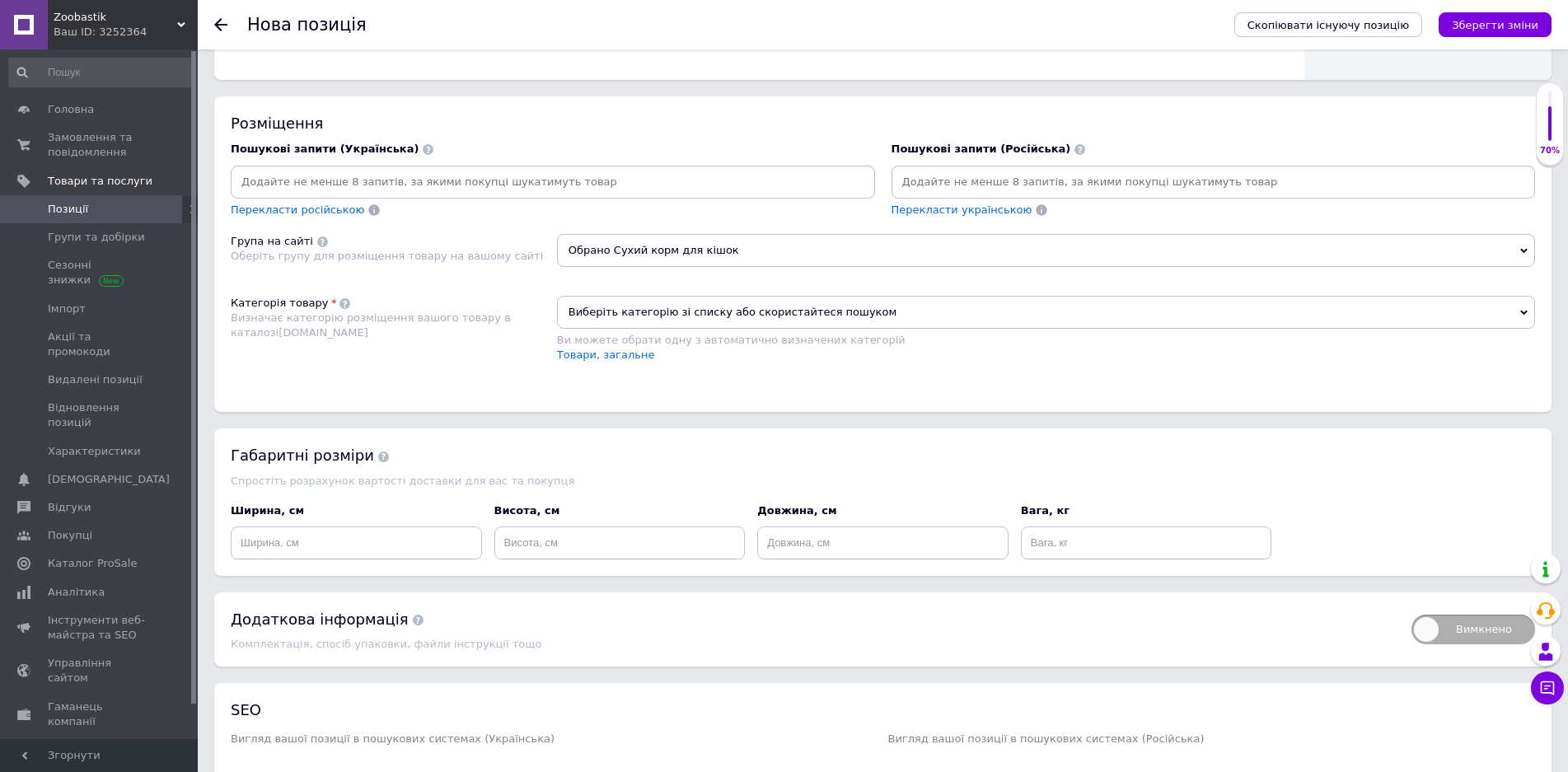
scroll to position [989, 0]
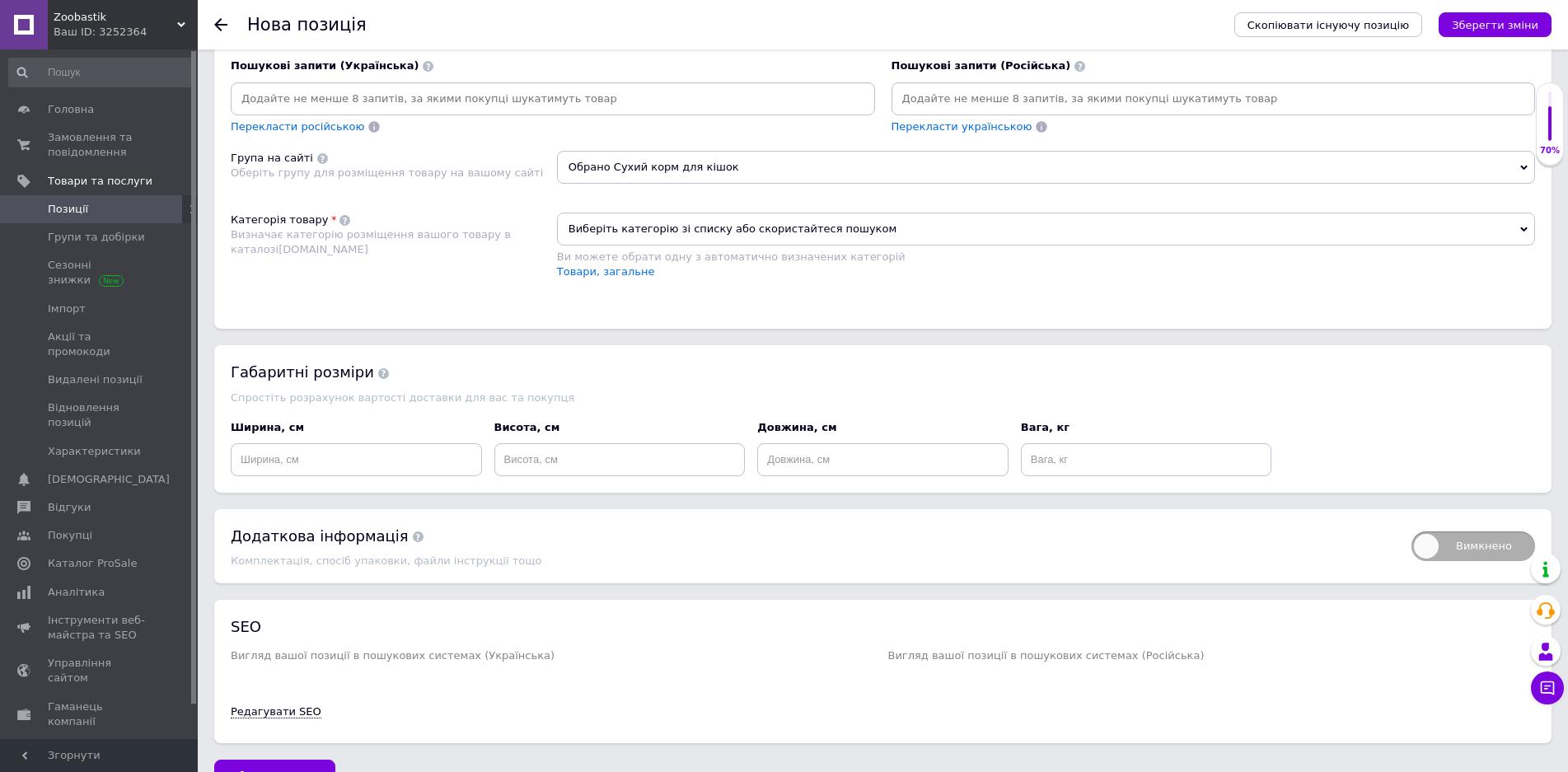
click at [651, 233] on span "Виберіть категорію зі списку або скористайтеся пошуком" at bounding box center [1046, 228] width 978 height 33
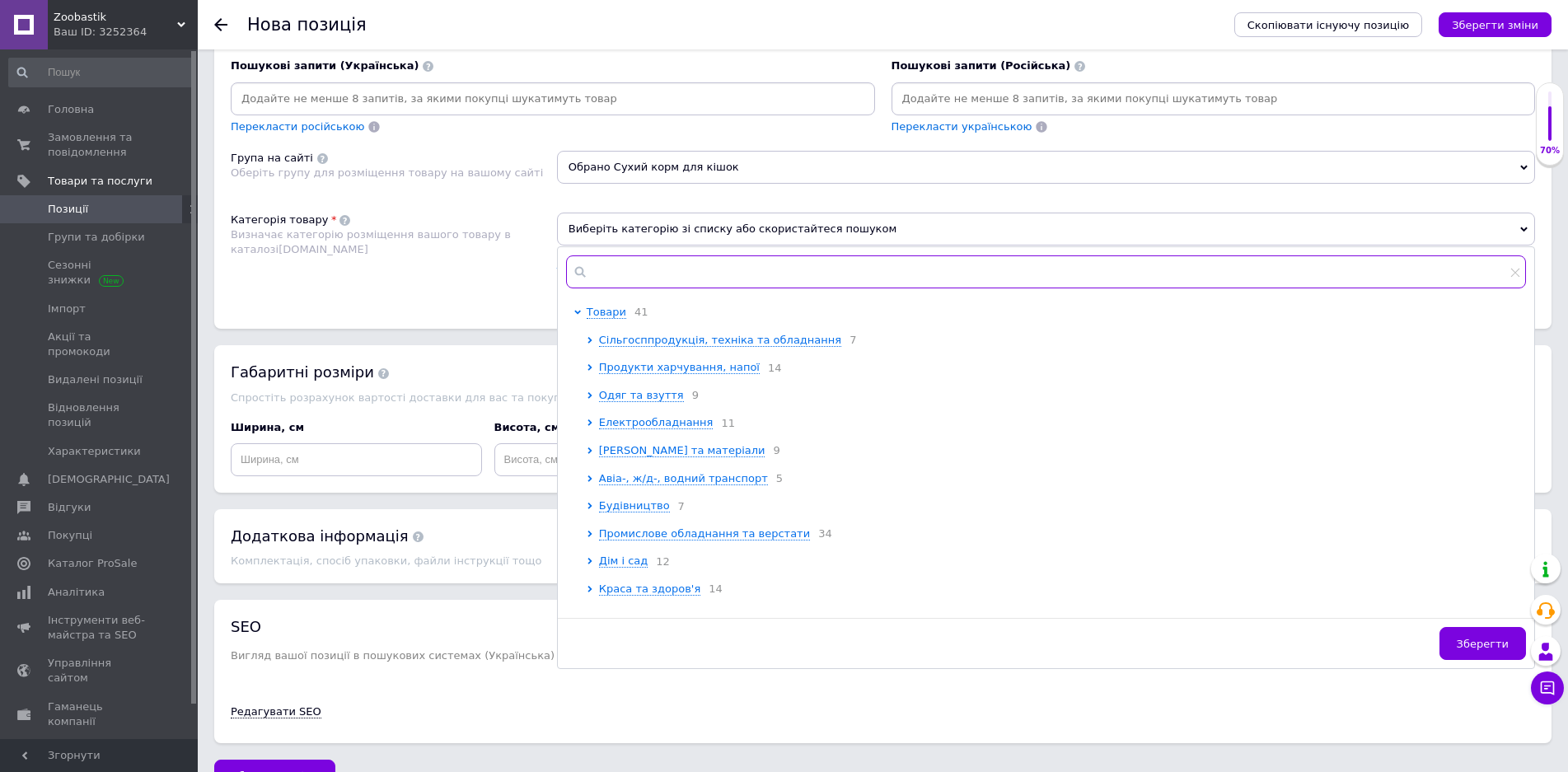
click at [658, 266] on input "text" at bounding box center [1046, 272] width 960 height 33
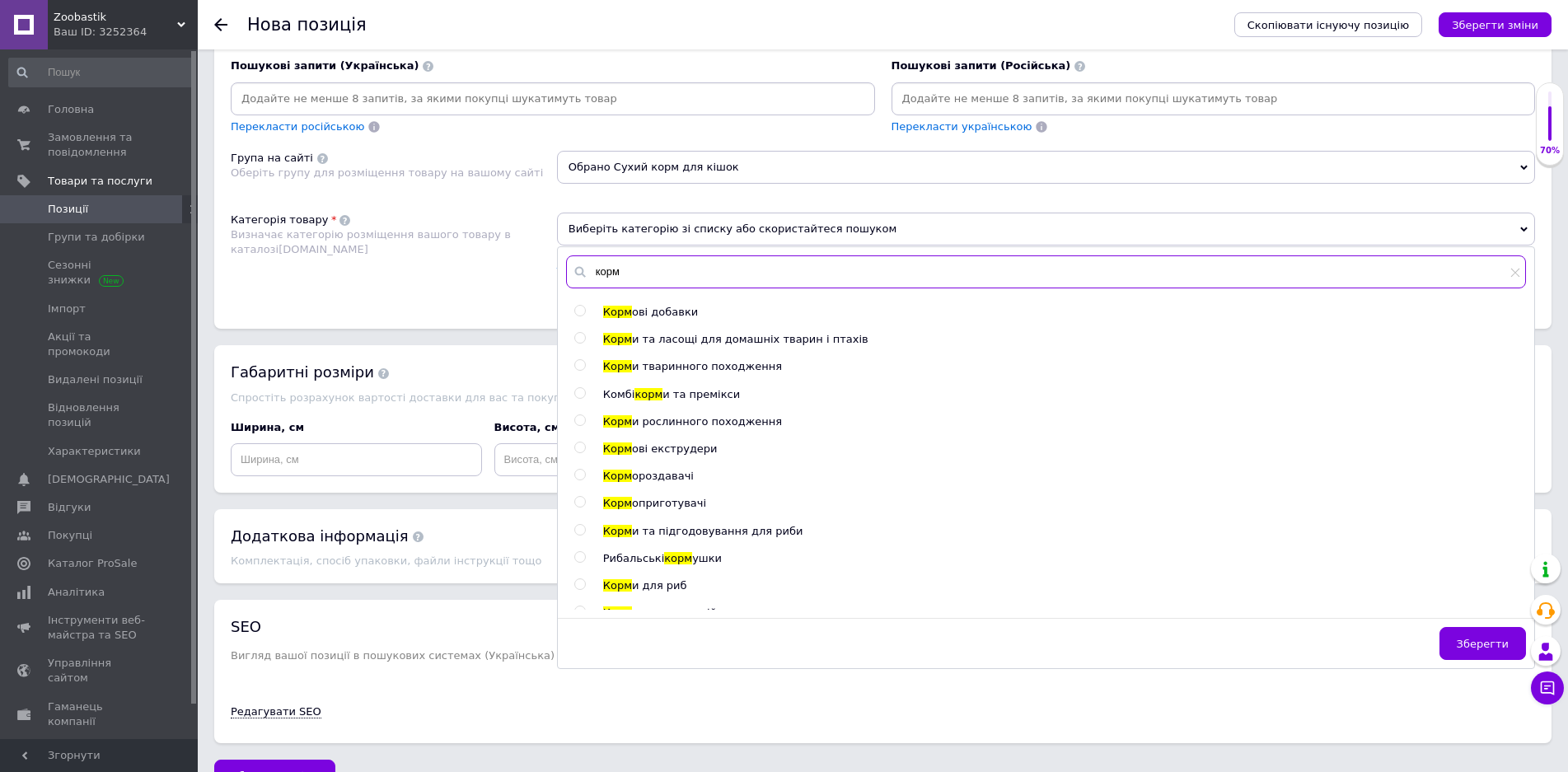
type input "корм"
click at [583, 339] on input "radio" at bounding box center [580, 339] width 11 height 11
radio input "true"
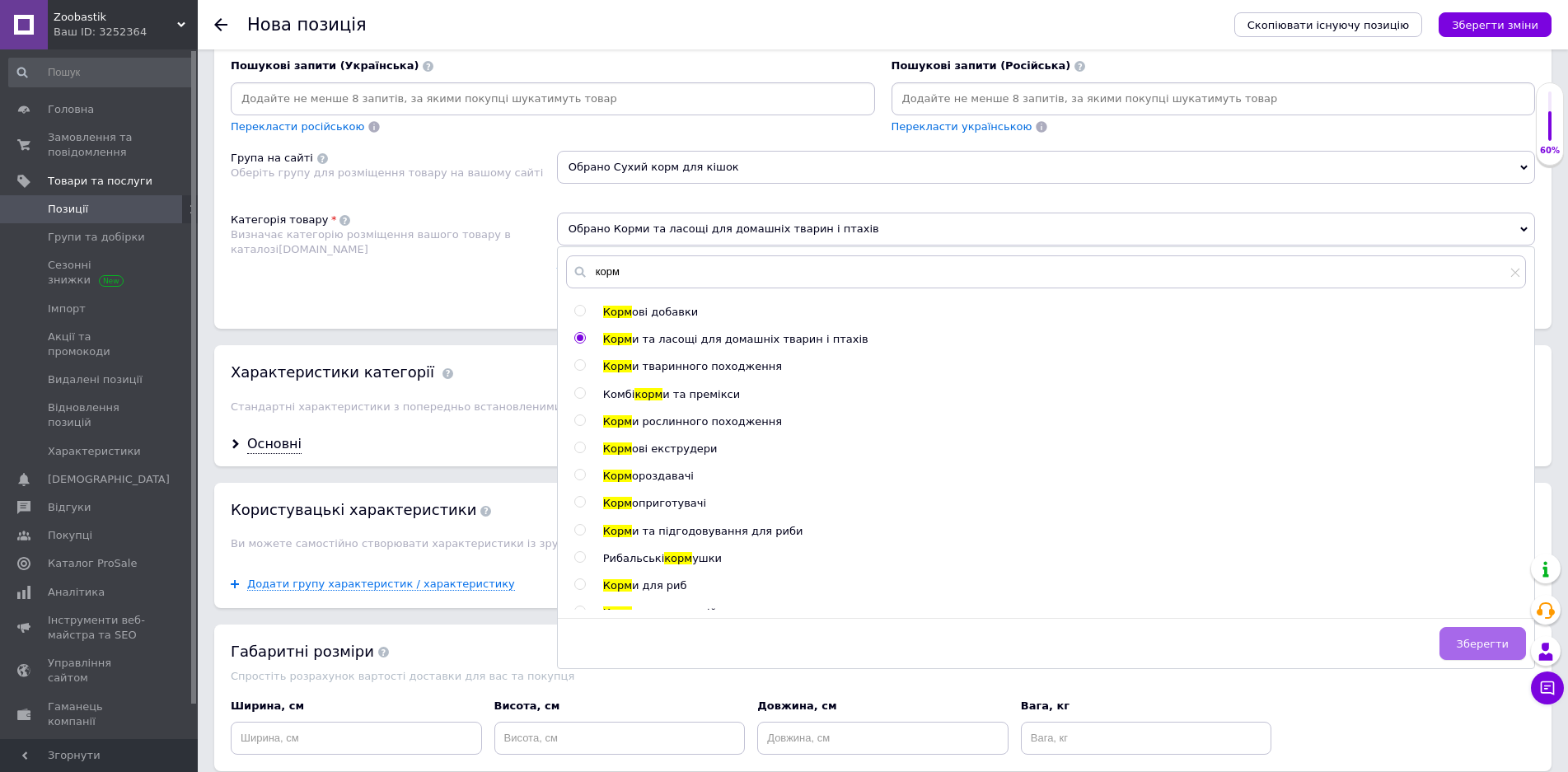
click at [1475, 644] on span "Зберегти" at bounding box center [1482, 644] width 51 height 13
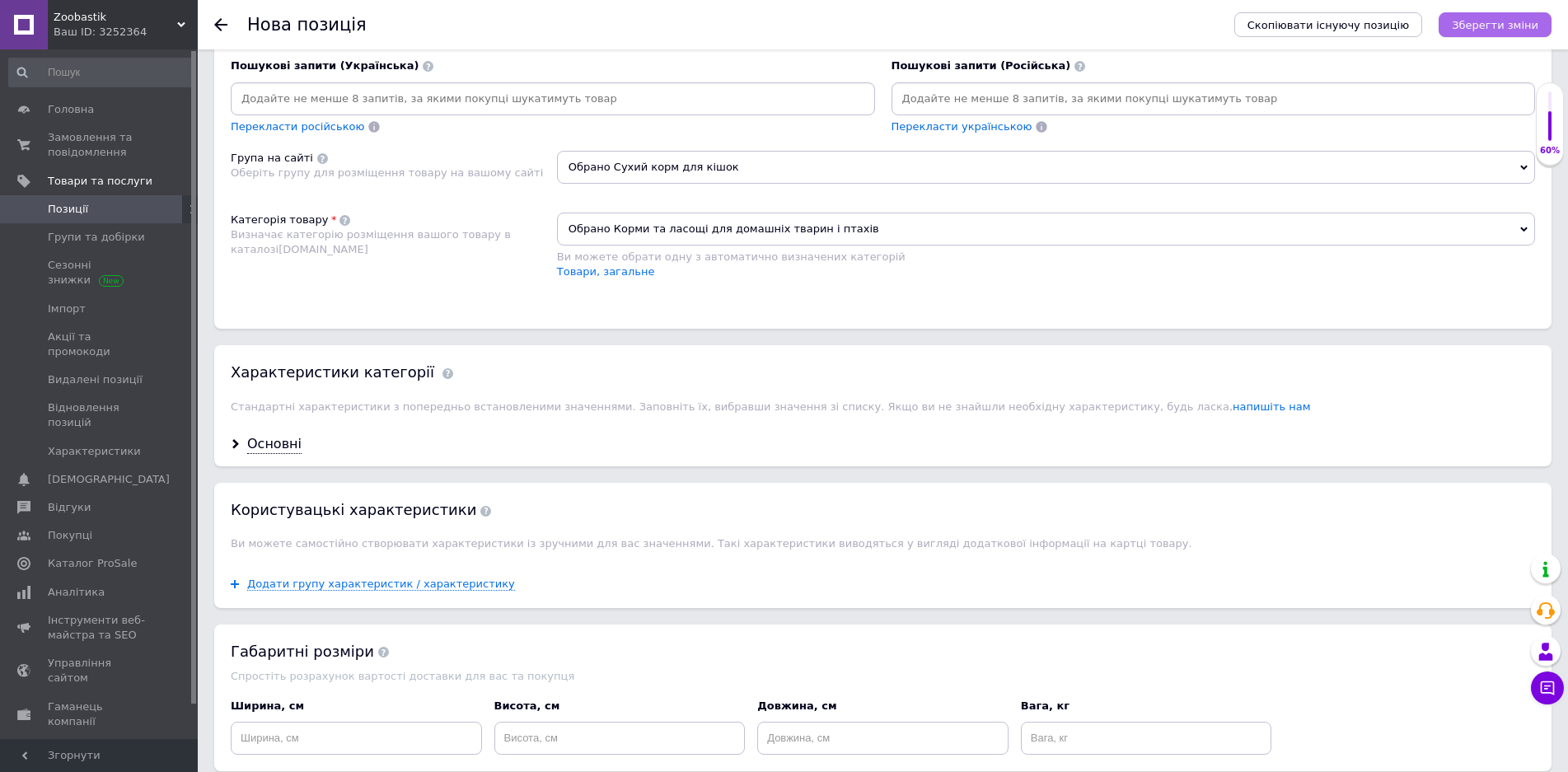
click at [1492, 22] on icon "Зберегти зміни" at bounding box center [1495, 25] width 87 height 13
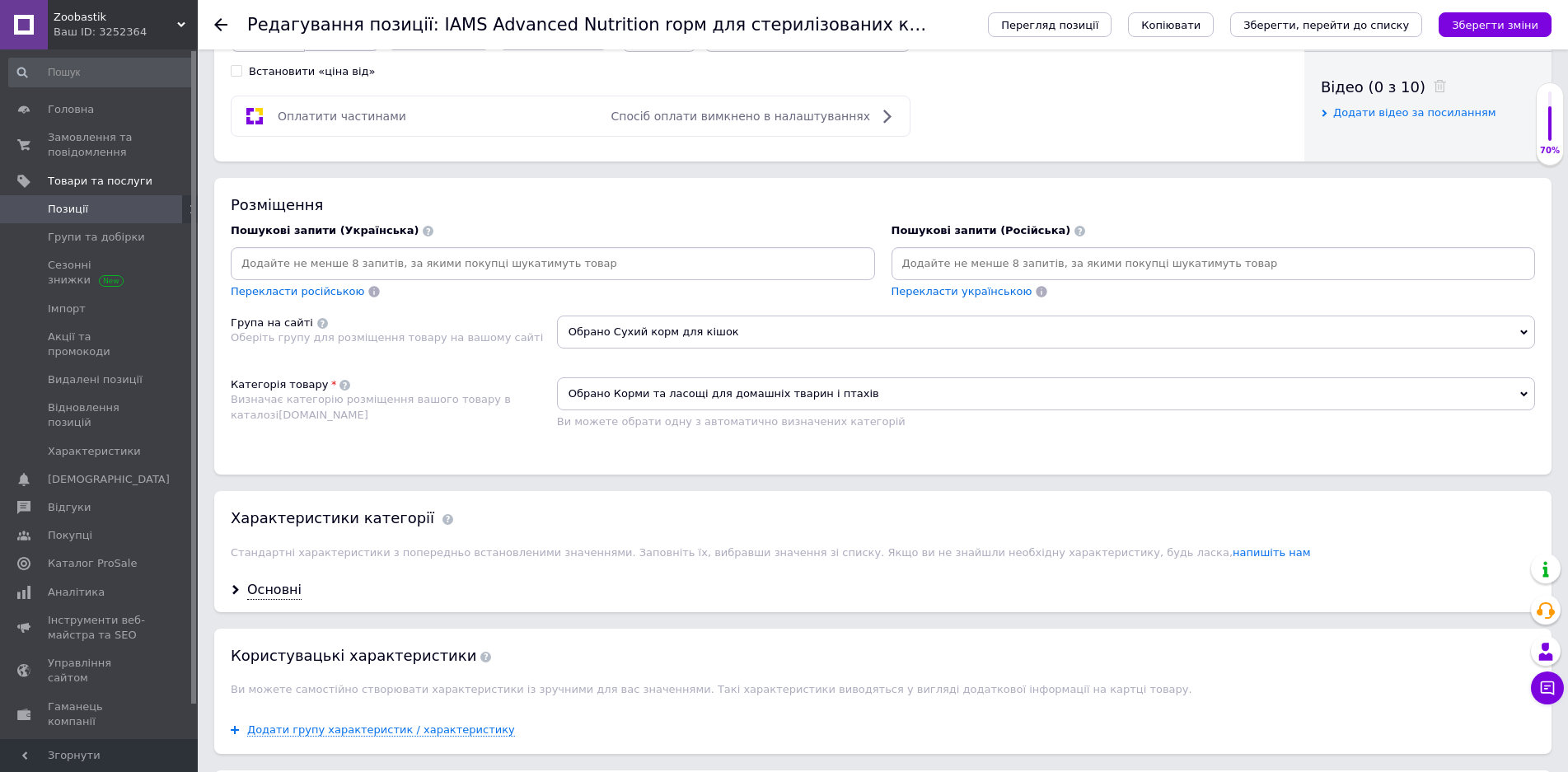
scroll to position [1071, 0]
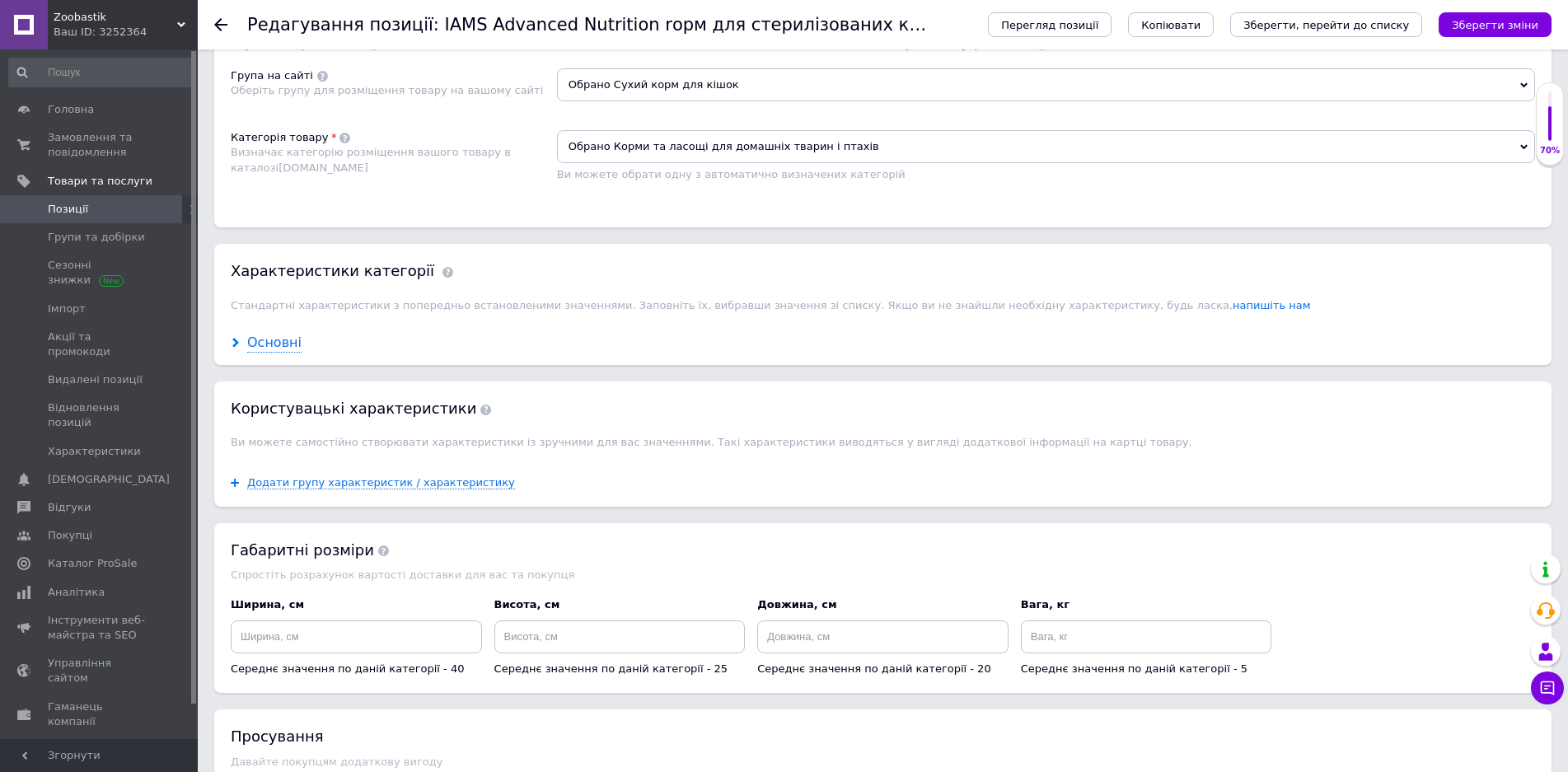
click at [288, 346] on div "Основні" at bounding box center [275, 342] width 54 height 19
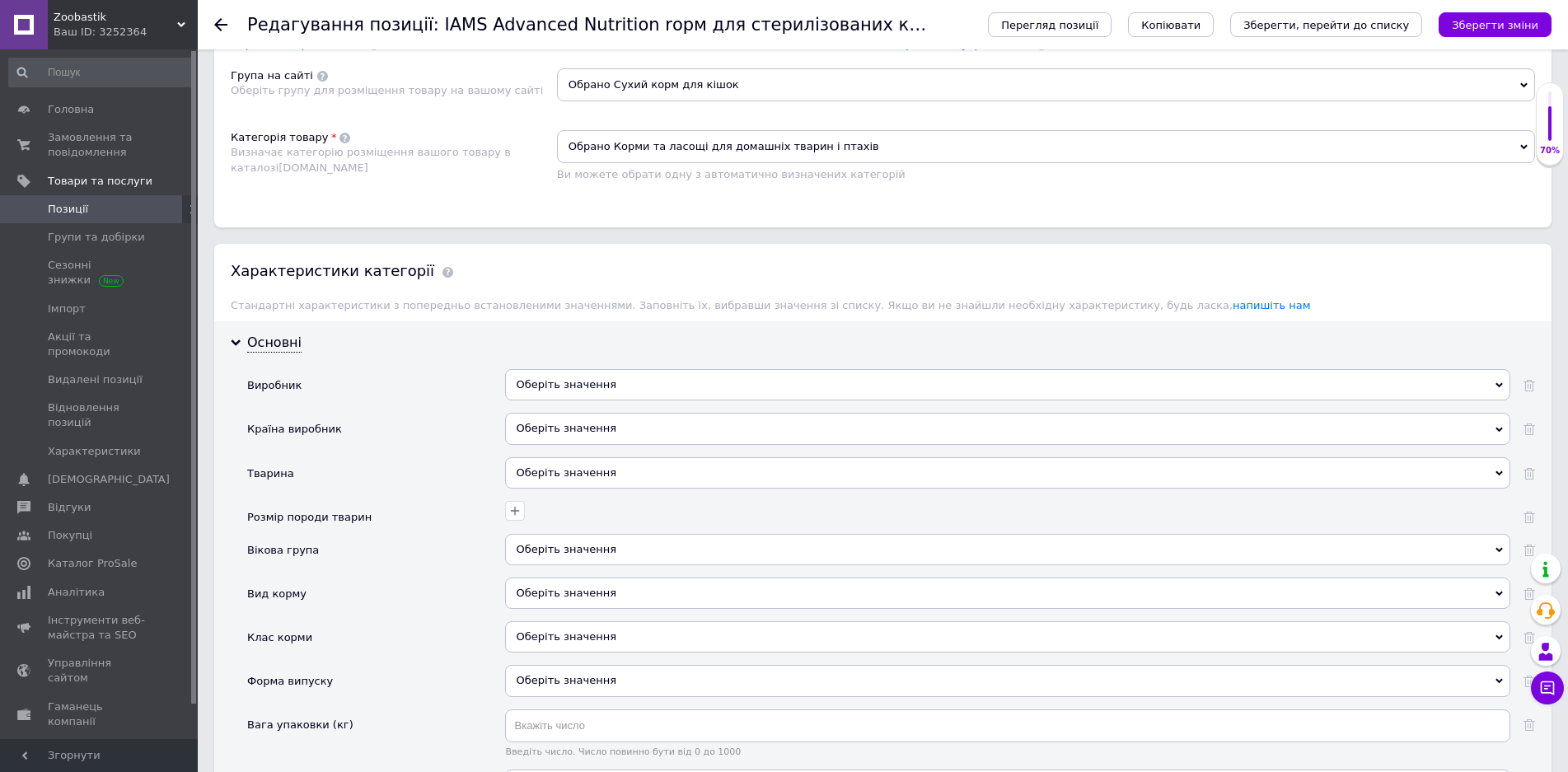
click at [527, 387] on div "Оберіть значення" at bounding box center [1007, 385] width 1005 height 32
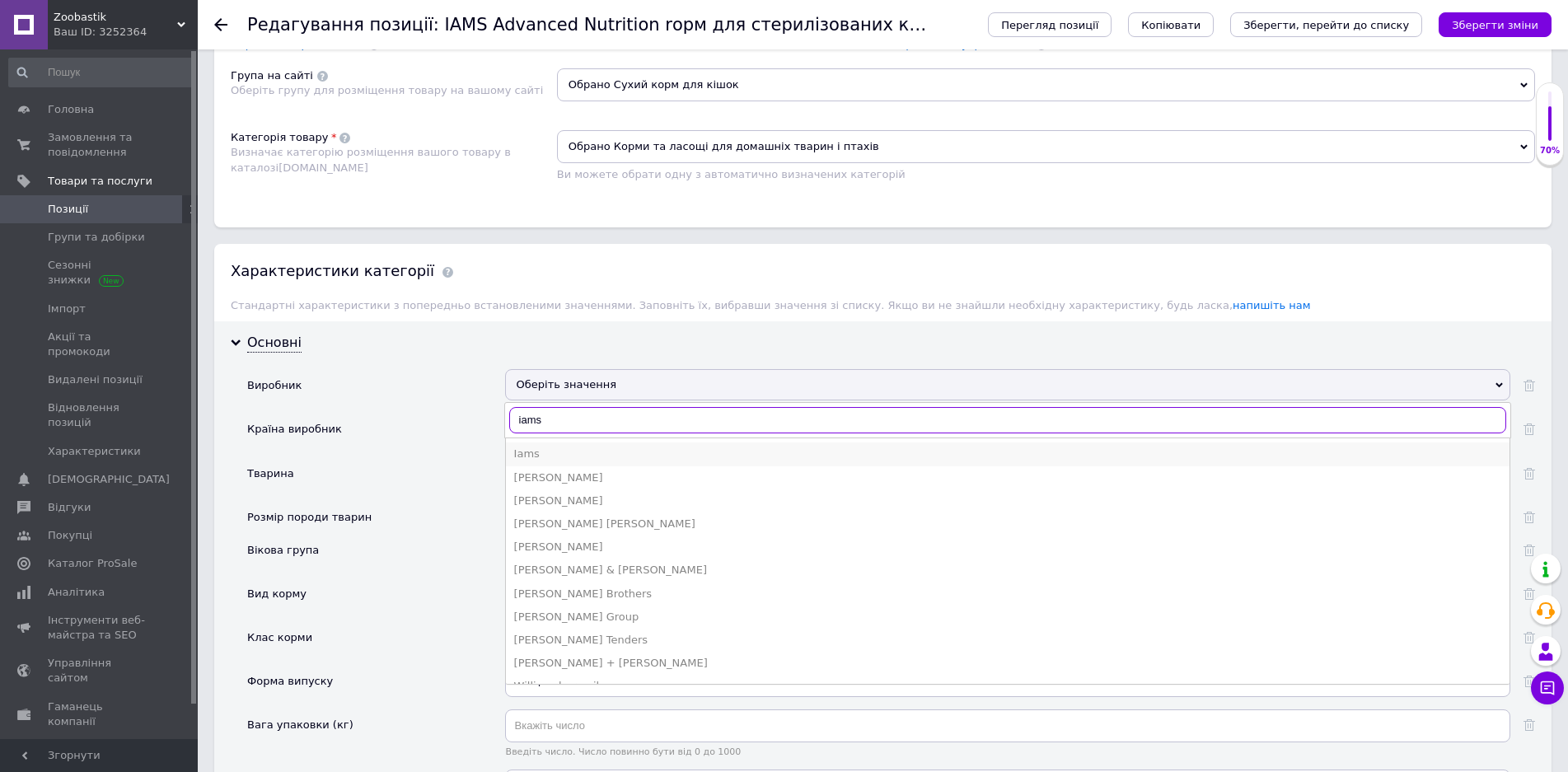
type input "iams"
click at [538, 452] on div "Iams" at bounding box center [1007, 453] width 987 height 14
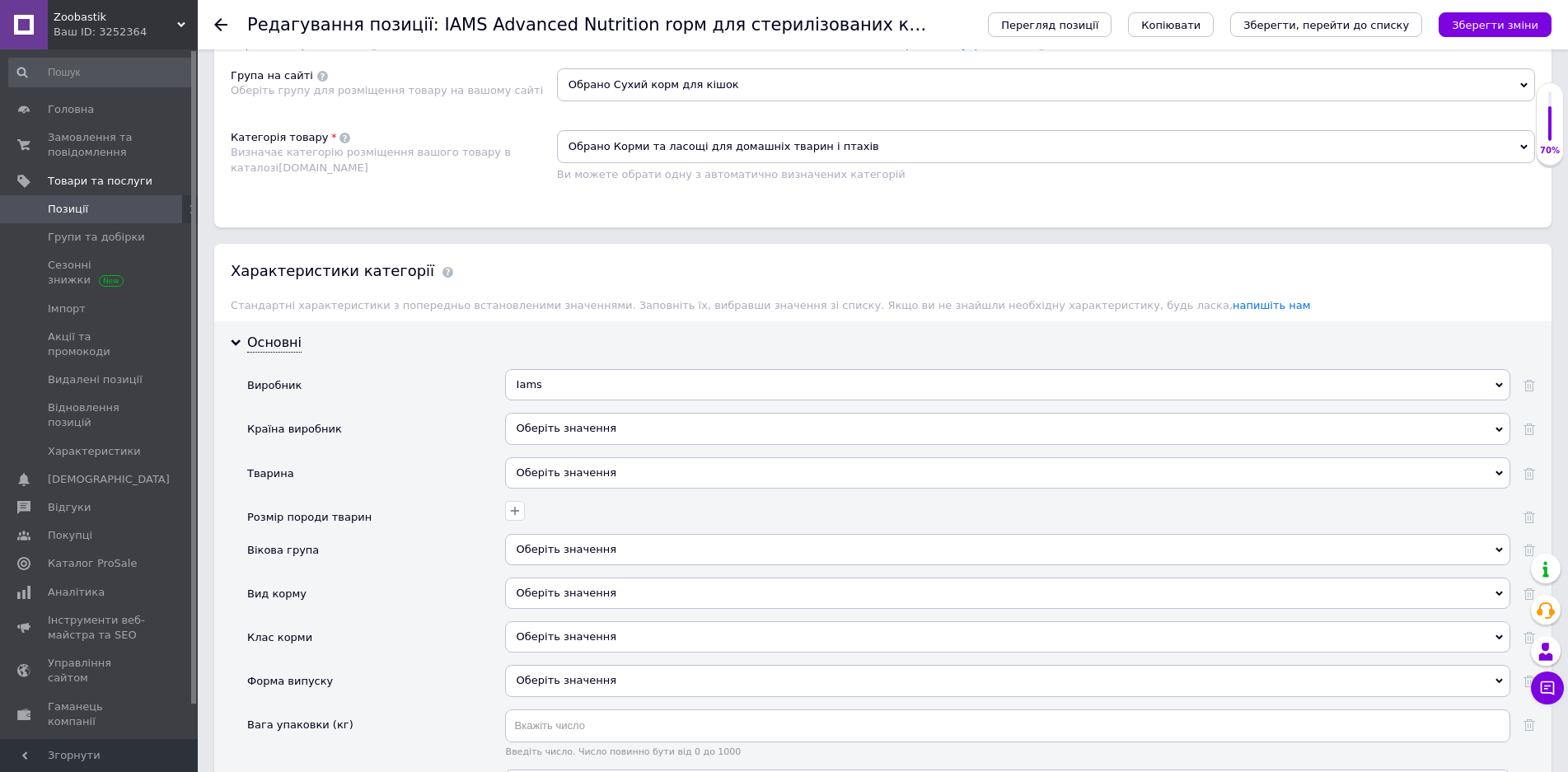
click at [536, 434] on div "Оберіть значення" at bounding box center [1007, 428] width 1005 height 32
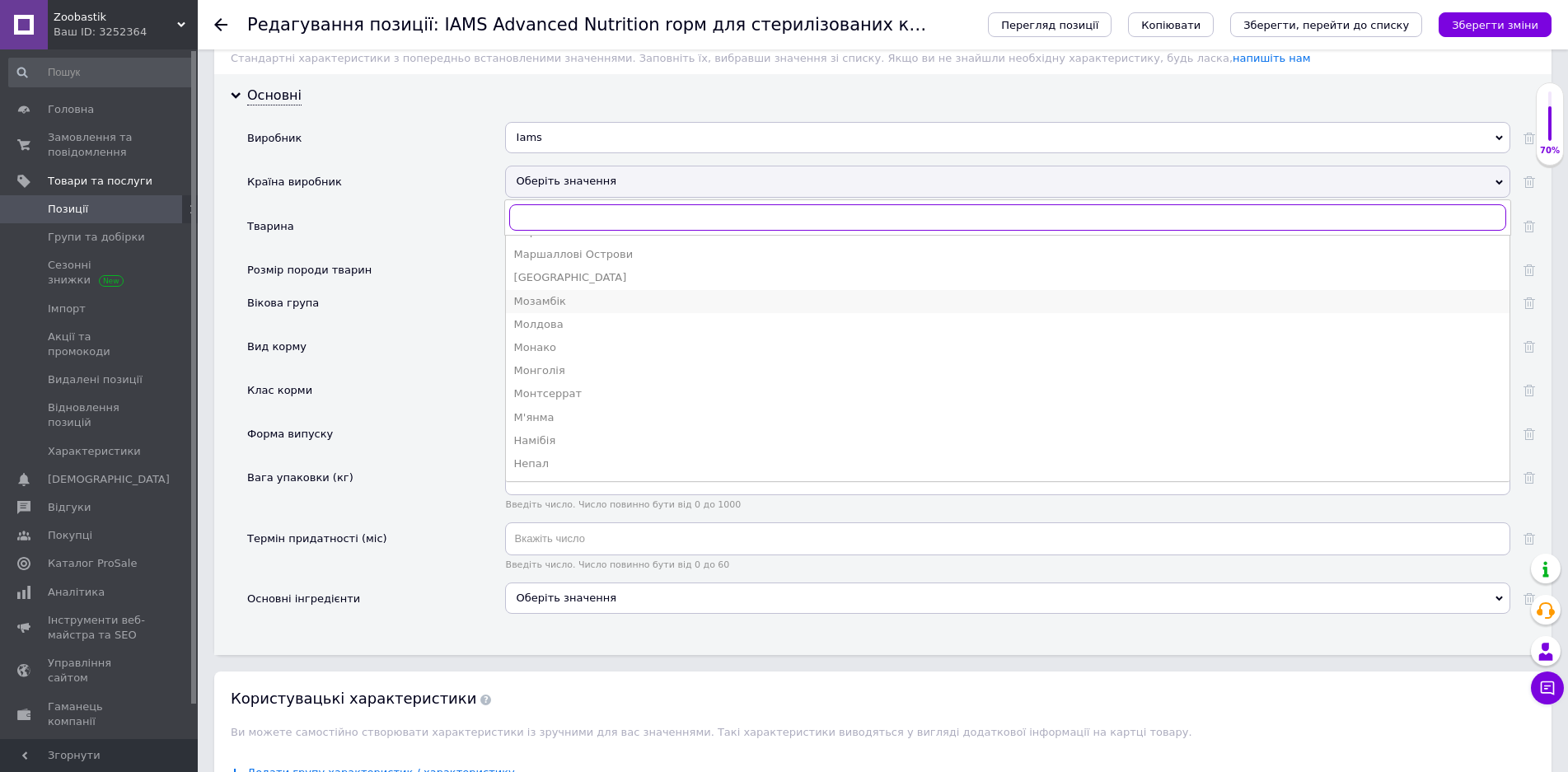
scroll to position [2331, 0]
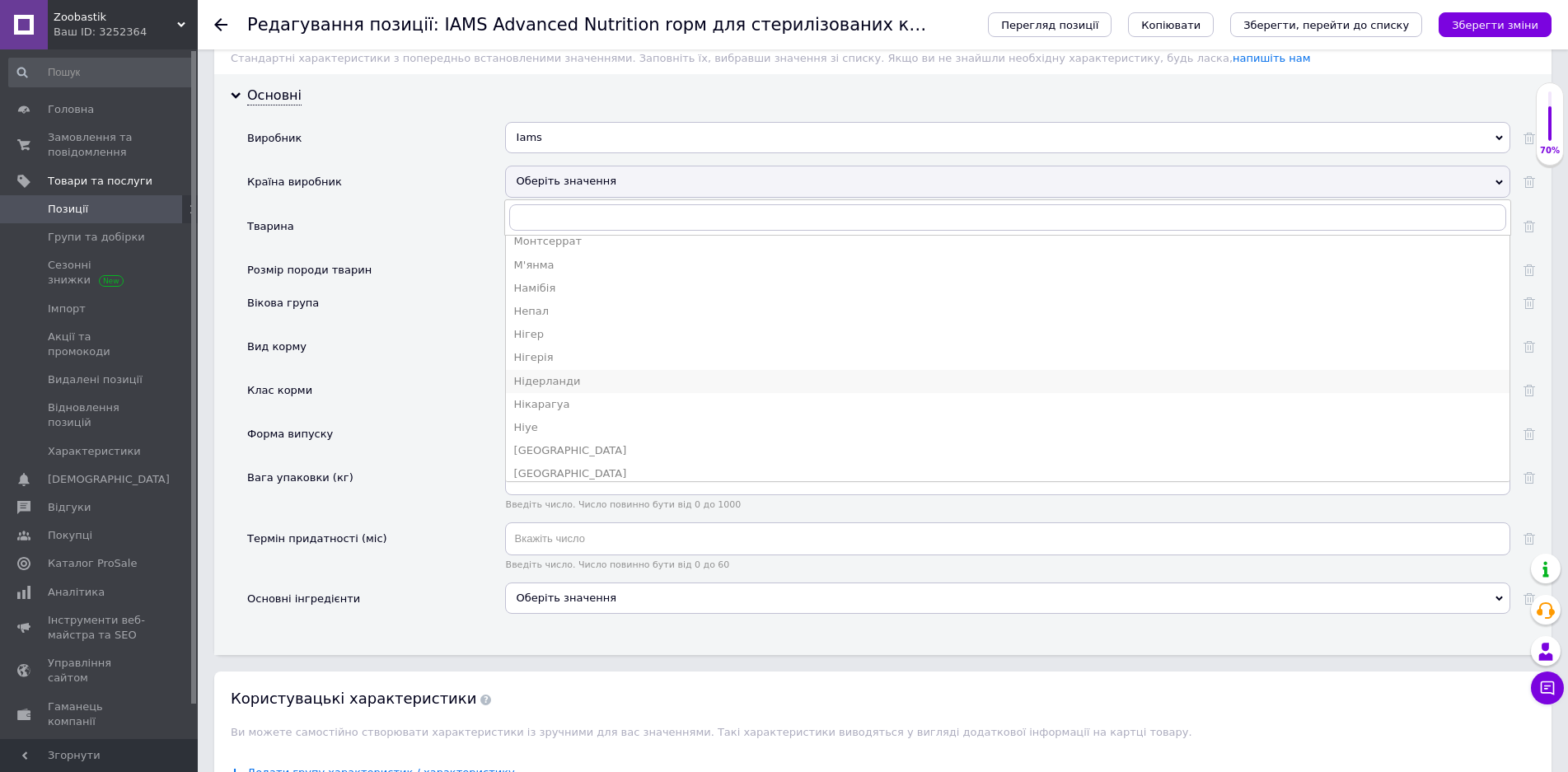
click at [611, 380] on div "Нідерланди" at bounding box center [1007, 381] width 987 height 14
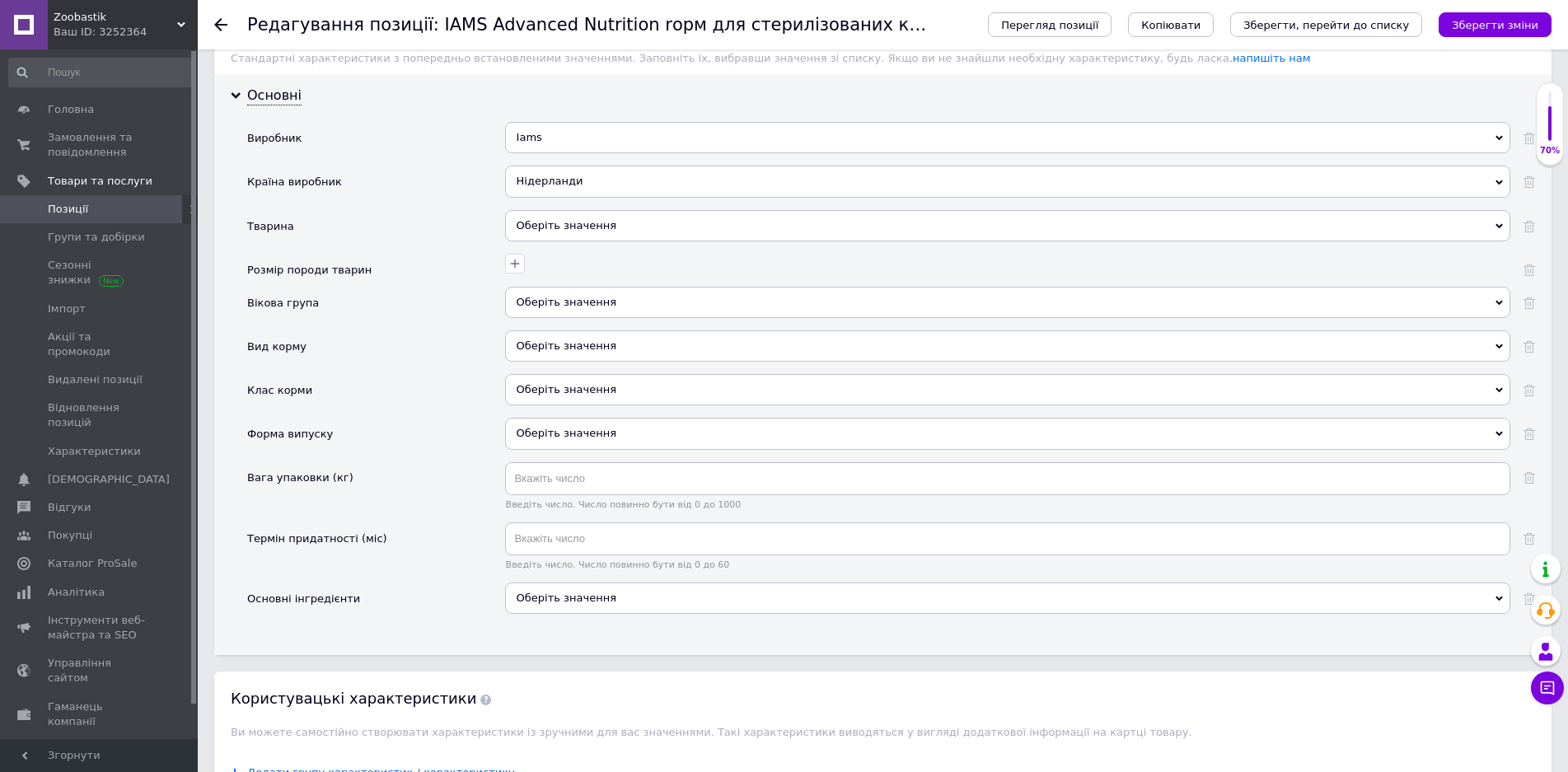
click at [574, 225] on div "Оберіть значення" at bounding box center [1007, 226] width 1005 height 32
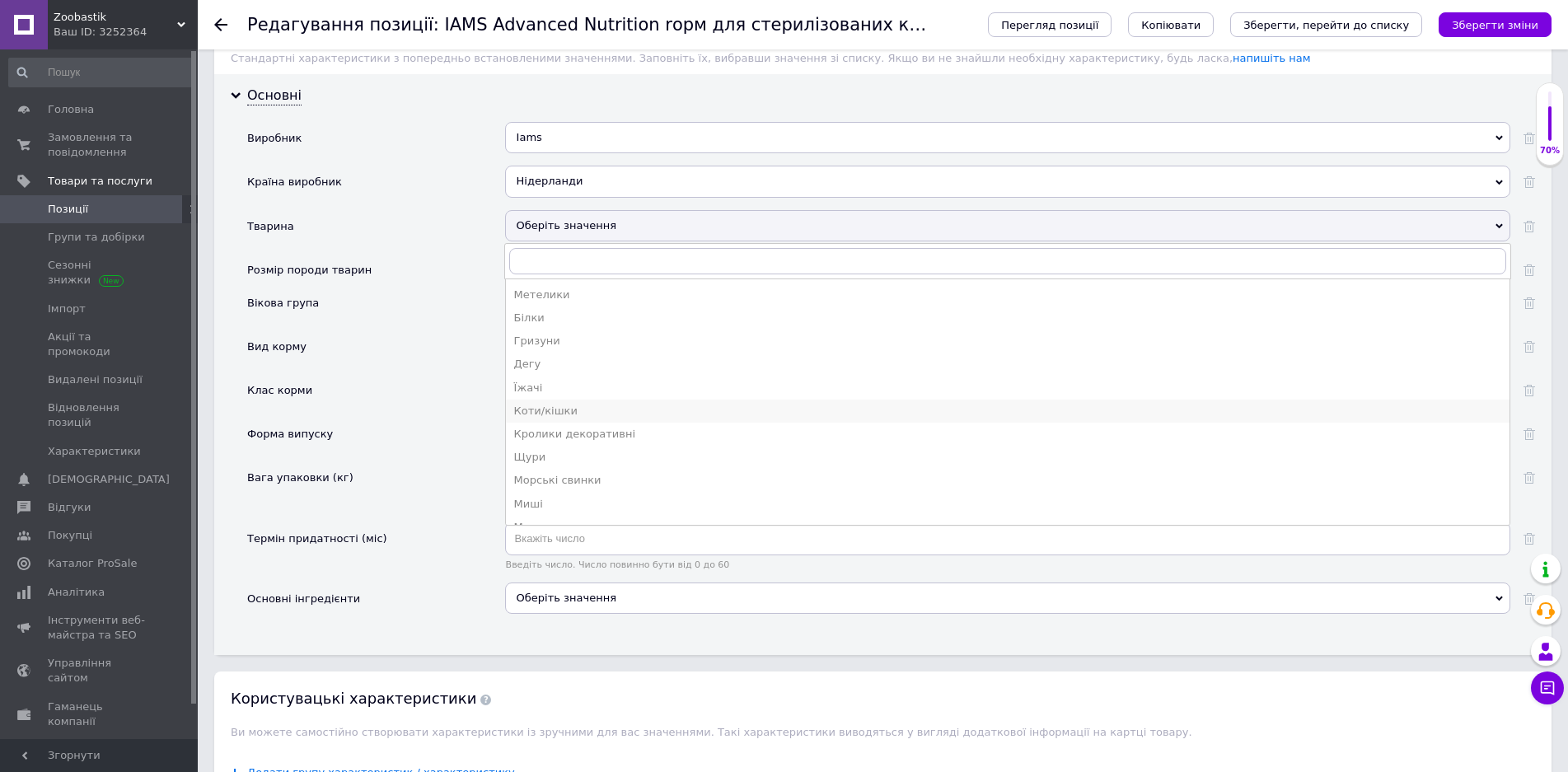
click at [567, 407] on div "Коти/кішки" at bounding box center [1007, 411] width 987 height 14
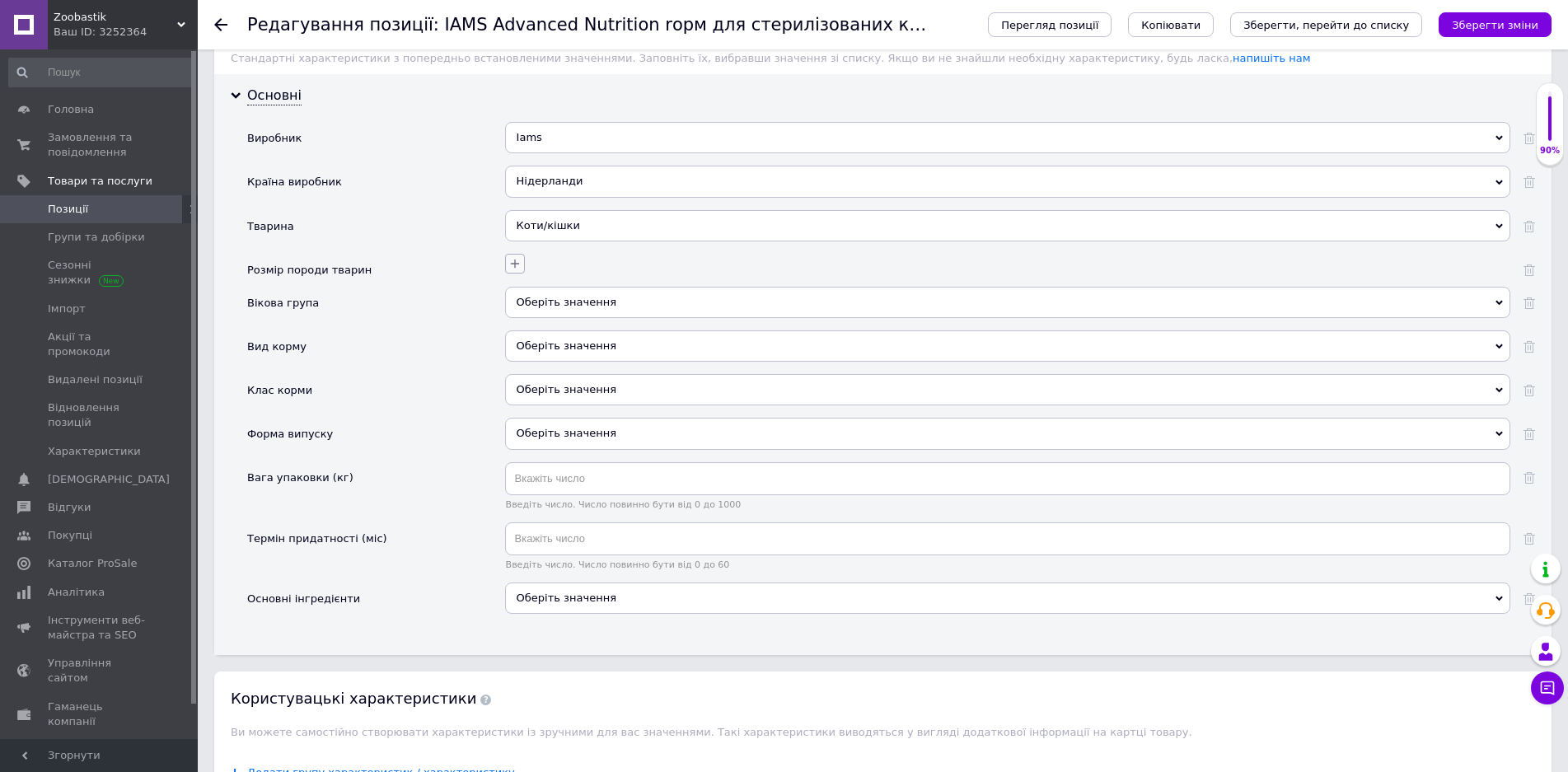
click at [511, 265] on icon "button" at bounding box center [515, 264] width 14 height 14
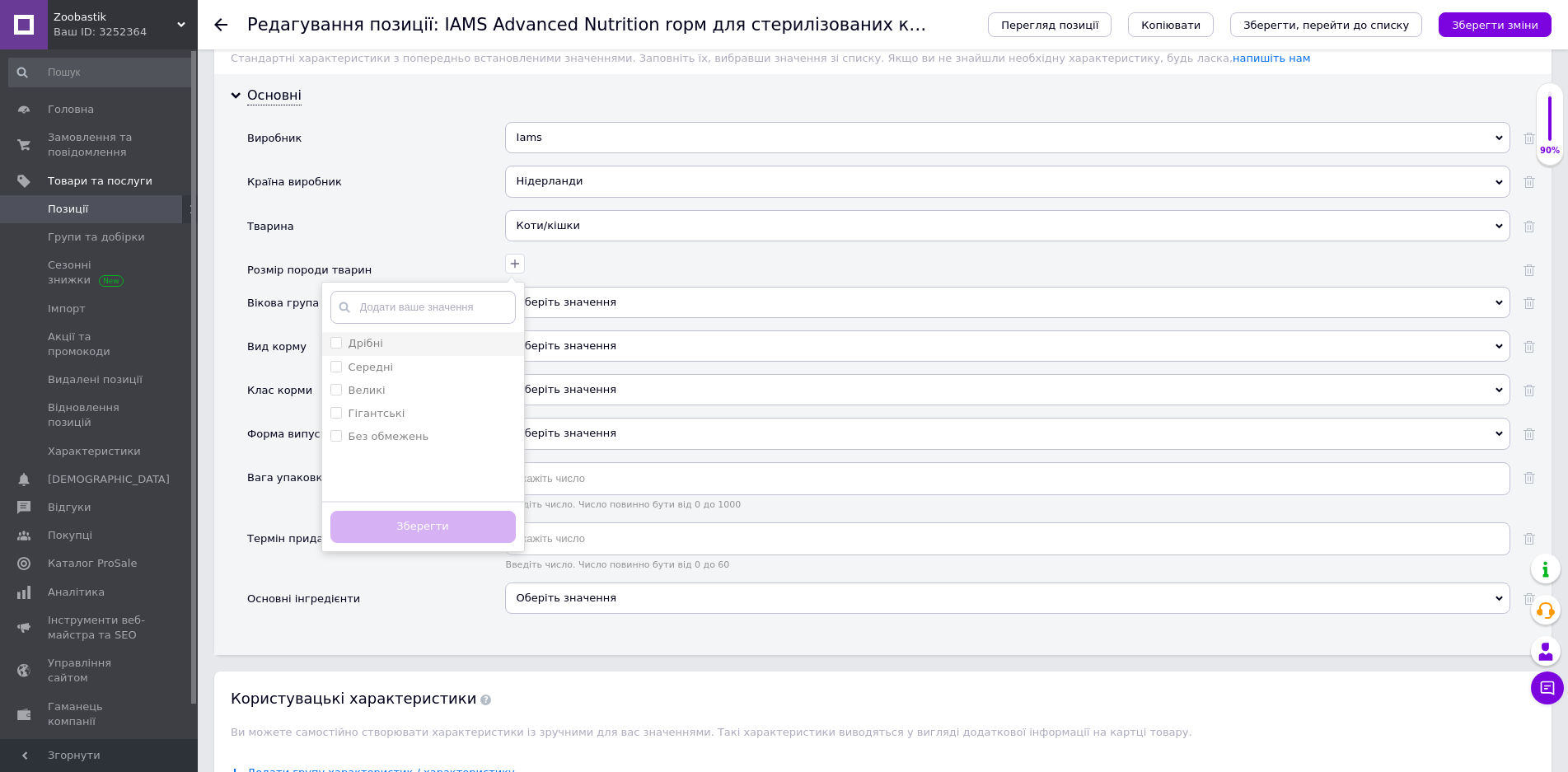
click at [333, 346] on input "Дрібні" at bounding box center [336, 342] width 11 height 11
checkbox input "true"
click at [333, 363] on input "Середні" at bounding box center [336, 367] width 11 height 11
checkbox input "true"
click at [333, 380] on li "Великі" at bounding box center [424, 391] width 202 height 23
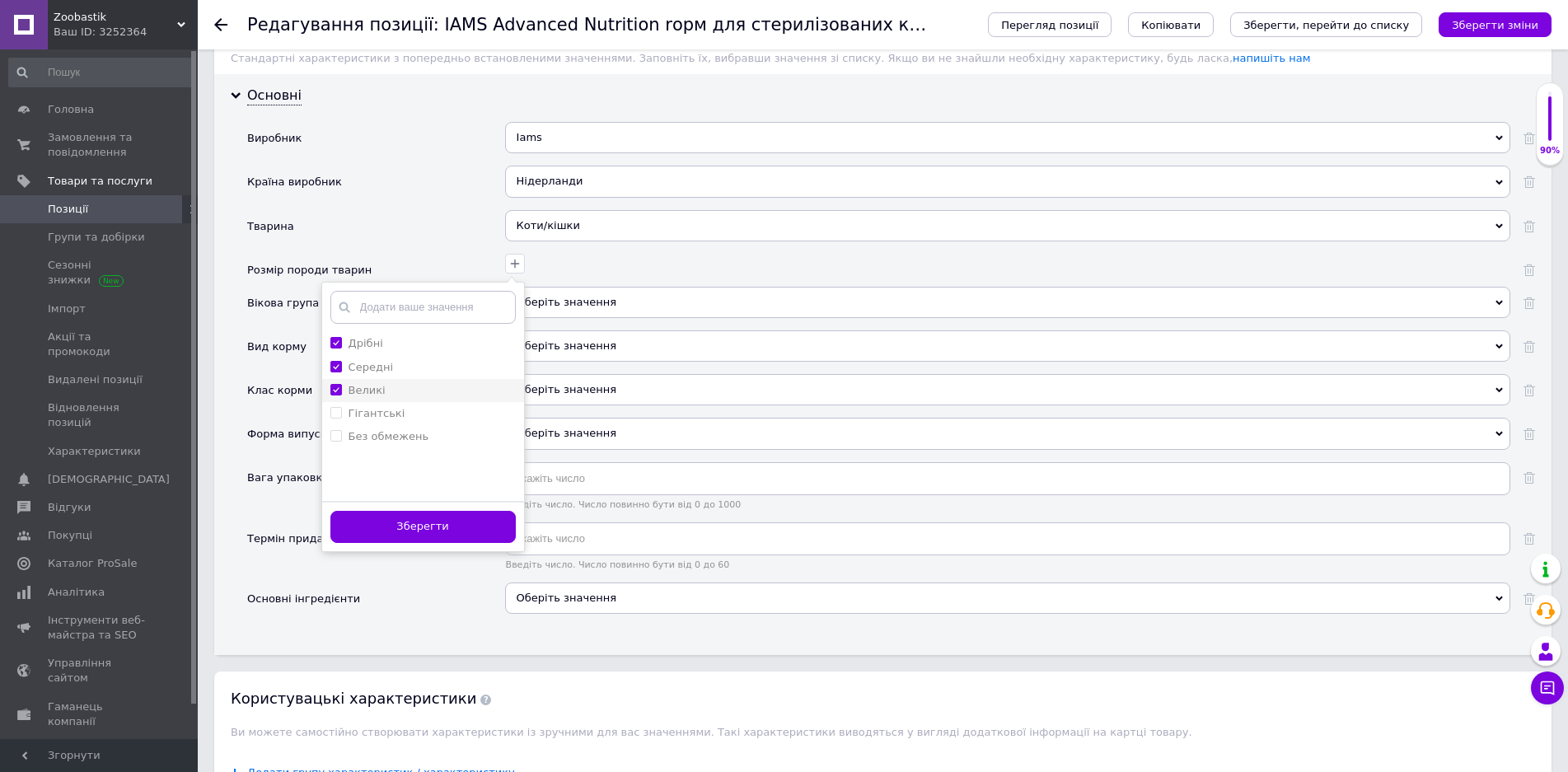
checkbox input "true"
click at [408, 516] on button "Зберегти" at bounding box center [423, 527] width 185 height 33
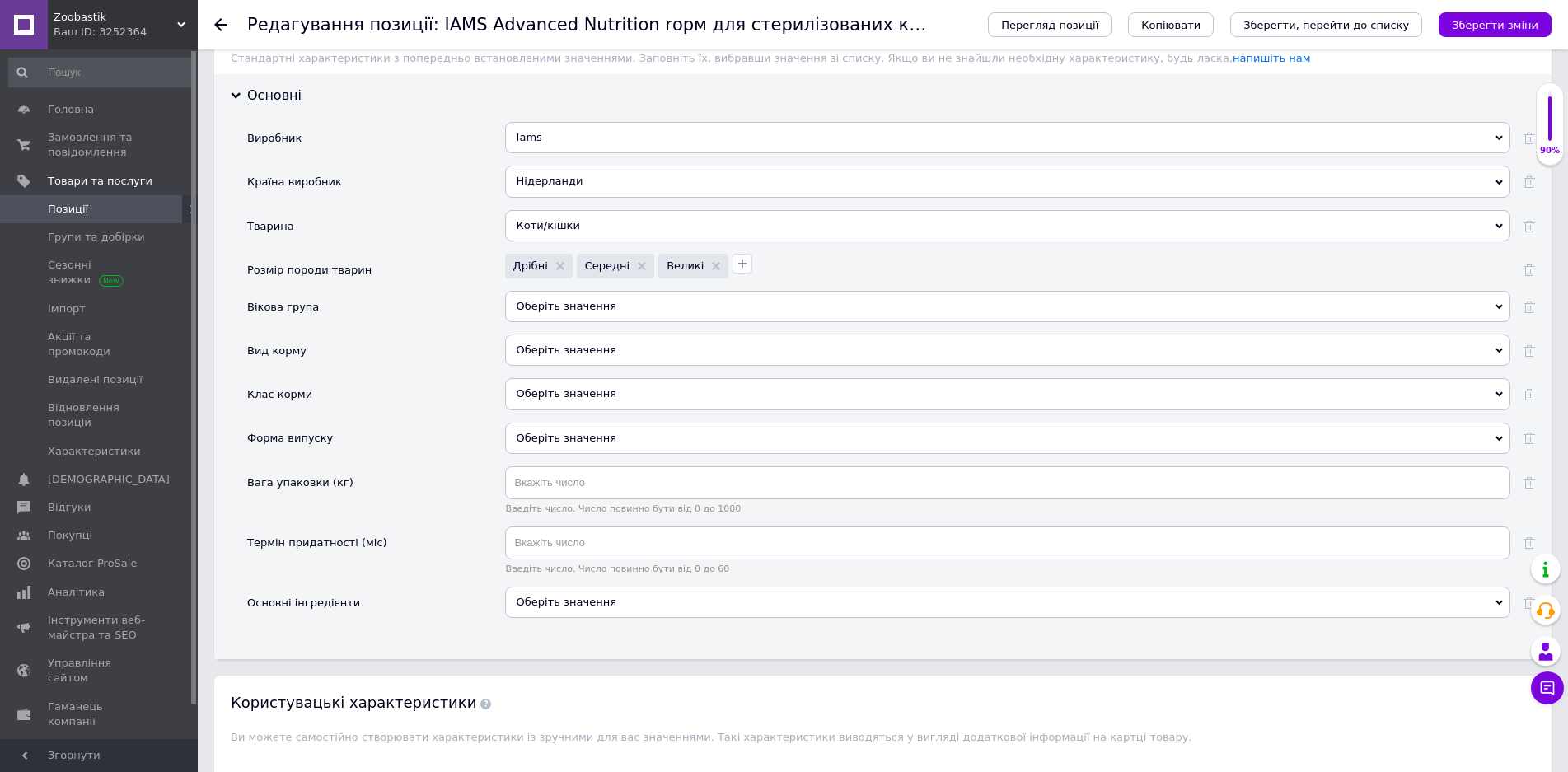
click at [560, 299] on div "Оберіть значення" at bounding box center [1007, 306] width 1005 height 32
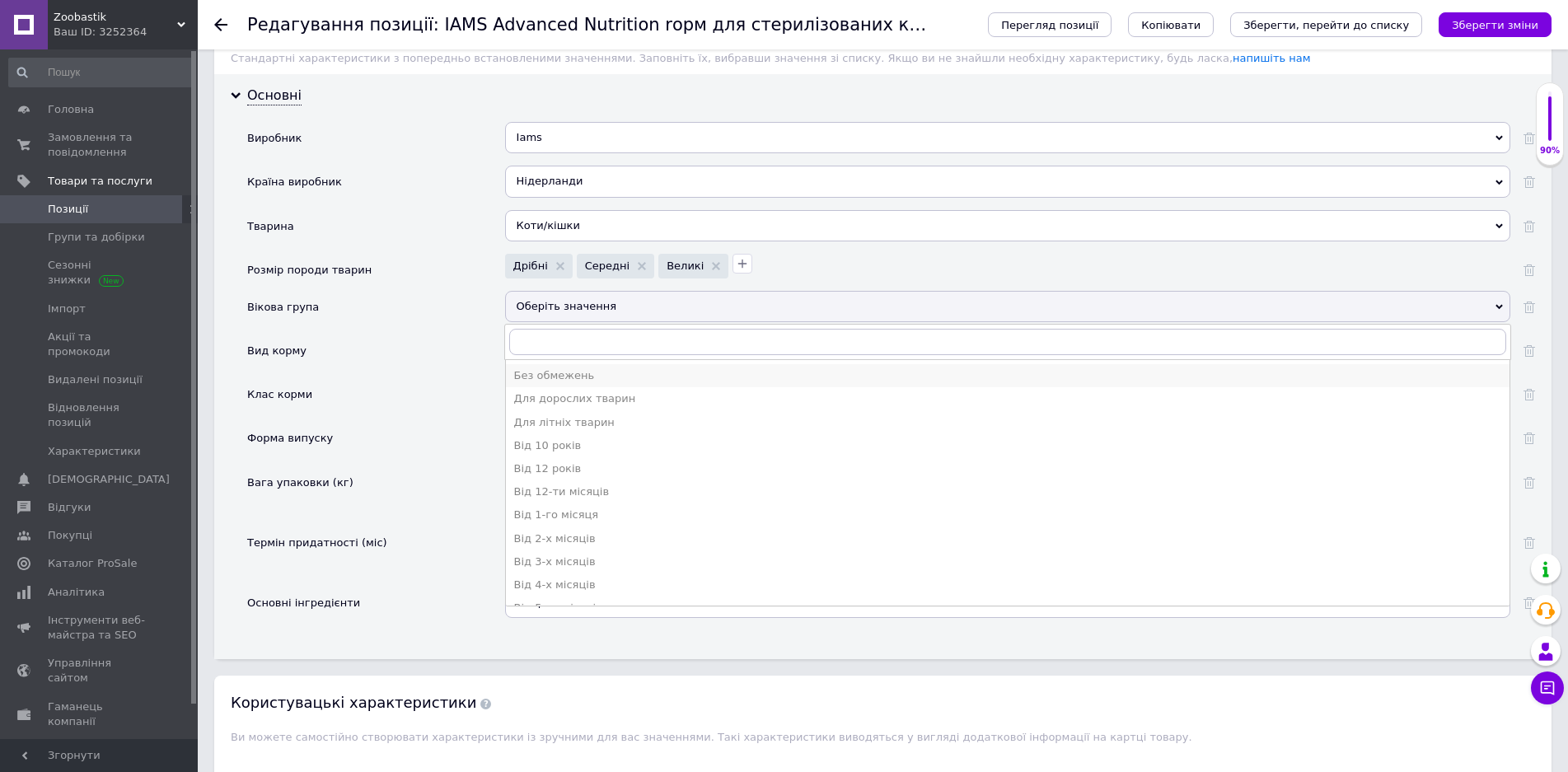
click at [578, 380] on div "Без обмежень" at bounding box center [1007, 376] width 987 height 14
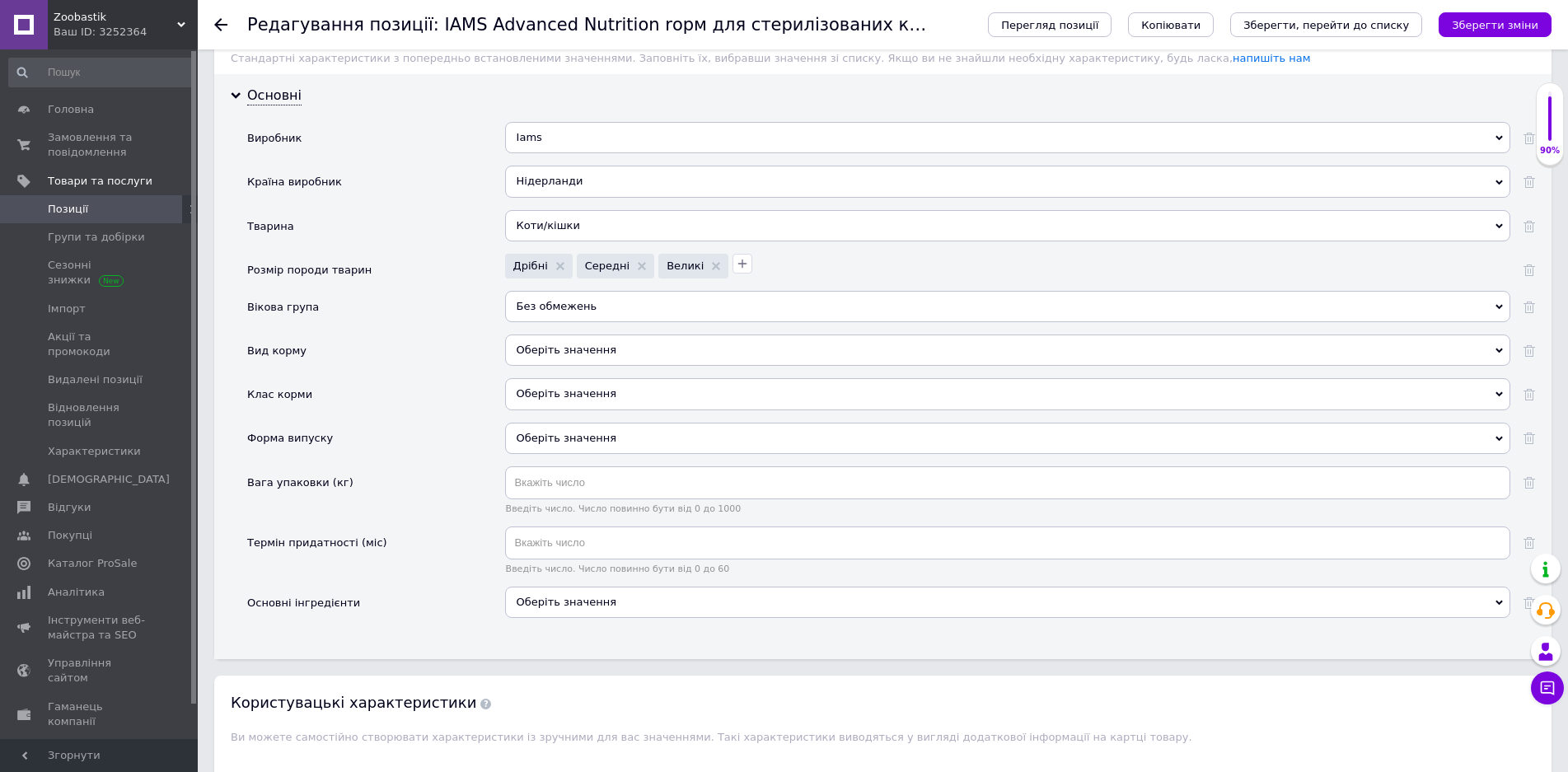
click at [569, 345] on div "Оберіть значення" at bounding box center [1007, 349] width 1005 height 32
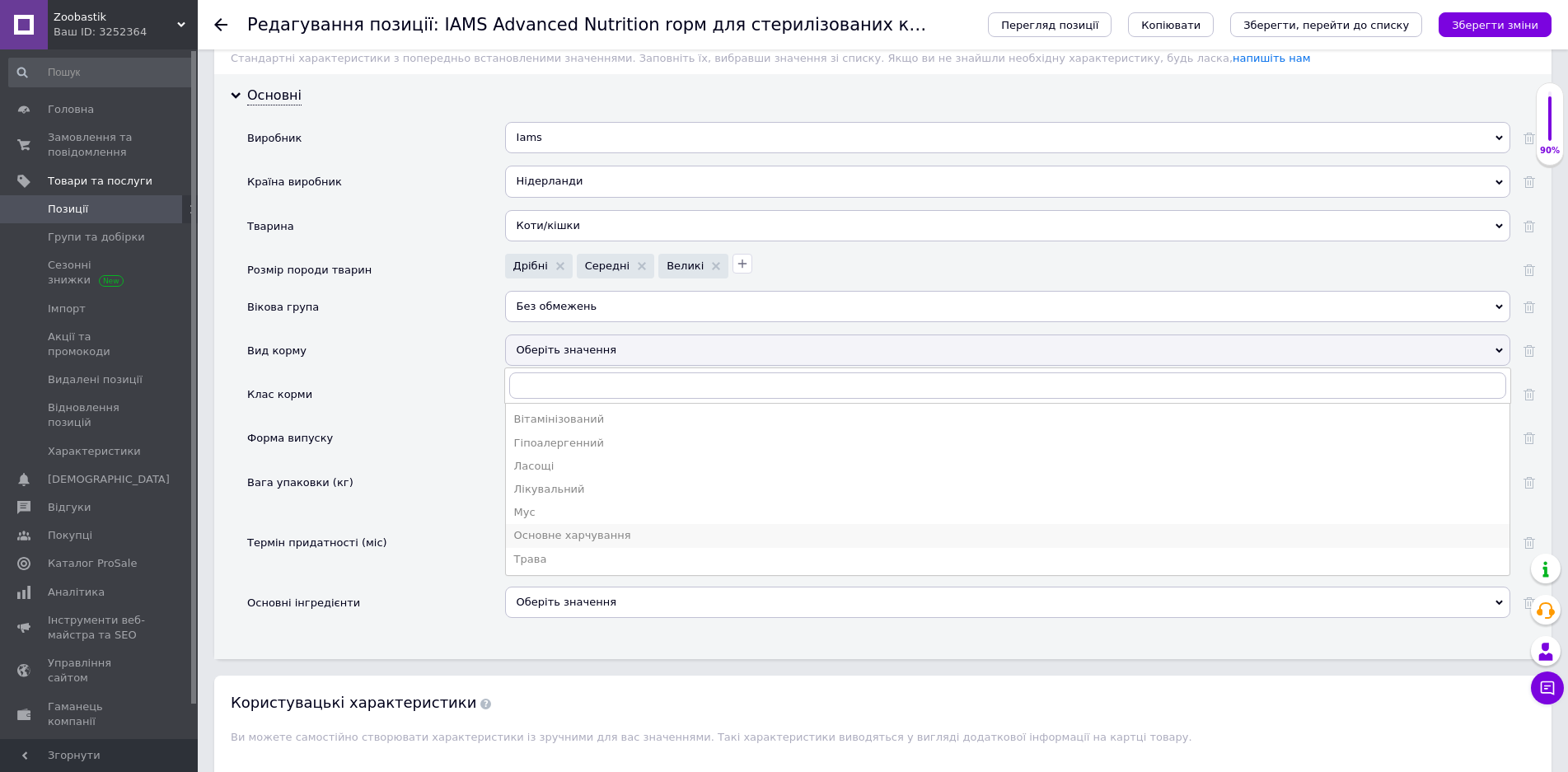
click at [562, 533] on div "Основне харчування" at bounding box center [1007, 535] width 987 height 14
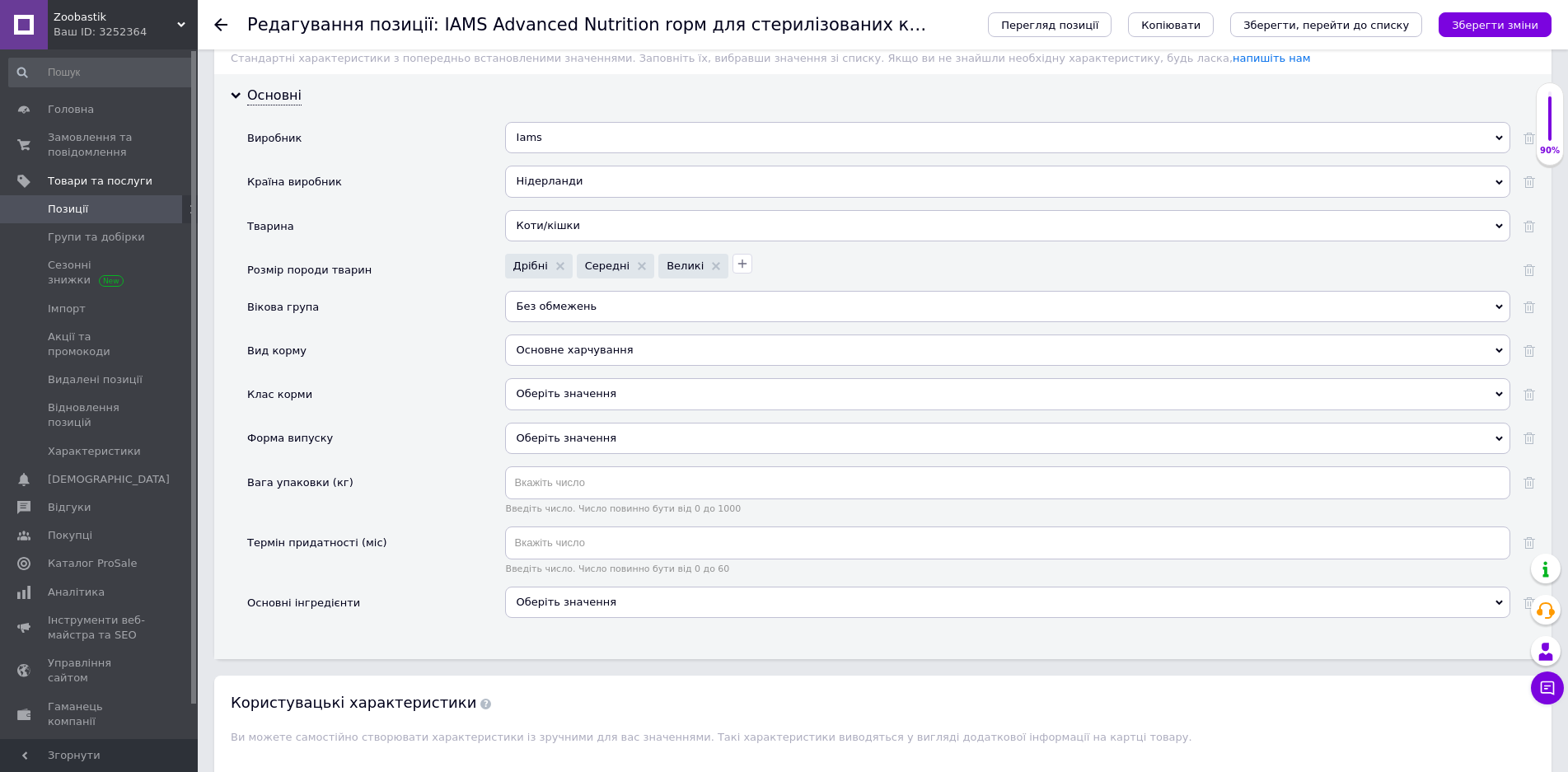
click at [542, 378] on div "Оберіть значення" at bounding box center [1007, 394] width 1005 height 32
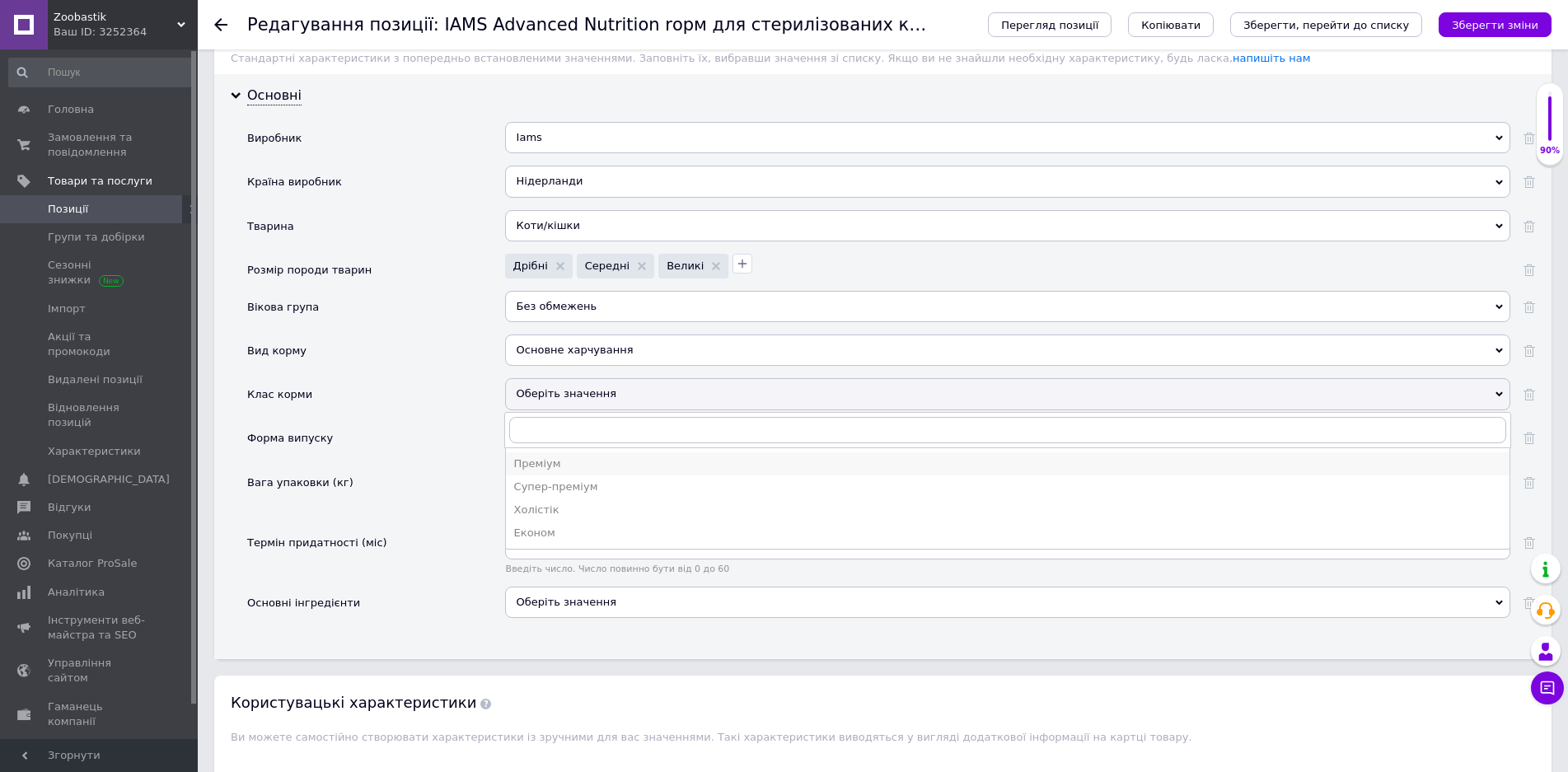
click at [554, 470] on div "Преміум" at bounding box center [1007, 463] width 987 height 14
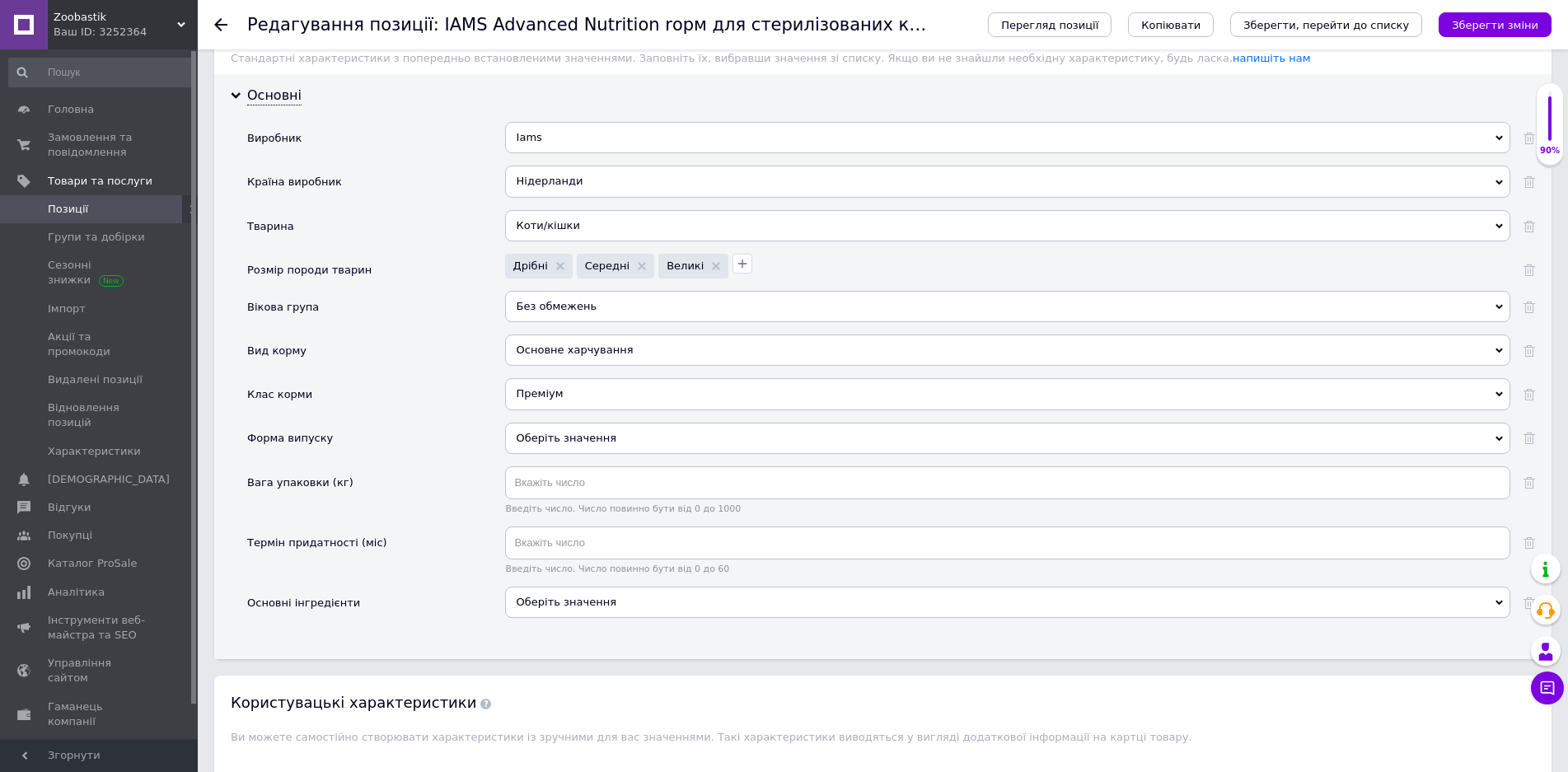
click at [554, 442] on div "Оберіть значення" at bounding box center [1007, 438] width 1005 height 32
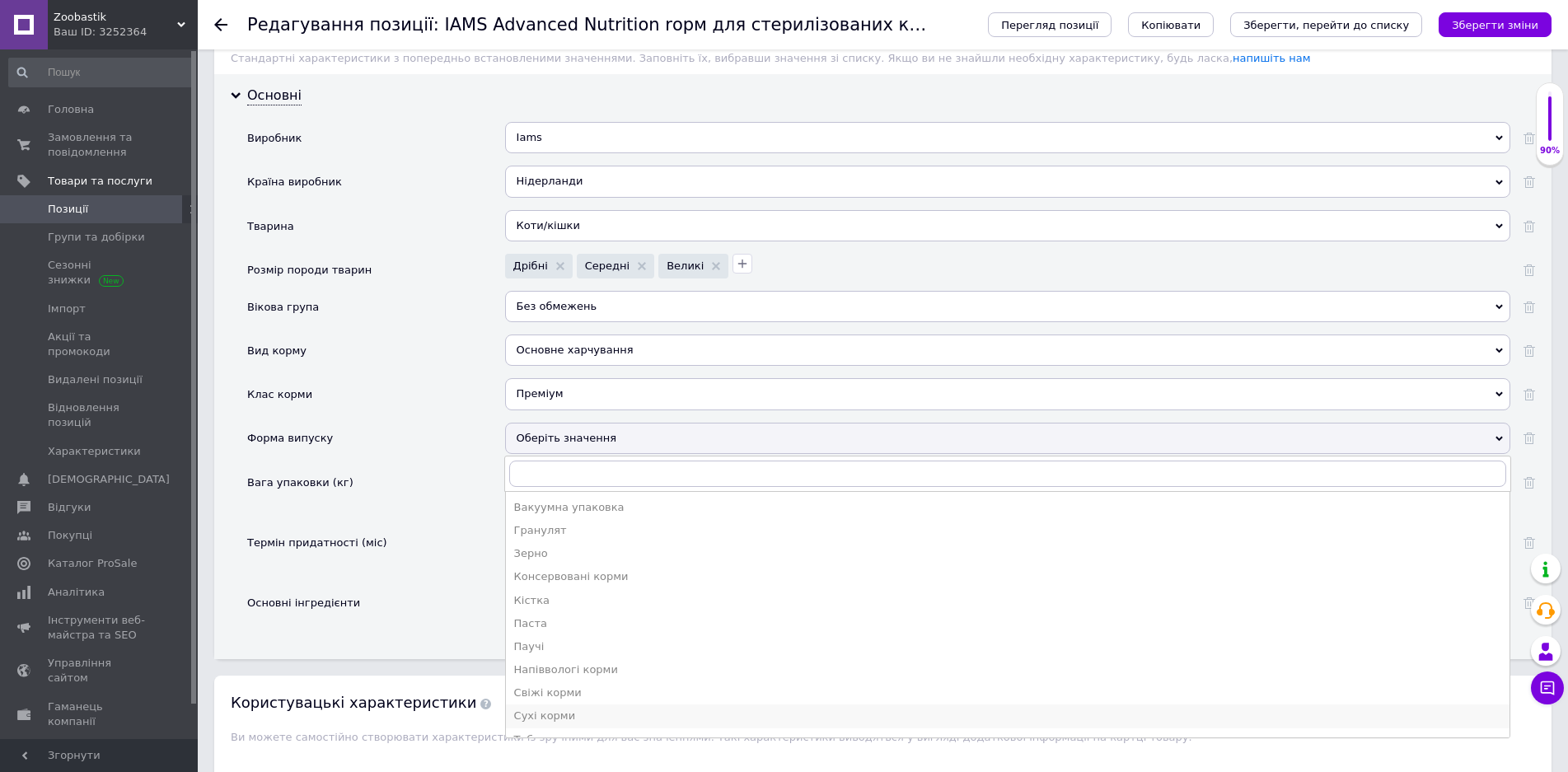
click at [558, 717] on div "Сухі корми" at bounding box center [1007, 716] width 987 height 14
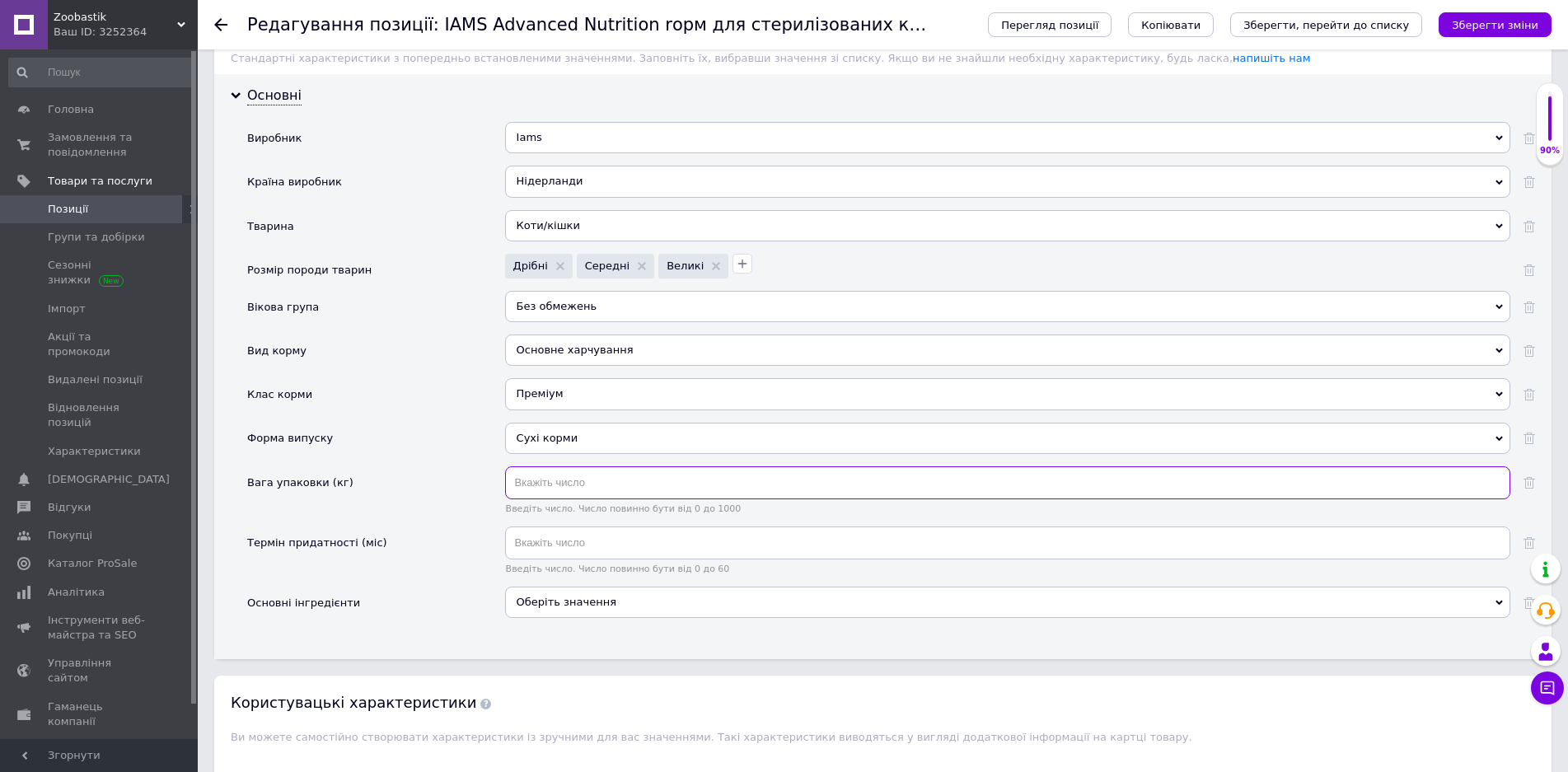
click at [555, 482] on input "text" at bounding box center [1007, 482] width 1005 height 33
type input "3"
click at [545, 550] on input "text" at bounding box center [1007, 543] width 1005 height 33
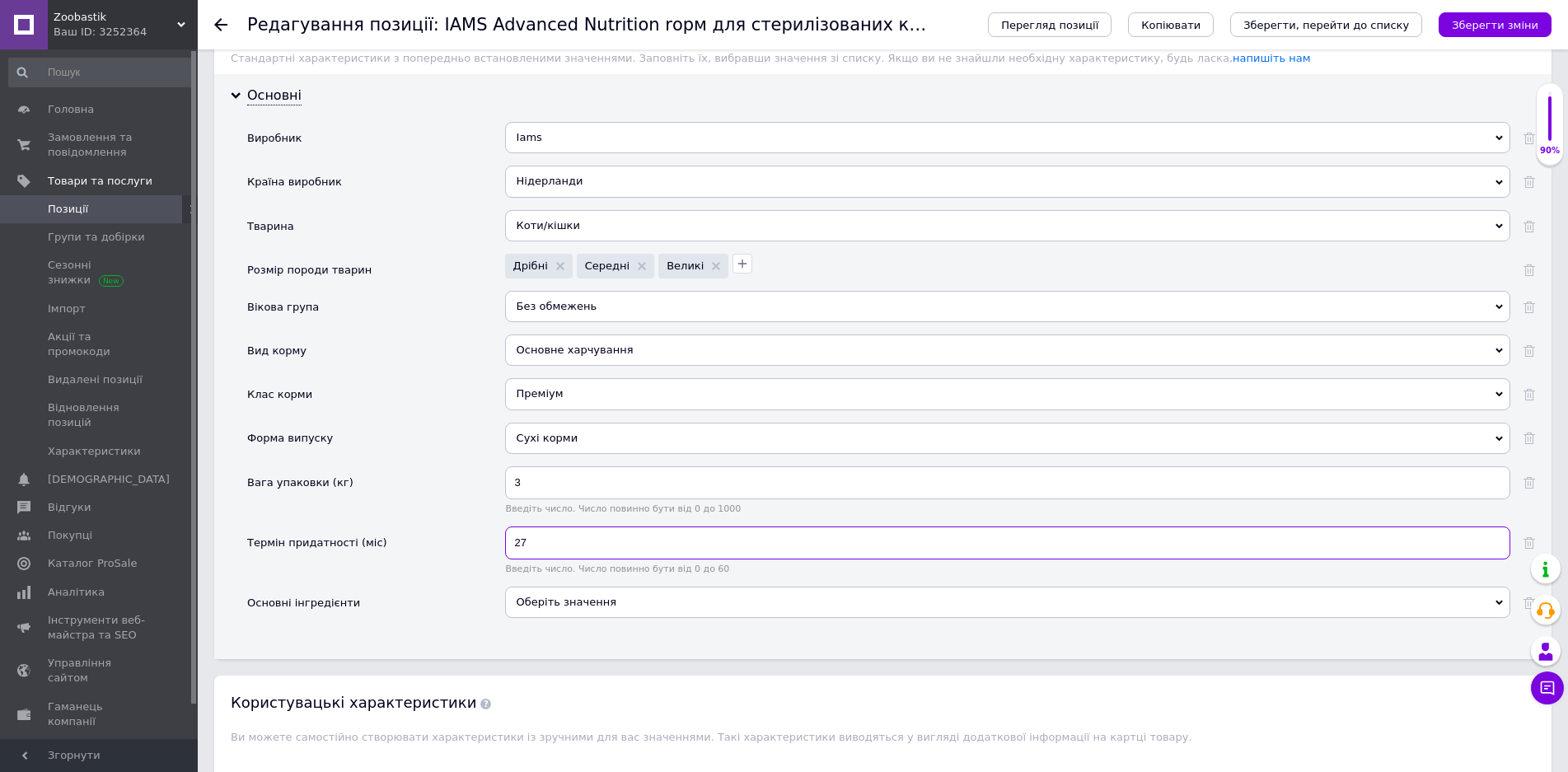
type input "27"
click at [578, 604] on div "Оберіть значення" at bounding box center [1007, 602] width 1005 height 32
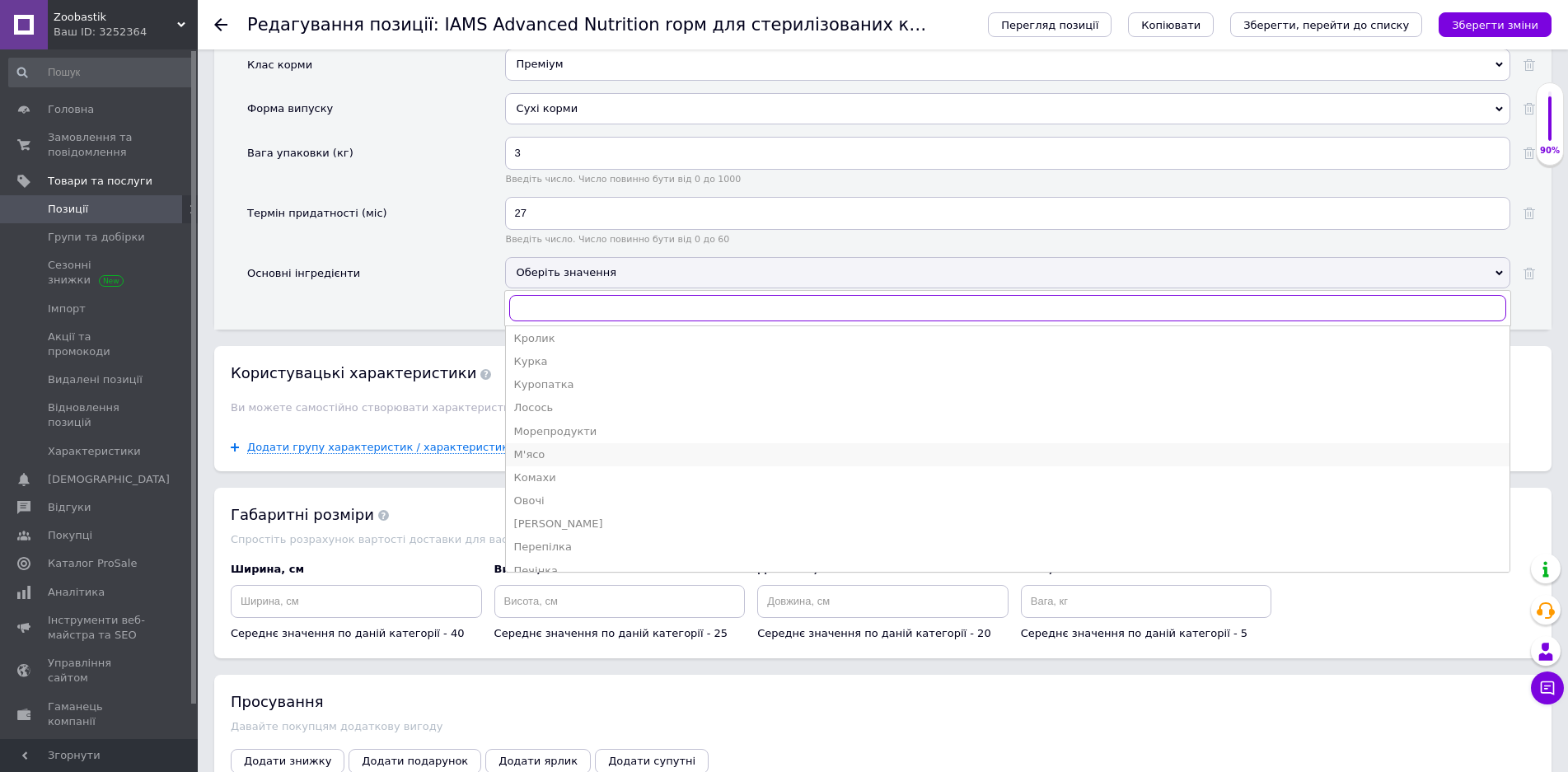
scroll to position [330, 0]
click at [555, 340] on div "Курка" at bounding box center [1007, 338] width 987 height 14
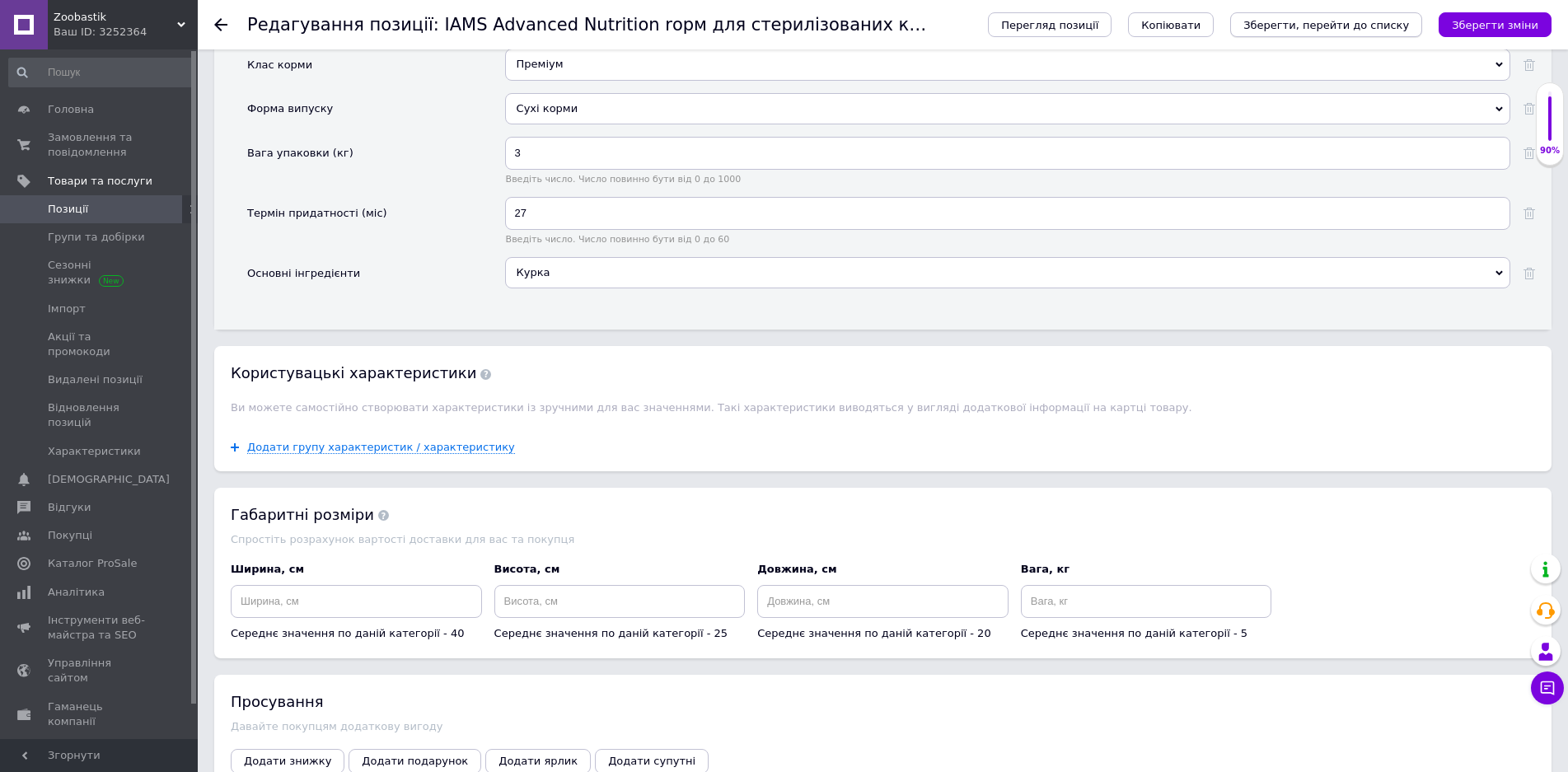
click at [1379, 31] on icon "Зберегти, перейти до списку" at bounding box center [1326, 25] width 165 height 13
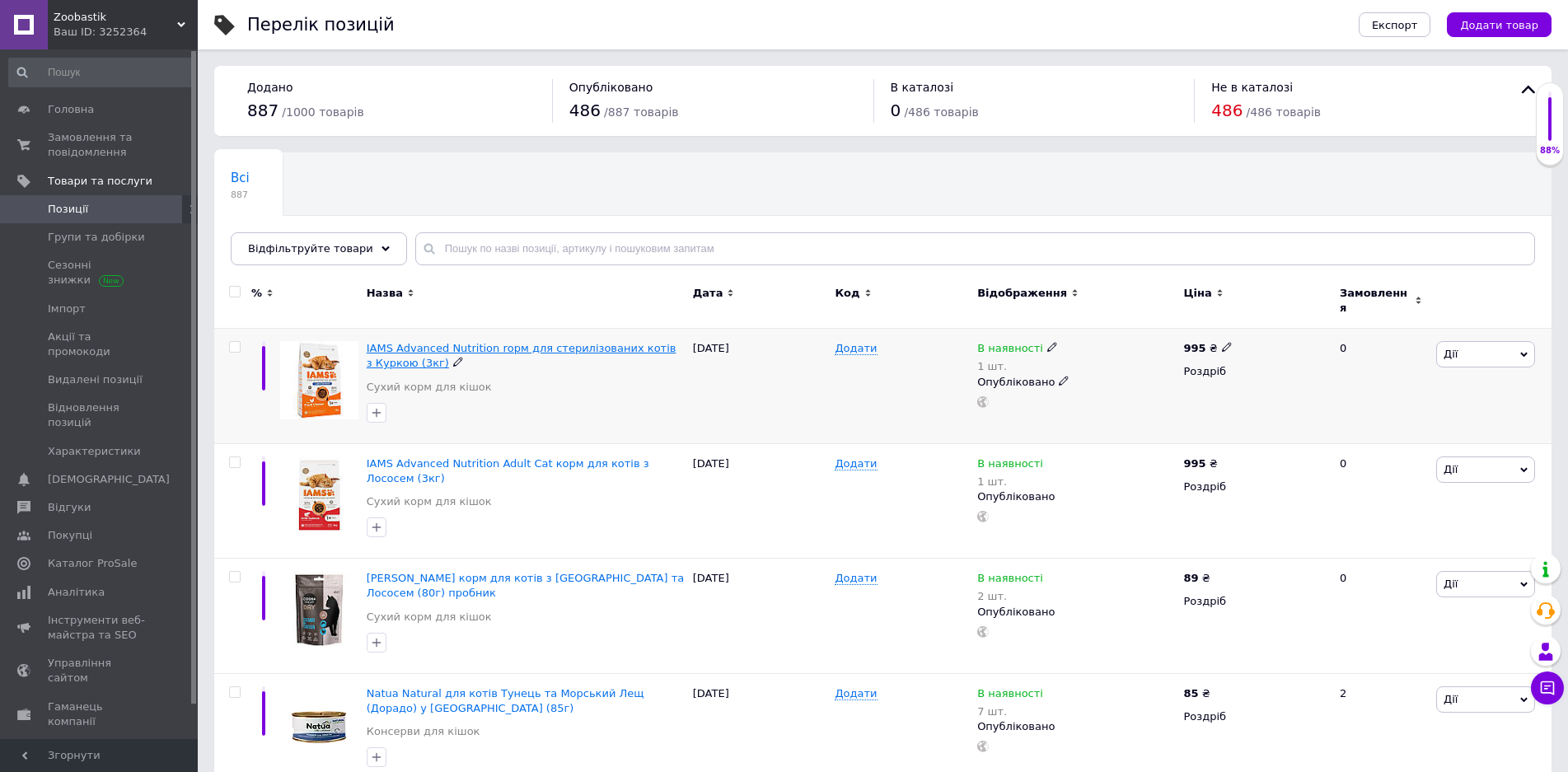
click at [549, 343] on span "IAMS Advanced Nutrition rорм для стерилізованих котів з Куркою (3кг)" at bounding box center [521, 356] width 310 height 27
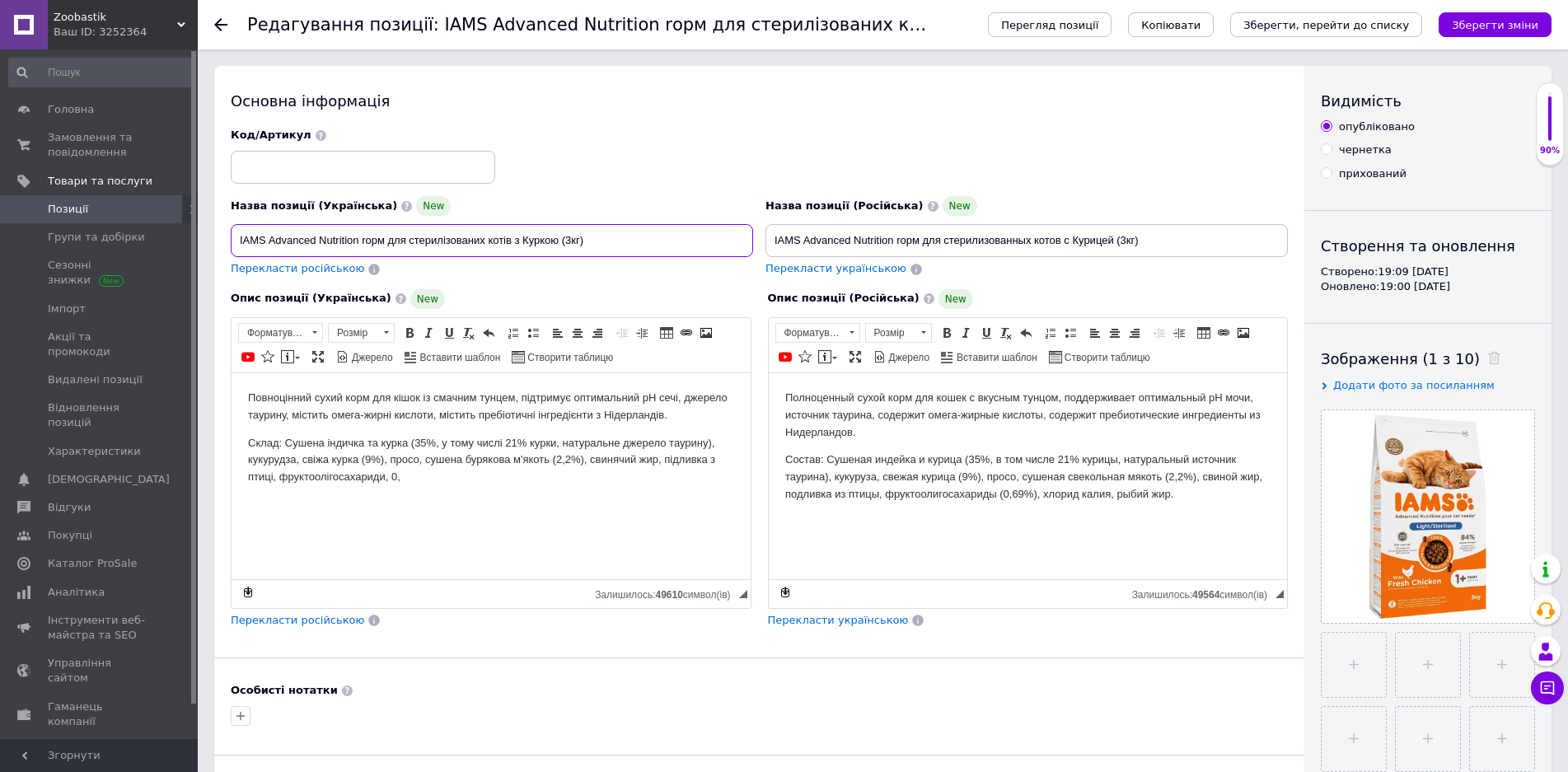
click at [365, 243] on input "IAMS Advanced Nutrition rорм для стерилізованих котів з Куркою (3кг)" at bounding box center [491, 240] width 522 height 33
type input "IAMS Advanced Nutrition корм для стерилізованих котів з Куркою (3кг)"
click at [902, 238] on input "IAMS Advanced Nutrition rорм для стерилизованных котов с Курицей (3кг)" at bounding box center [1026, 240] width 522 height 33
type input "IAMS Advanced Nutrition корм для стерилизованных котов с Курицей (3кг)"
click at [1391, 24] on icon "Зберегти, перейти до списку" at bounding box center [1326, 25] width 165 height 13
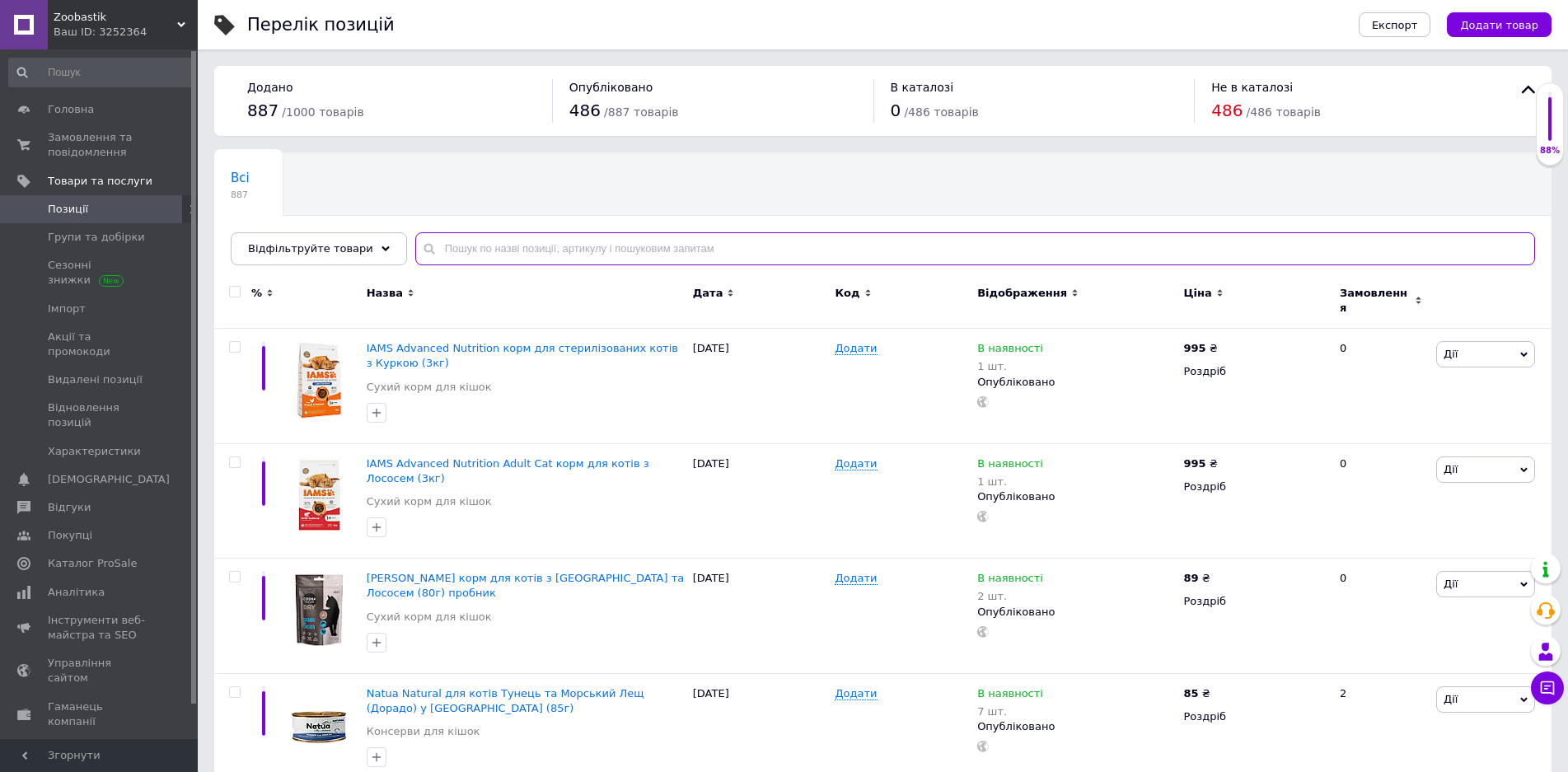
click at [446, 262] on input "text" at bounding box center [975, 248] width 1120 height 33
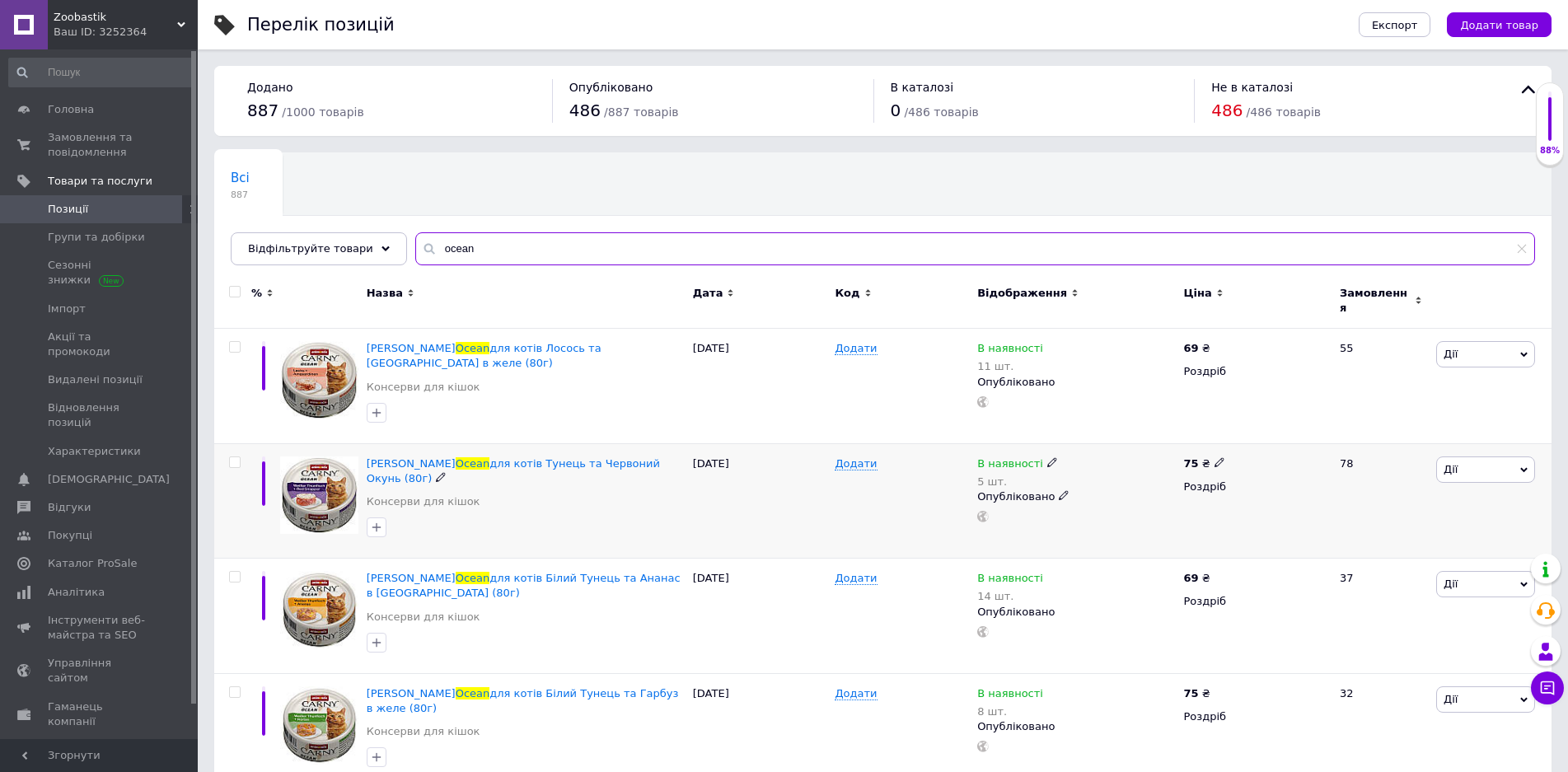
type input "ocean"
click at [1047, 457] on icon at bounding box center [1051, 461] width 10 height 10
click at [1231, 482] on div "Залишки" at bounding box center [1166, 486] width 206 height 14
drag, startPoint x: 1071, startPoint y: 504, endPoint x: 1109, endPoint y: 503, distance: 38.0
click at [1109, 503] on input "5" at bounding box center [1125, 514] width 126 height 33
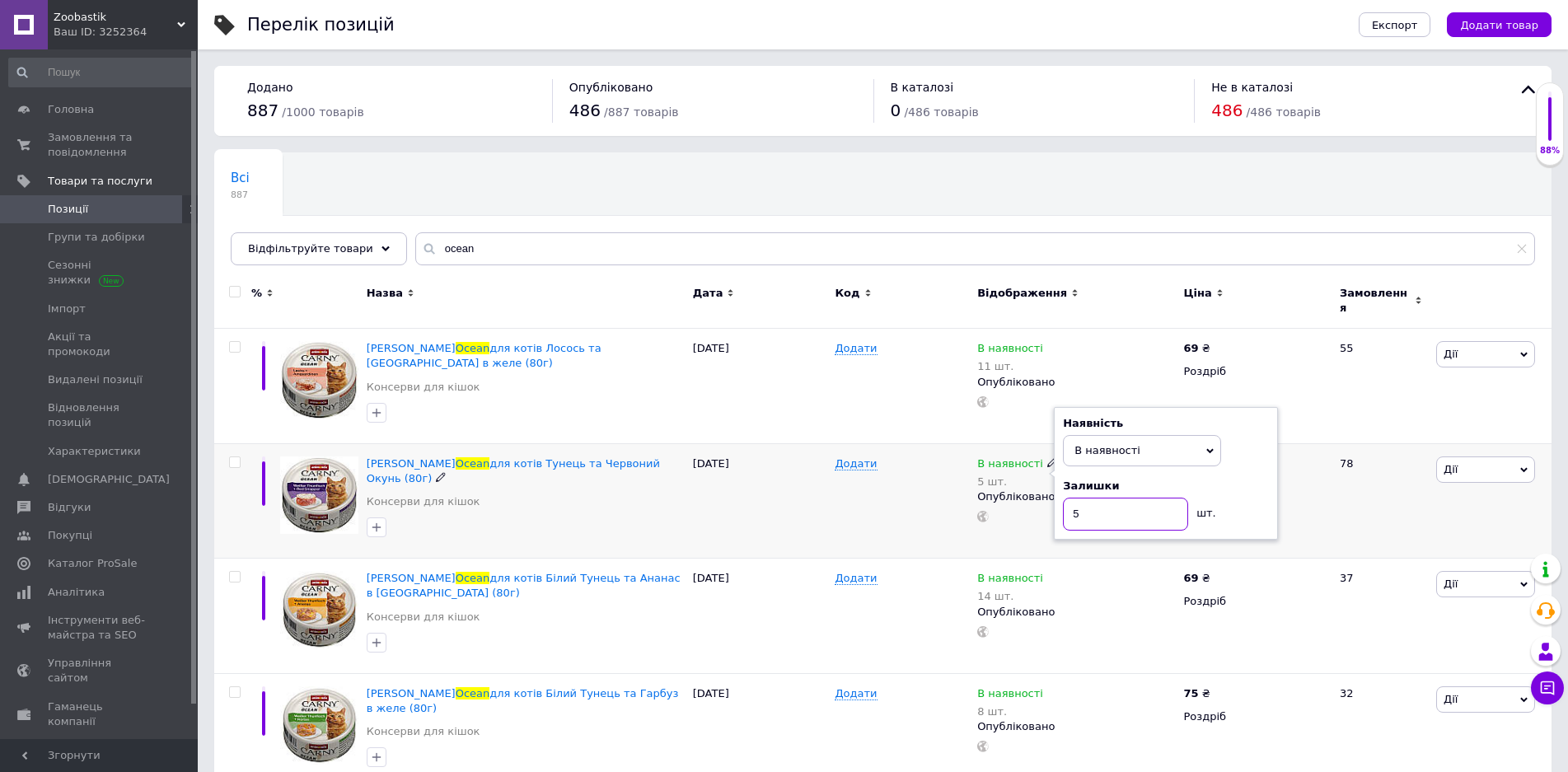
type input "53"
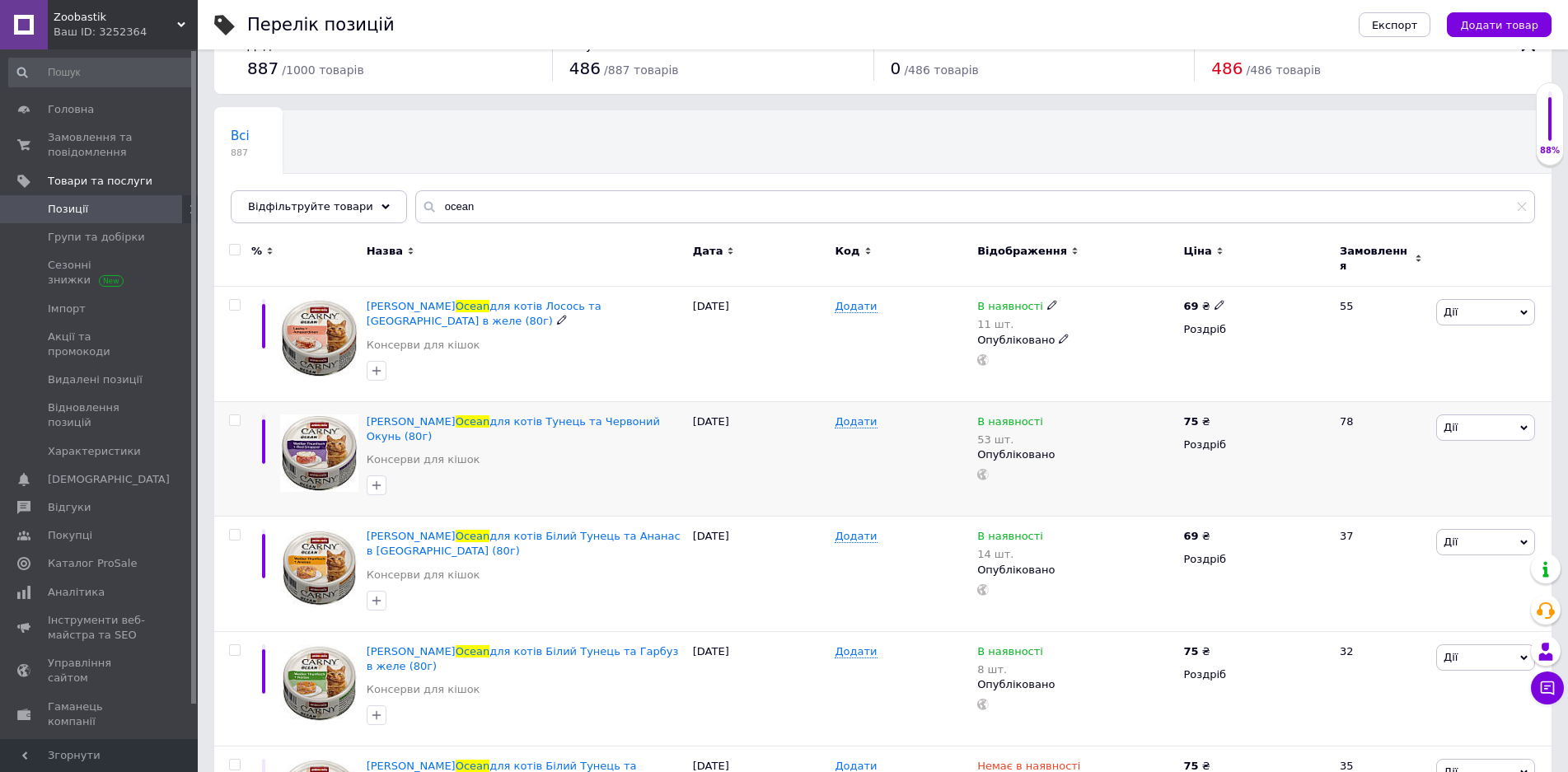
scroll to position [82, 0]
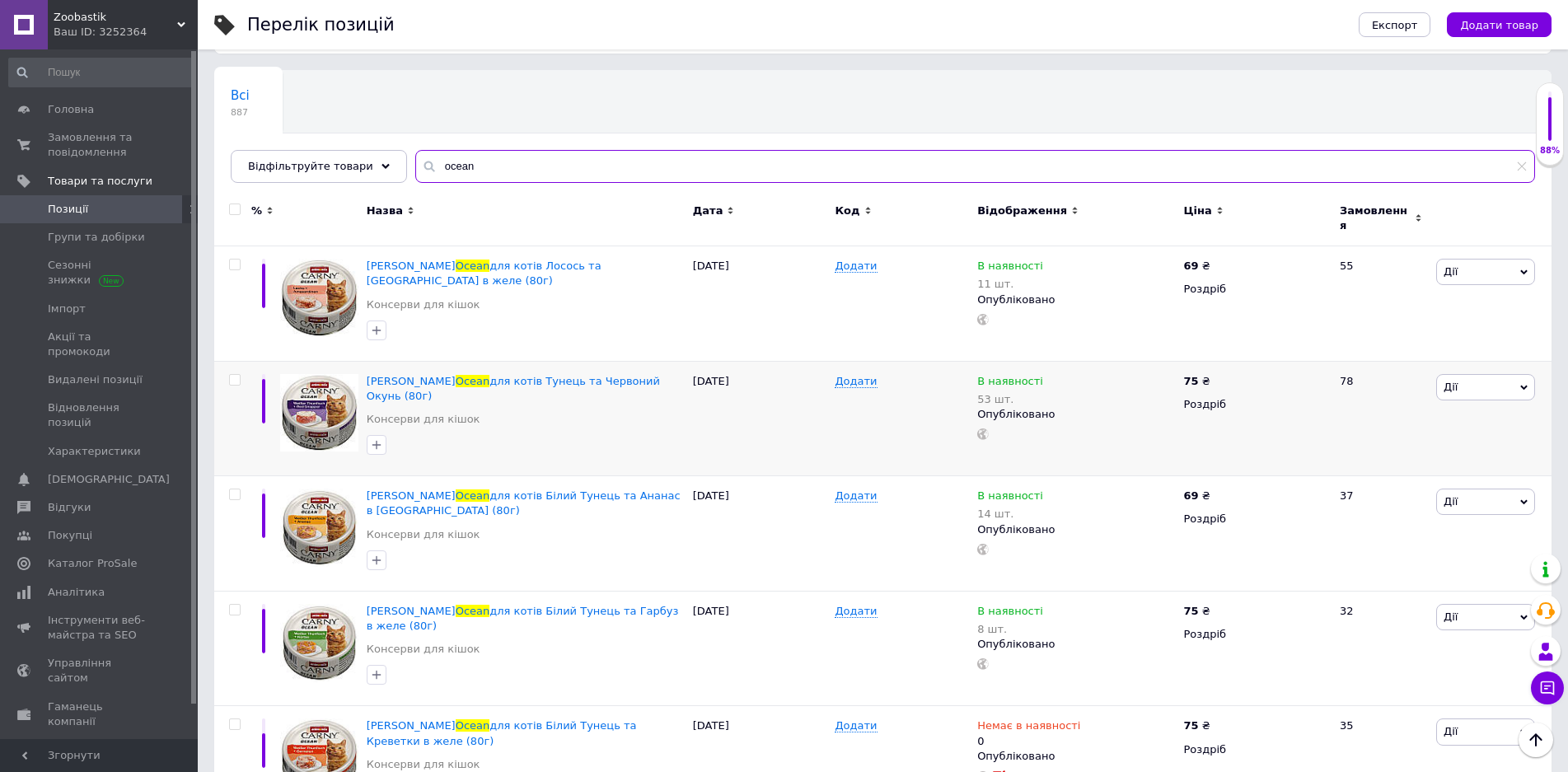
drag, startPoint x: 421, startPoint y: 164, endPoint x: 511, endPoint y: 164, distance: 90.0
click at [511, 164] on input "ocean" at bounding box center [975, 166] width 1120 height 33
